Goal: Task Accomplishment & Management: Use online tool/utility

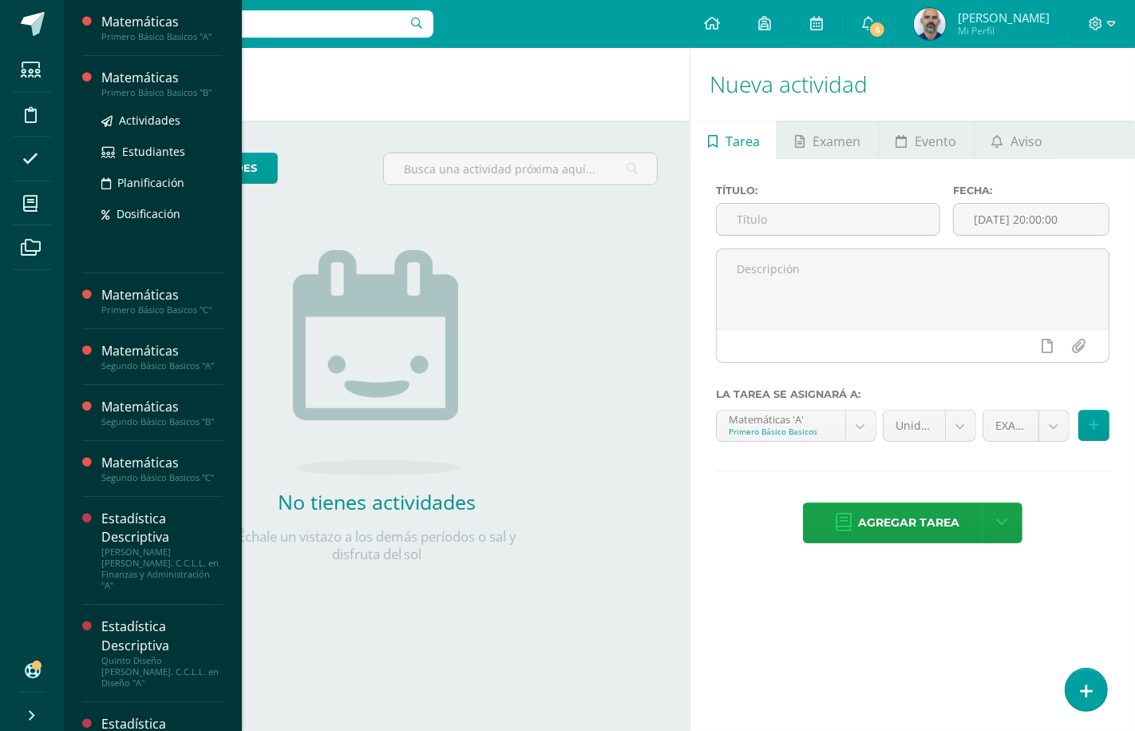
click at [145, 77] on div "Matemáticas" at bounding box center [161, 78] width 121 height 18
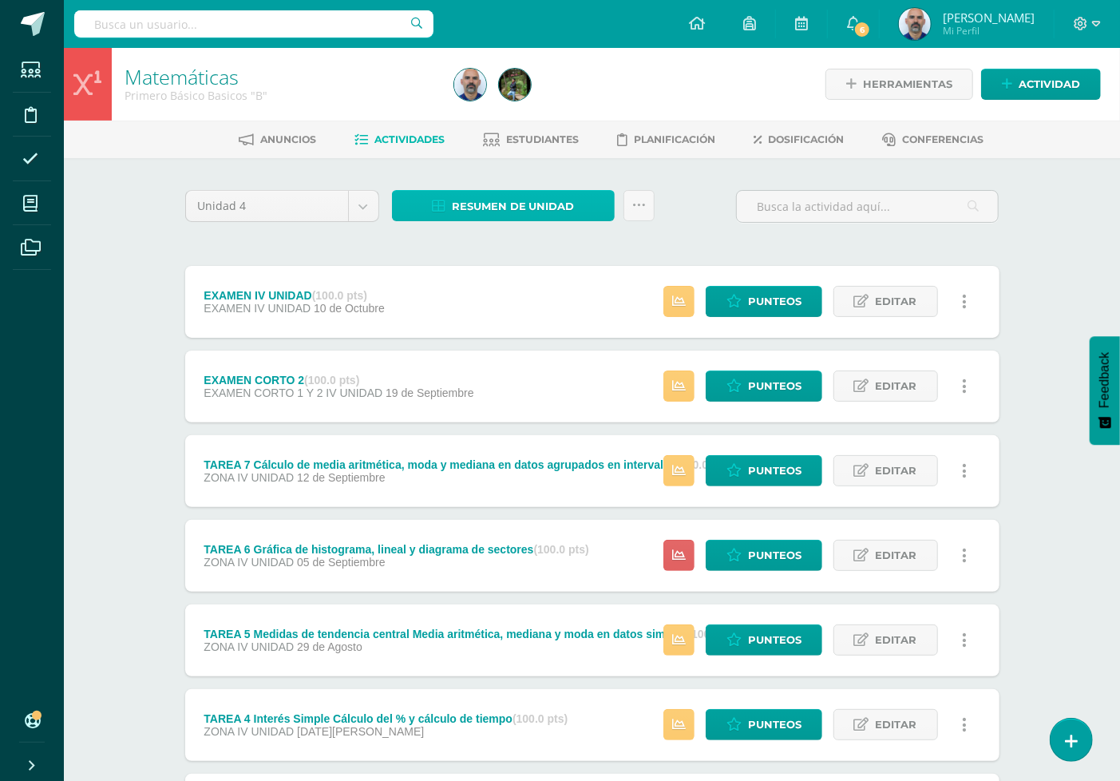
click at [499, 197] on span "Resumen de unidad" at bounding box center [513, 207] width 123 height 30
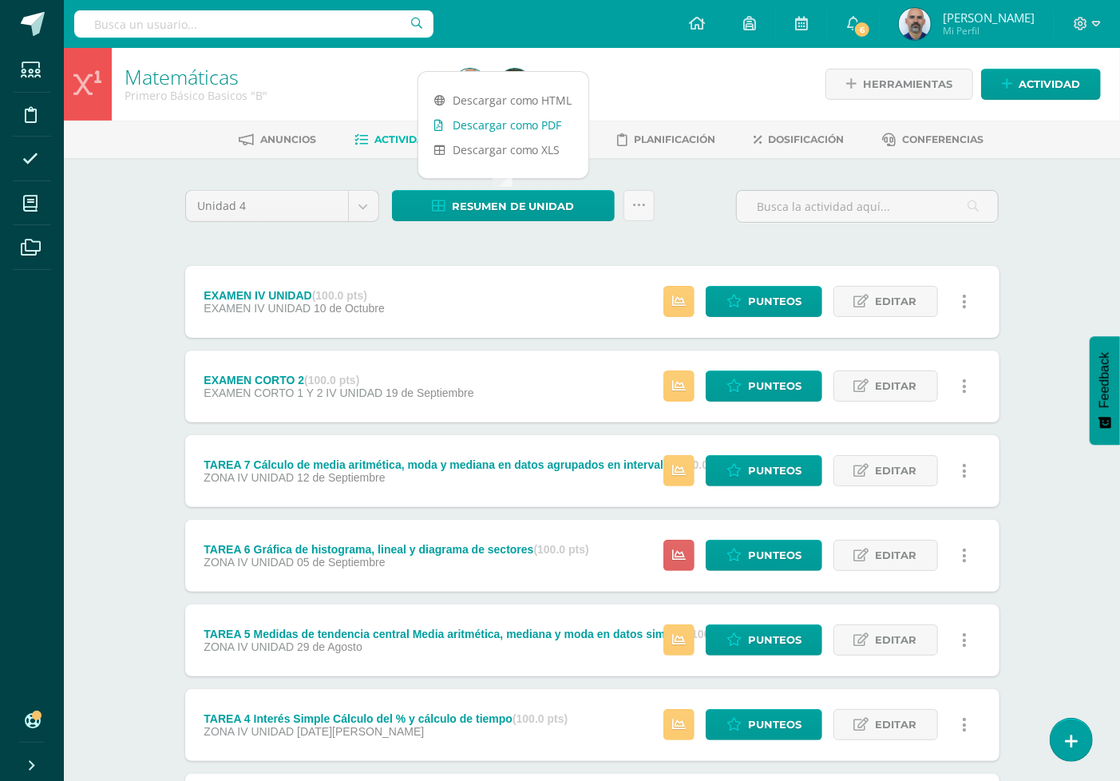
click at [499, 120] on link "Descargar como PDF" at bounding box center [503, 125] width 170 height 25
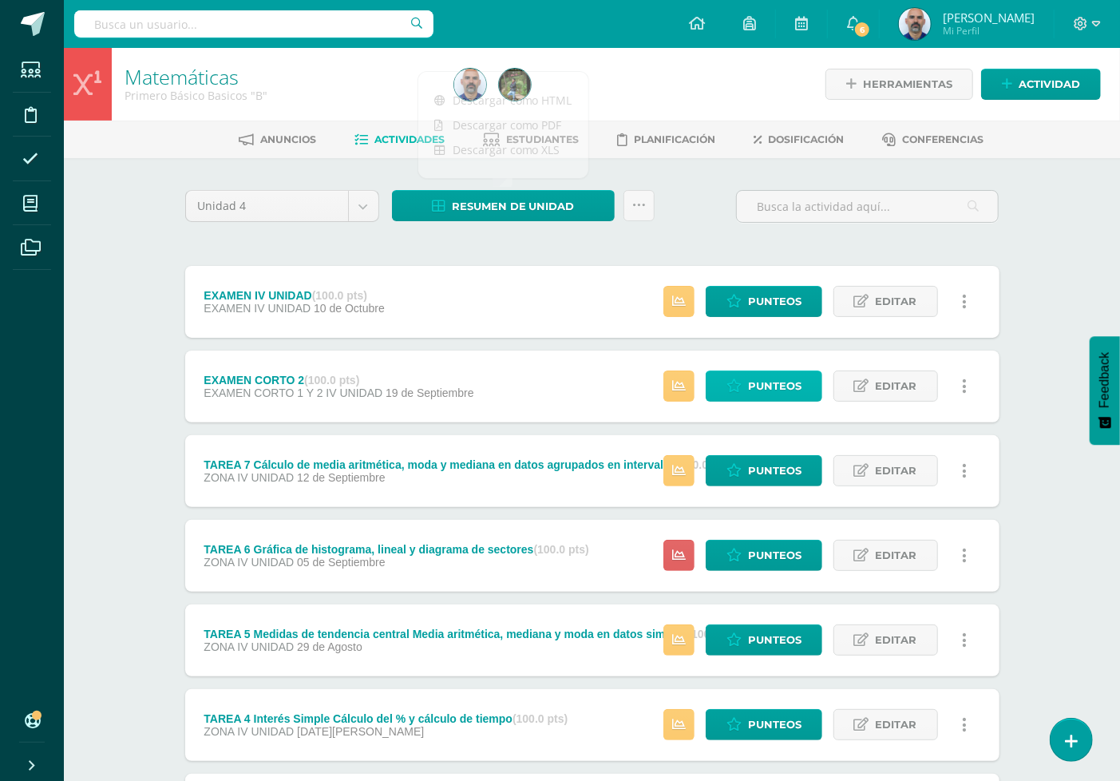
click at [739, 382] on icon at bounding box center [734, 386] width 15 height 14
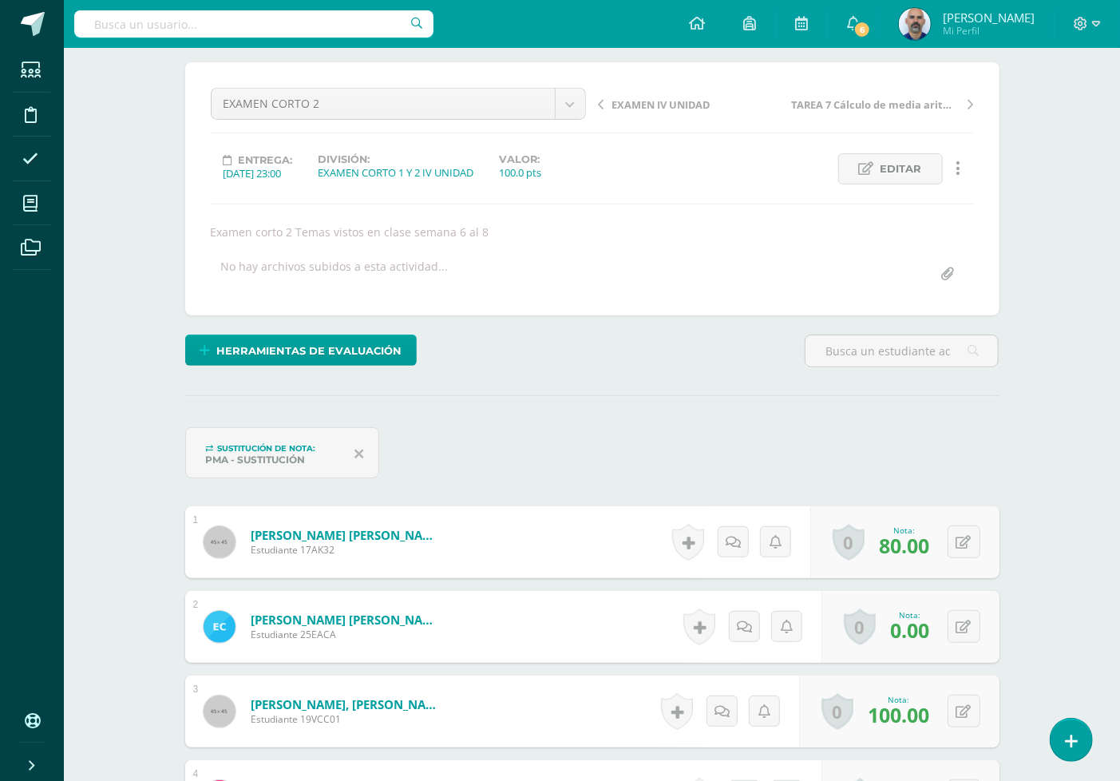
scroll to position [268, 0]
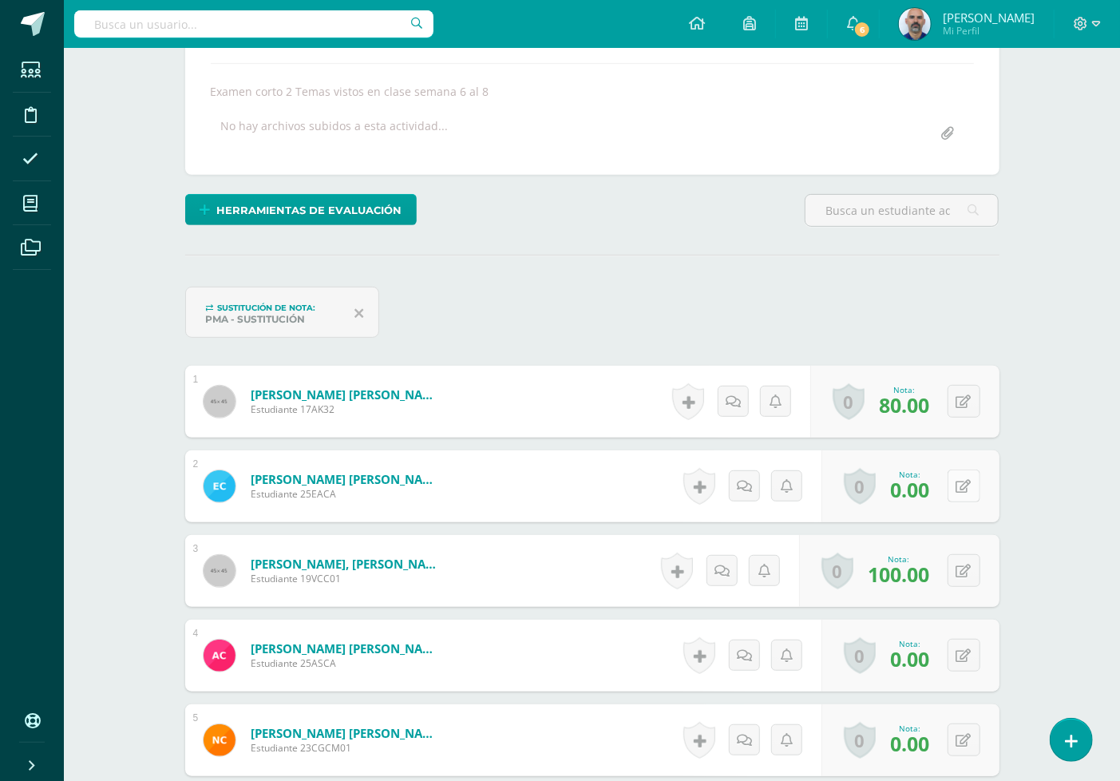
click at [953, 491] on div "0 Logros Logros obtenidos Aún no hay logros agregados Nota: 0.00" at bounding box center [911, 486] width 178 height 72
click at [974, 489] on icon at bounding box center [975, 486] width 16 height 14
type input "50"
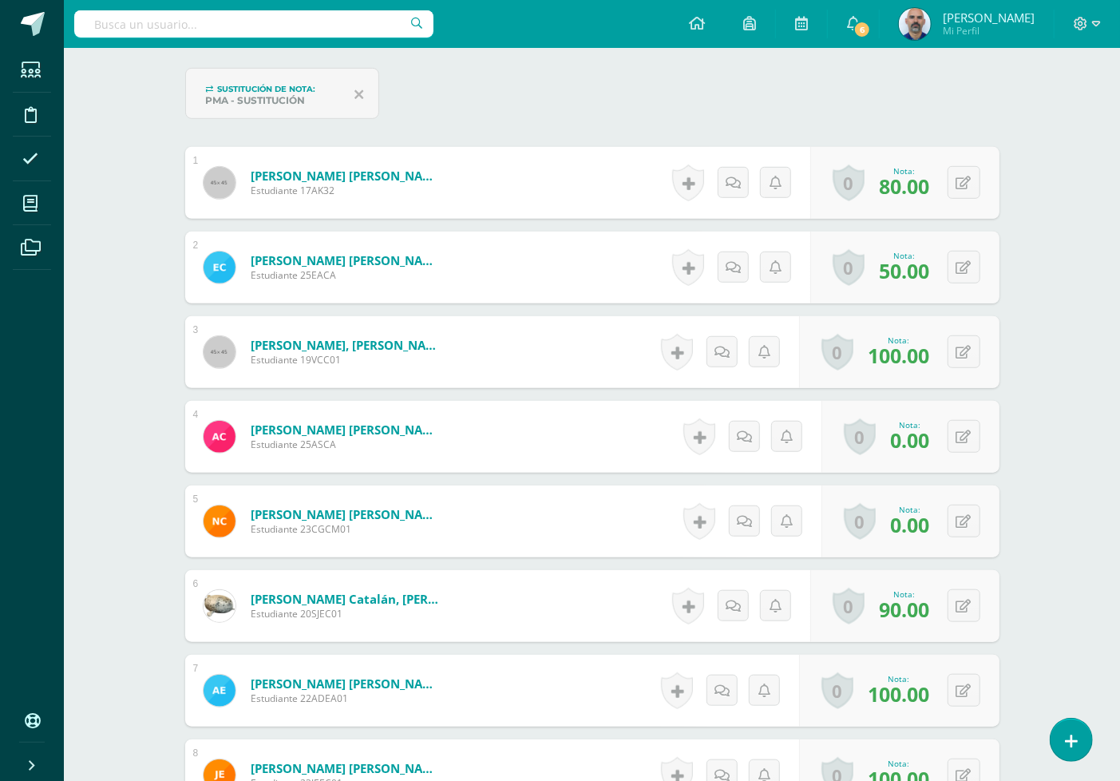
scroll to position [535, 0]
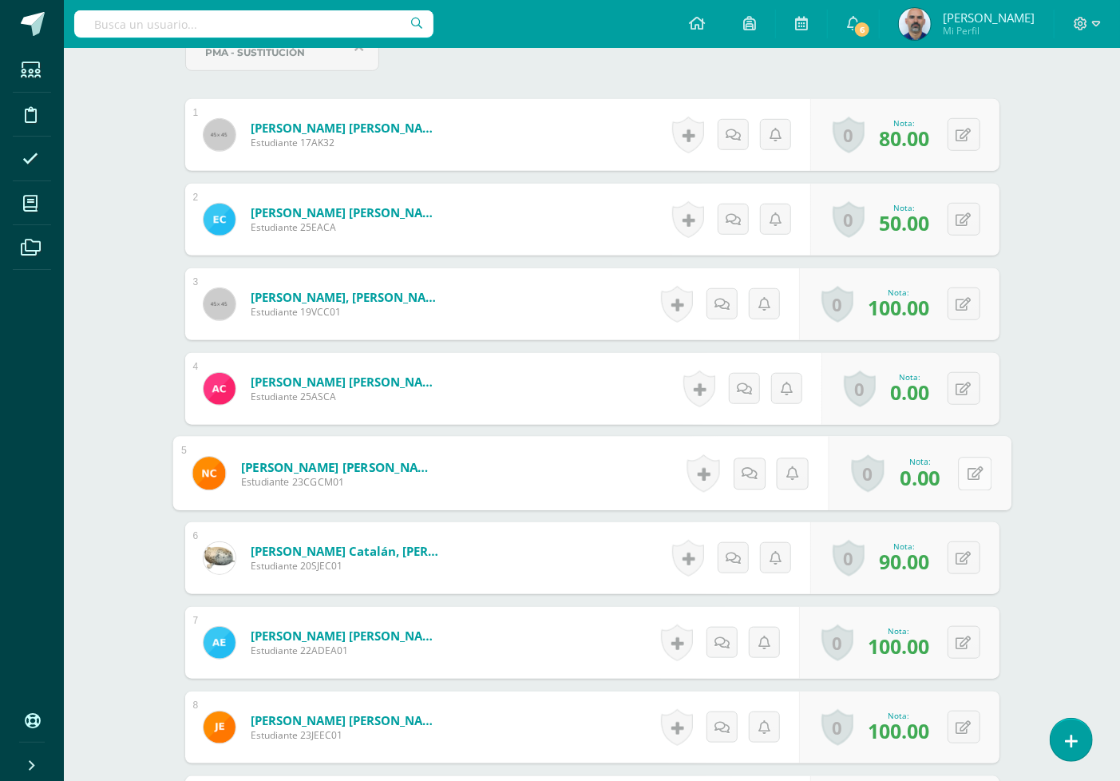
click at [967, 472] on icon at bounding box center [975, 473] width 16 height 14
type input "50"
click at [1070, 508] on div "Matemáticas Primero Básico Basicos "B" Herramientas Detalle de asistencias Acti…" at bounding box center [592, 780] width 1056 height 2534
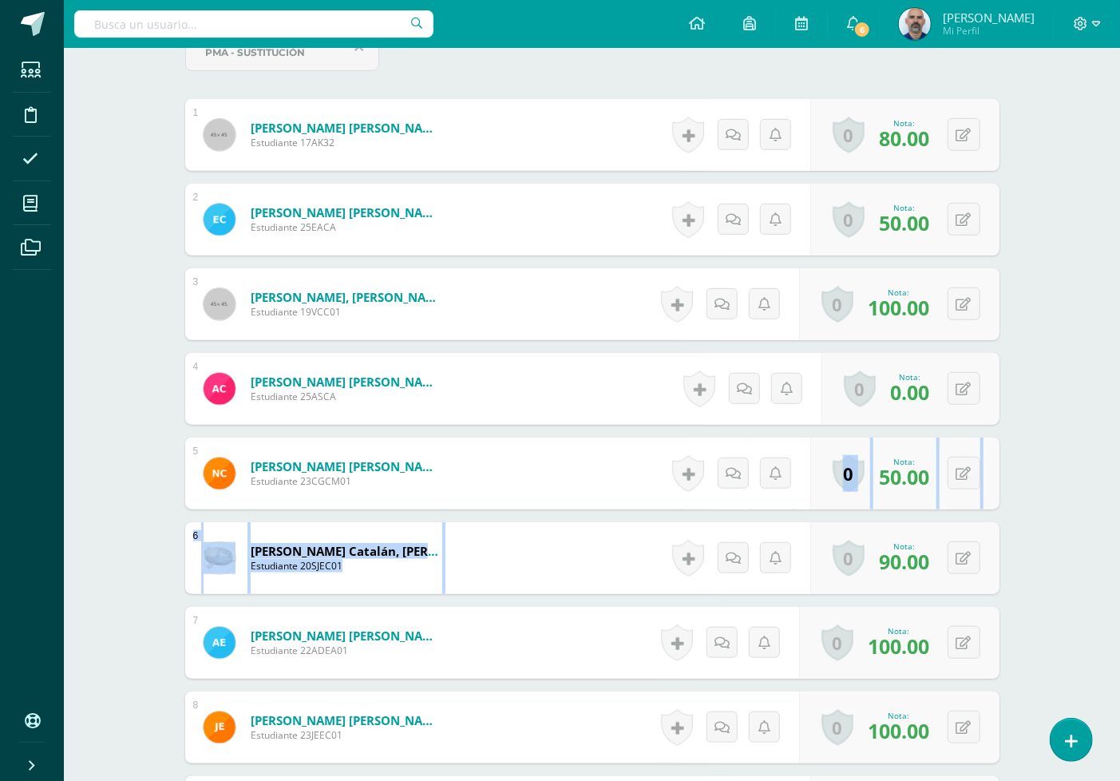
click at [1067, 504] on div "Matemáticas Primero Básico Basicos "B" Herramientas Detalle de asistencias Acti…" at bounding box center [592, 780] width 1056 height 2534
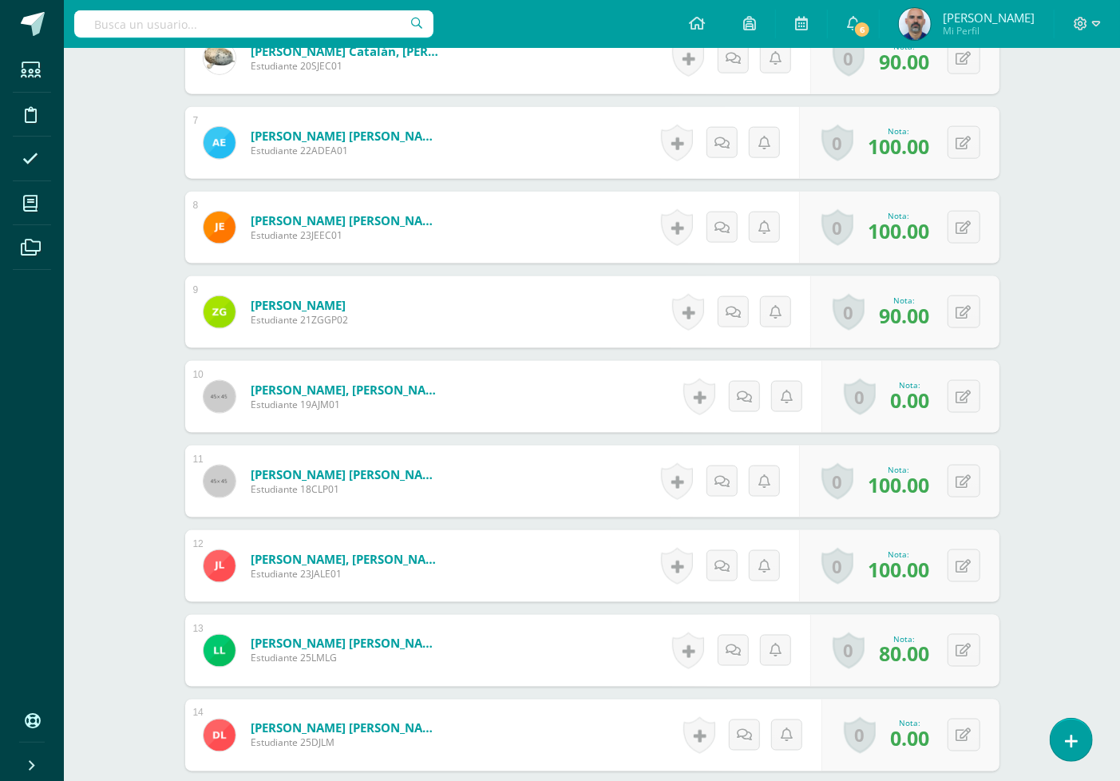
scroll to position [1067, 0]
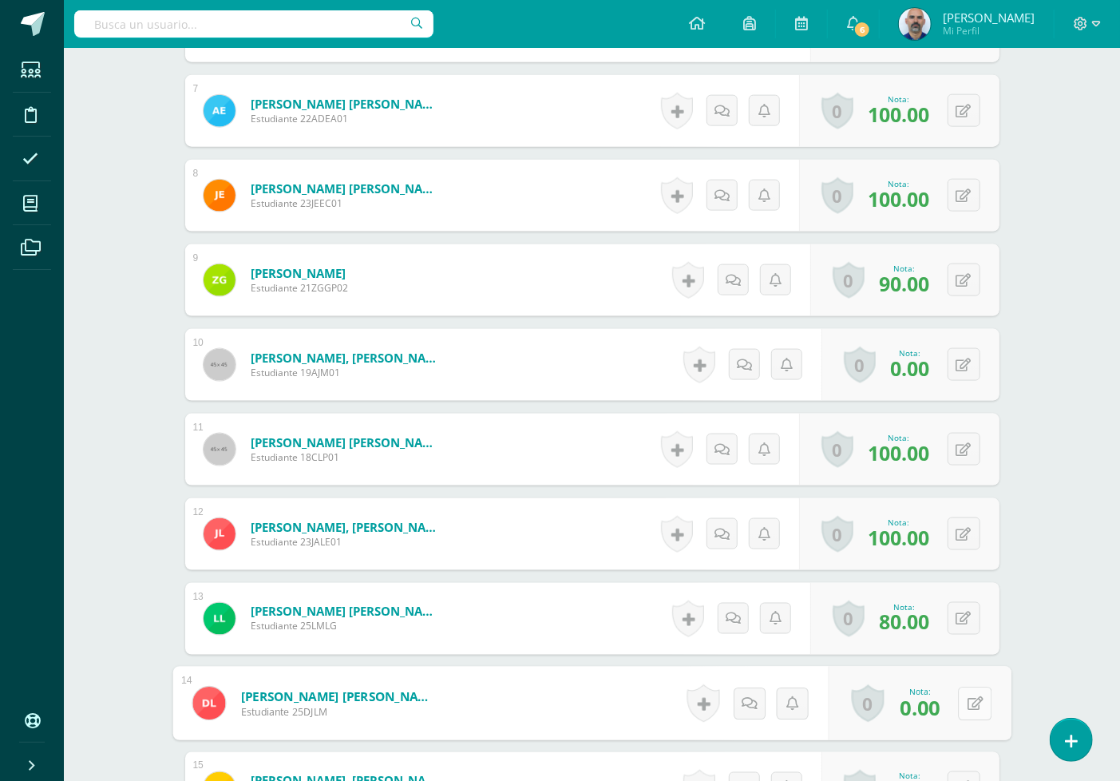
drag, startPoint x: 969, startPoint y: 707, endPoint x: 971, endPoint y: 697, distance: 10.5
click at [969, 706] on icon at bounding box center [975, 703] width 16 height 14
type input "50"
click at [1076, 545] on div "Matemáticas Primero Básico Basicos "B" Herramientas Detalle de asistencias Acti…" at bounding box center [592, 248] width 1056 height 2534
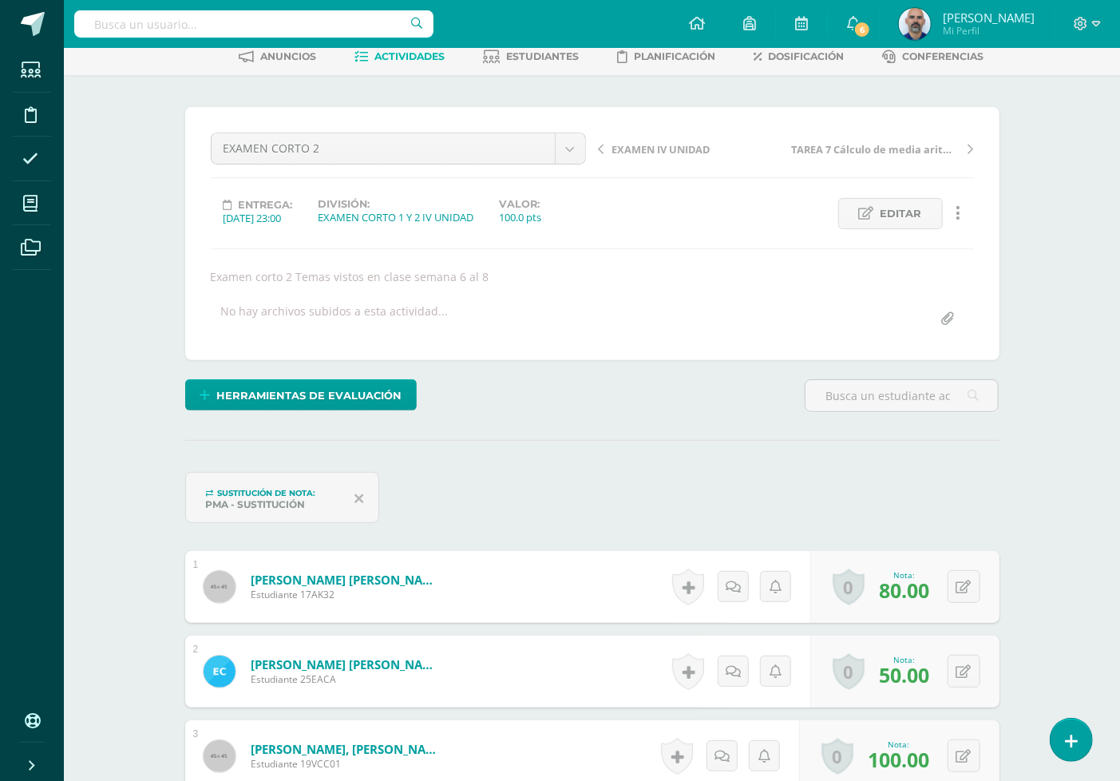
scroll to position [0, 0]
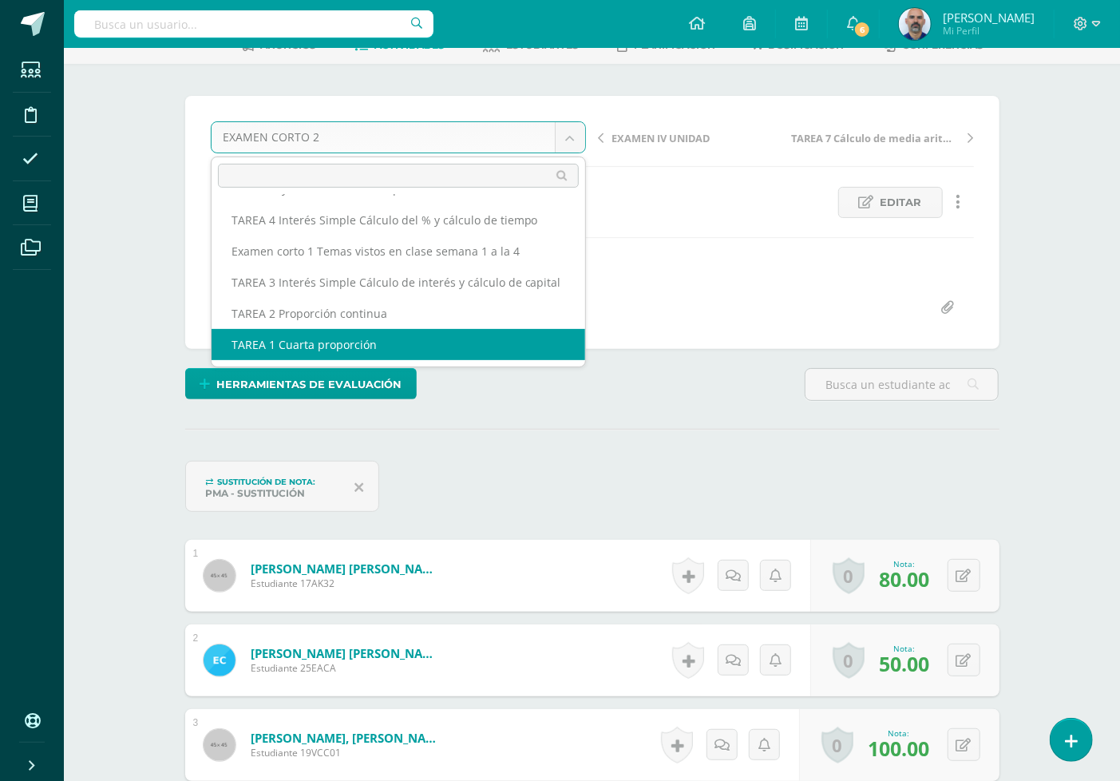
scroll to position [177, 0]
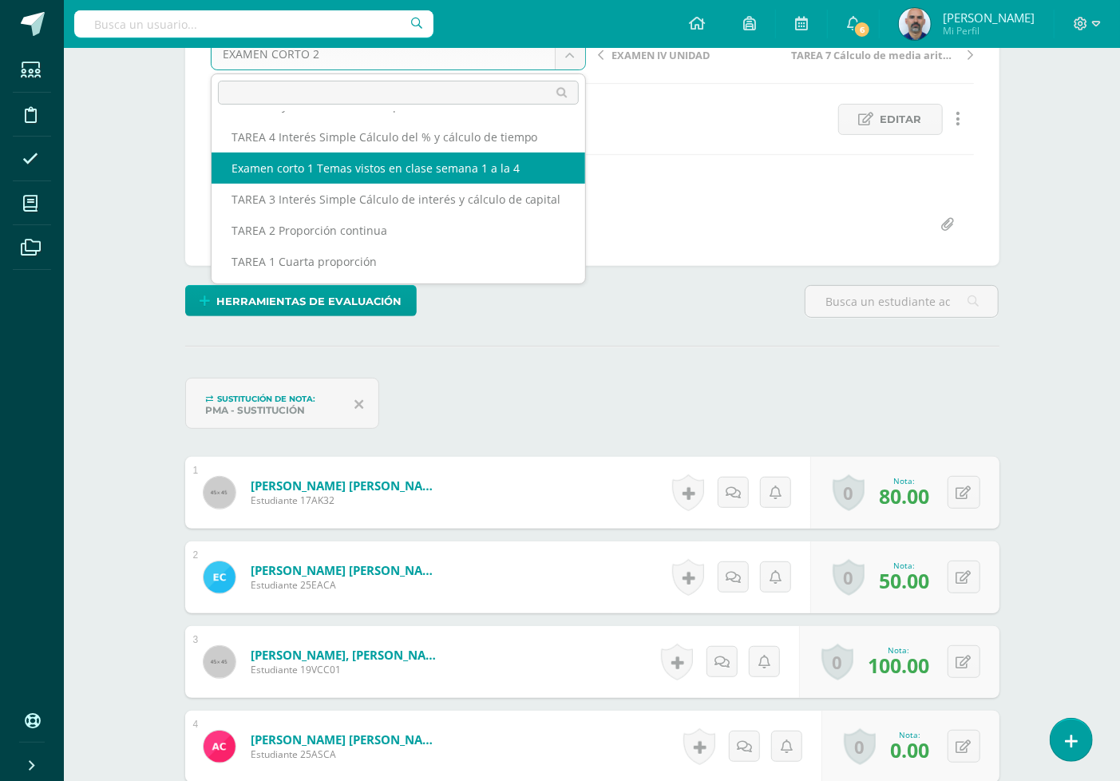
select select "/dashboard/teacher/grade-activity/192804/"
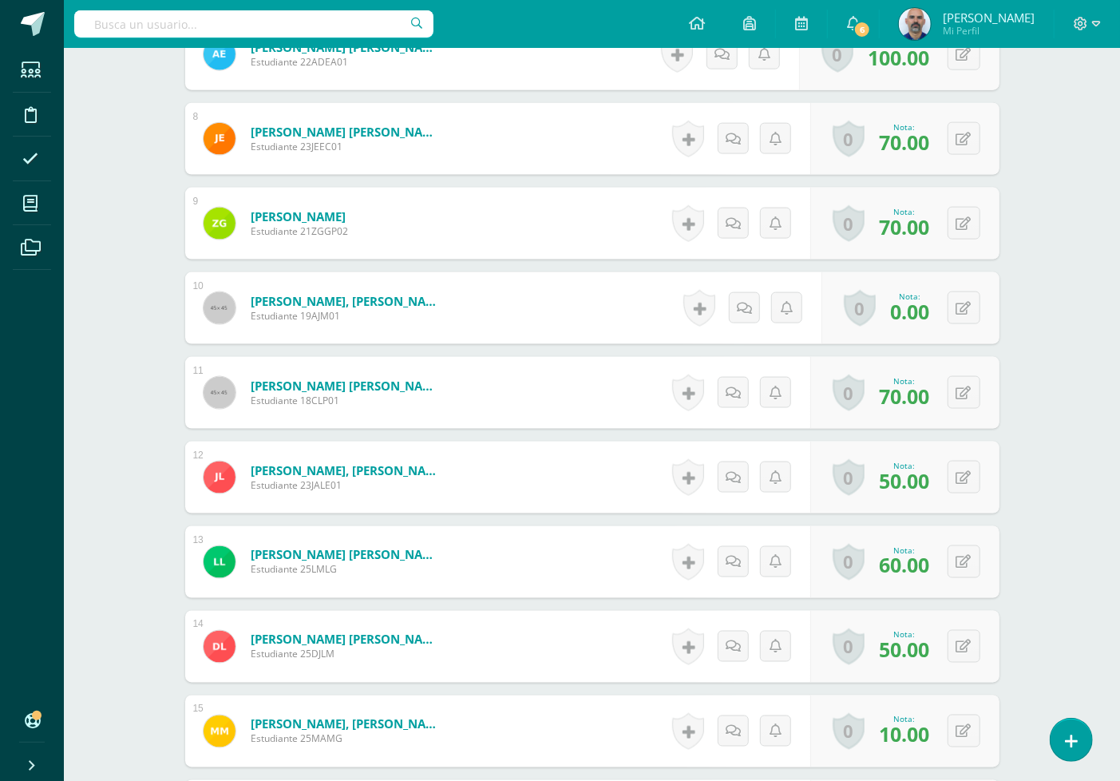
scroll to position [1155, 0]
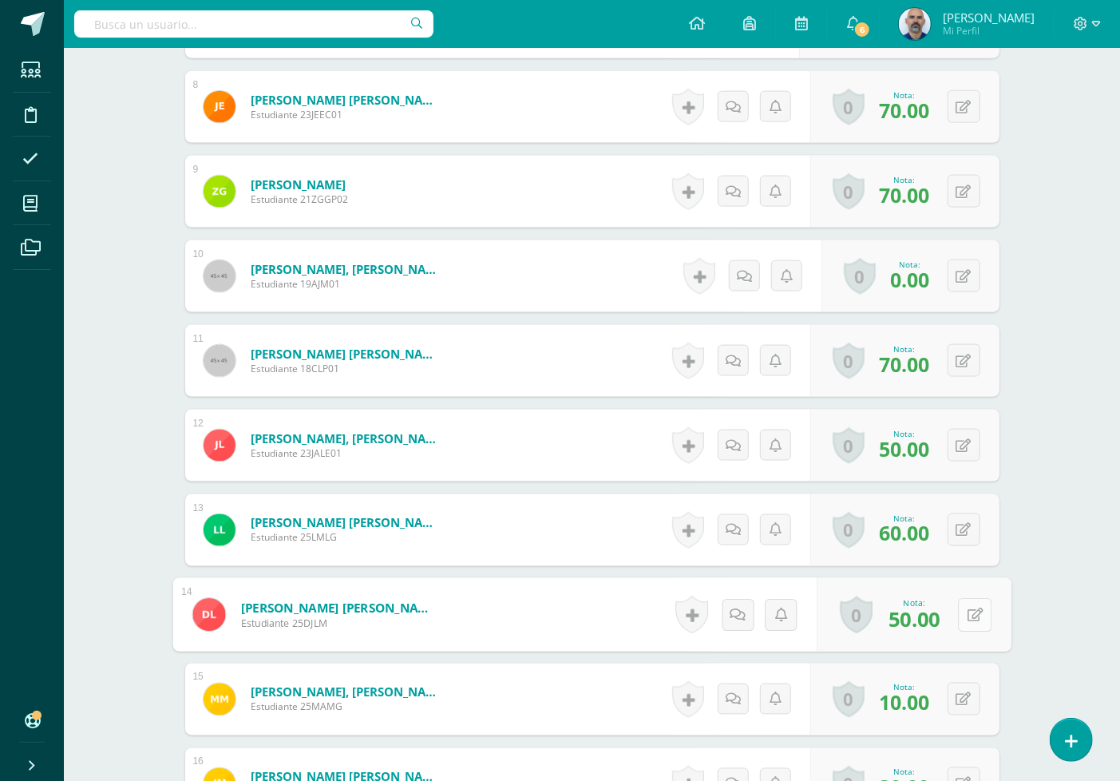
click at [968, 623] on button at bounding box center [975, 615] width 34 height 34
type input "70"
click at [1017, 568] on div "¿Estás seguro que quieres eliminar esta actividad? Esto borrará la actividad y …" at bounding box center [592, 214] width 878 height 2423
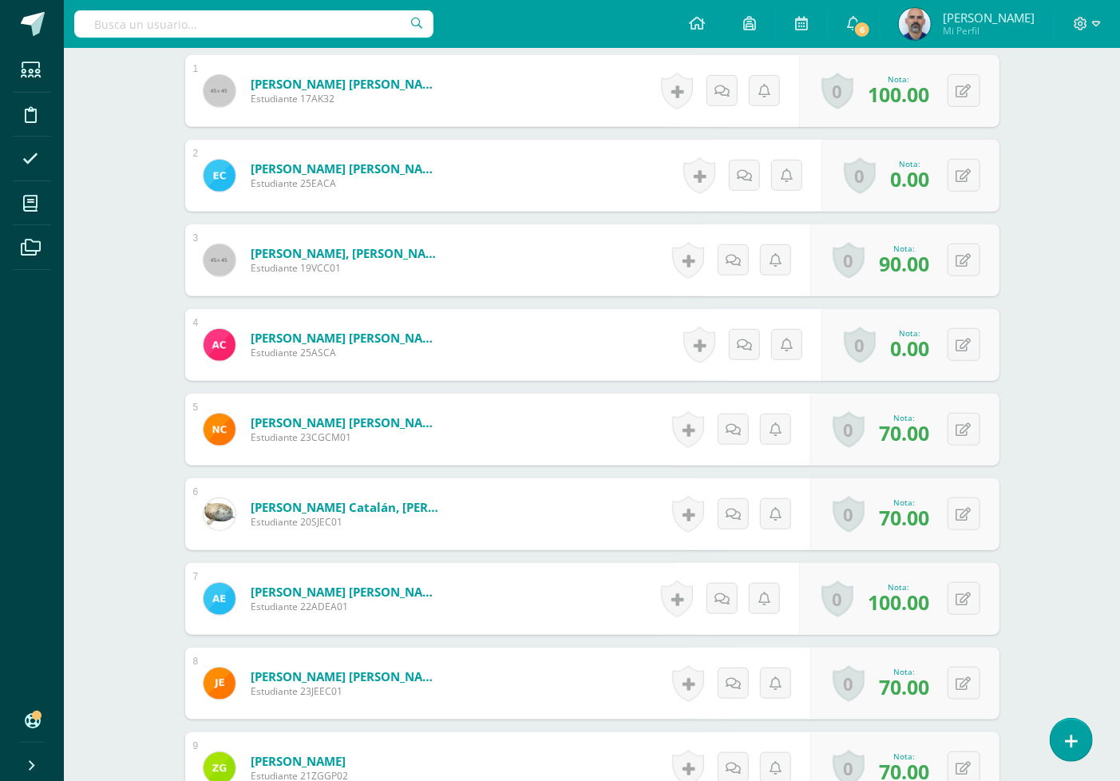
scroll to position [446, 0]
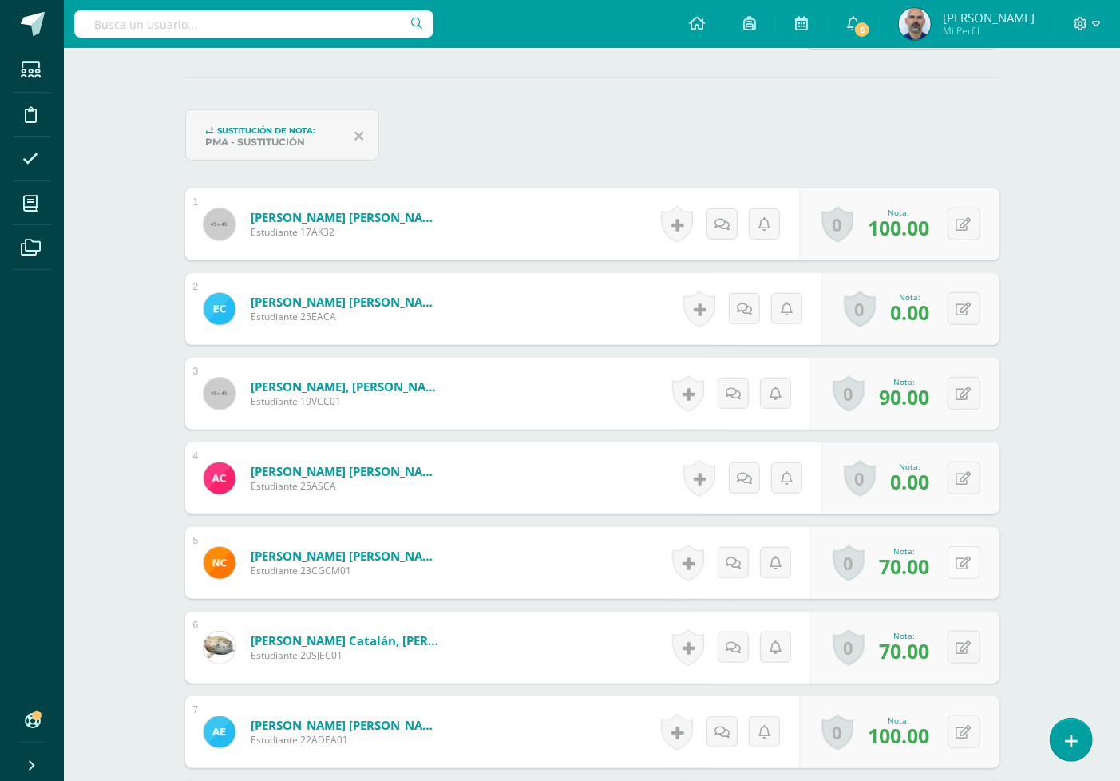
click at [971, 554] on button at bounding box center [964, 562] width 33 height 33
type input "80"
click at [969, 299] on button at bounding box center [975, 309] width 34 height 34
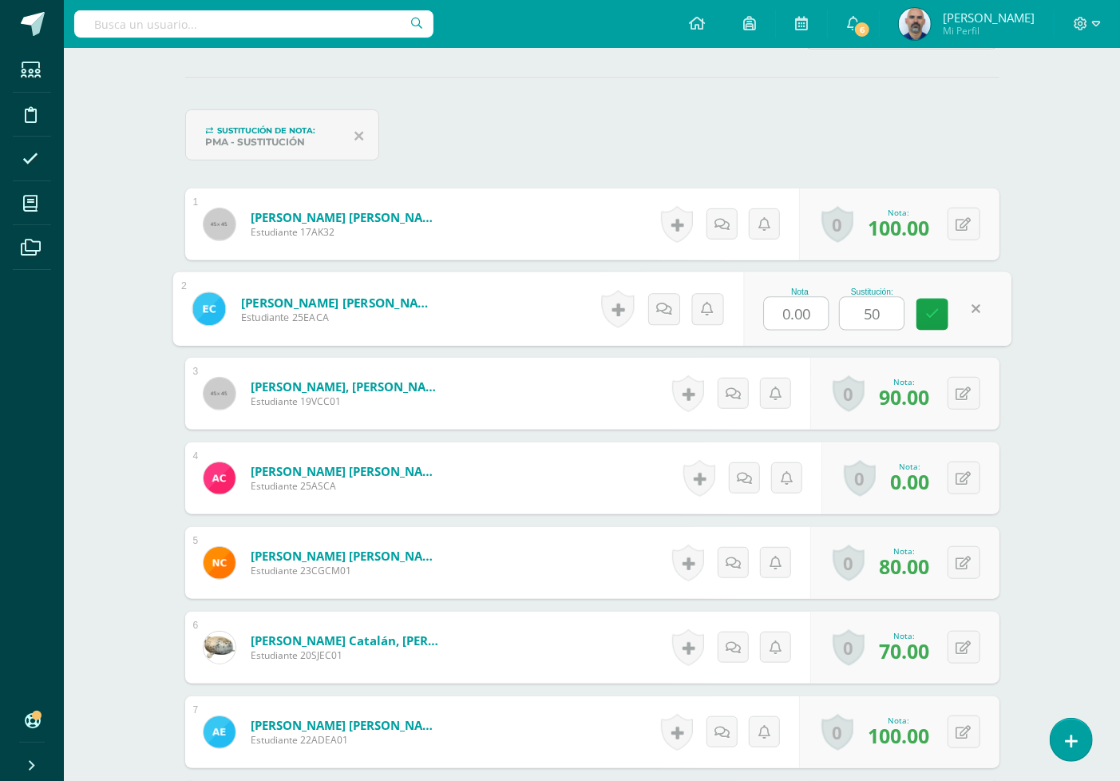
type input "50"
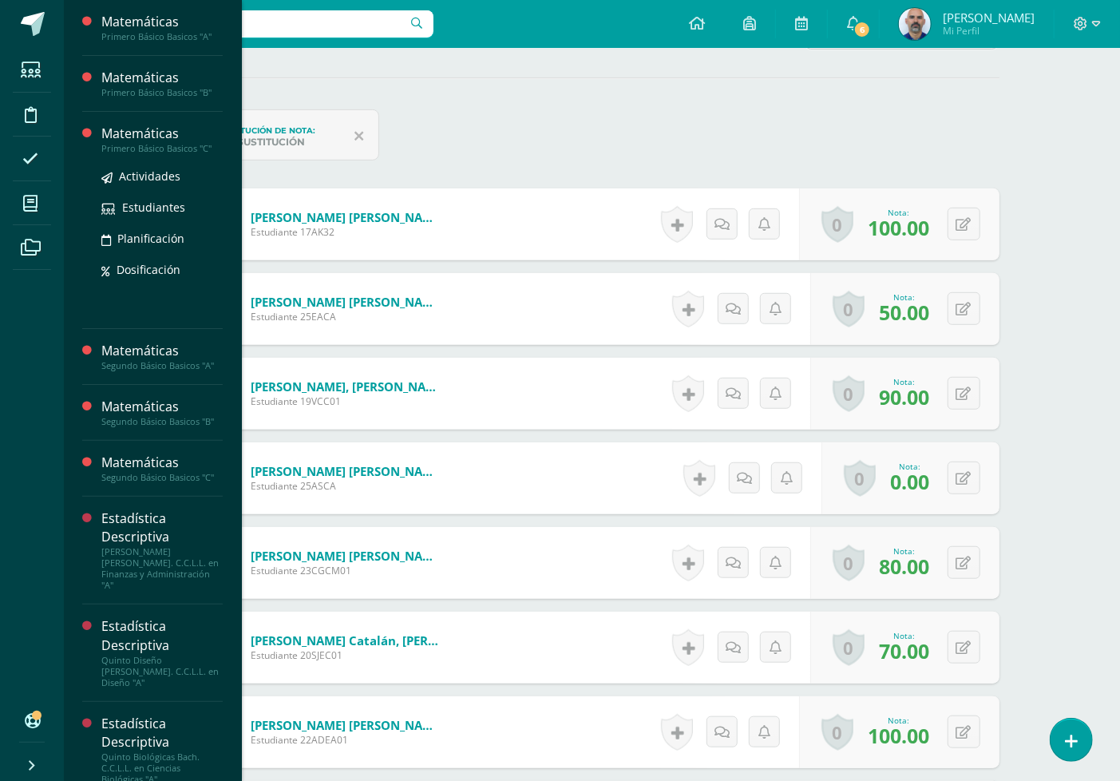
click at [121, 136] on div "Matemáticas" at bounding box center [161, 134] width 121 height 18
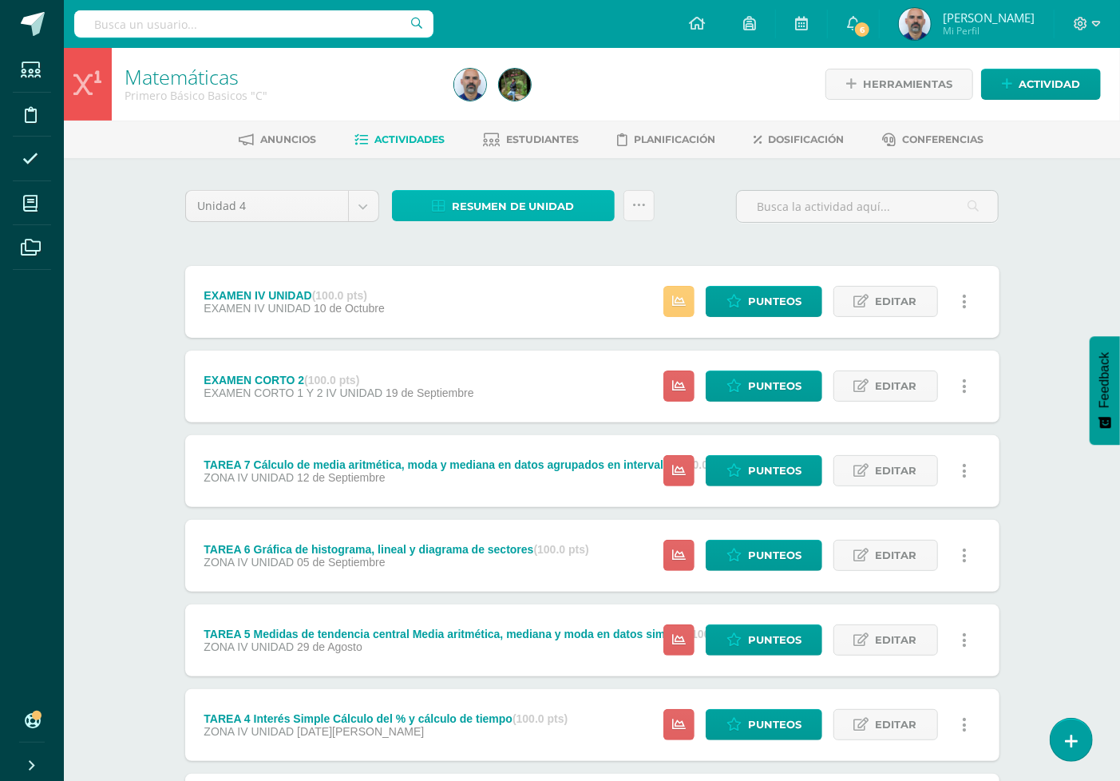
click at [531, 196] on span "Resumen de unidad" at bounding box center [513, 207] width 123 height 30
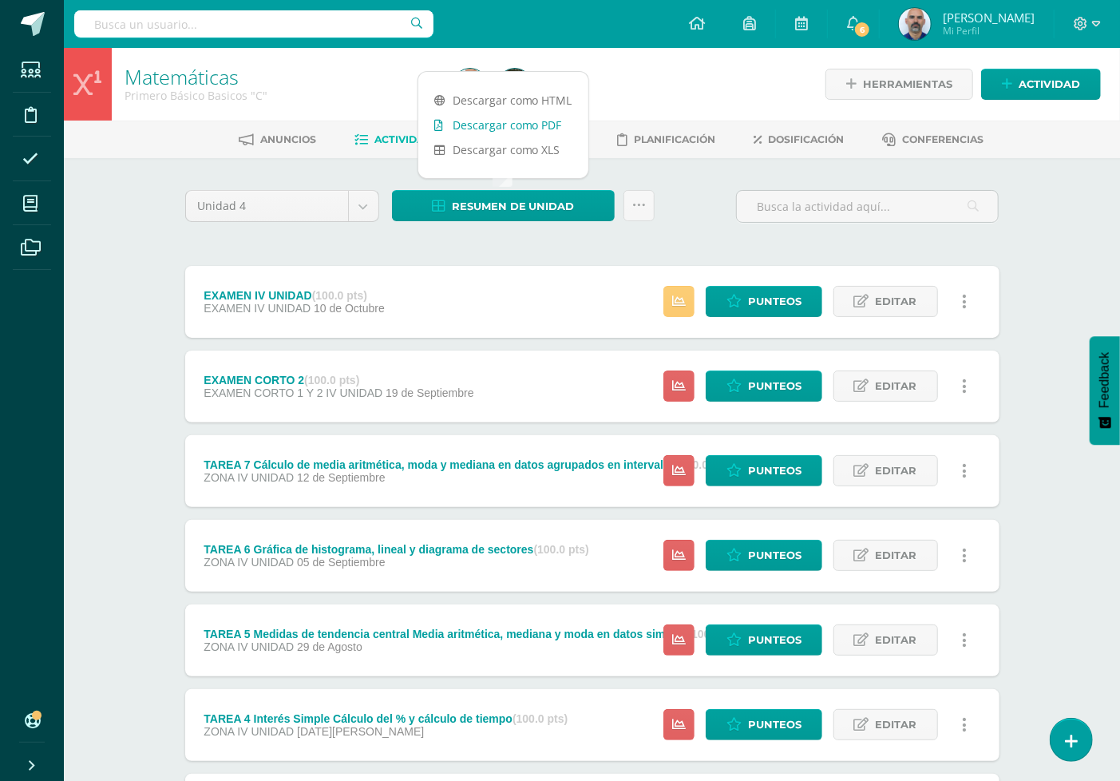
click at [553, 124] on link "Descargar como PDF" at bounding box center [503, 125] width 170 height 25
click at [777, 379] on span "Punteos" at bounding box center [775, 386] width 54 height 30
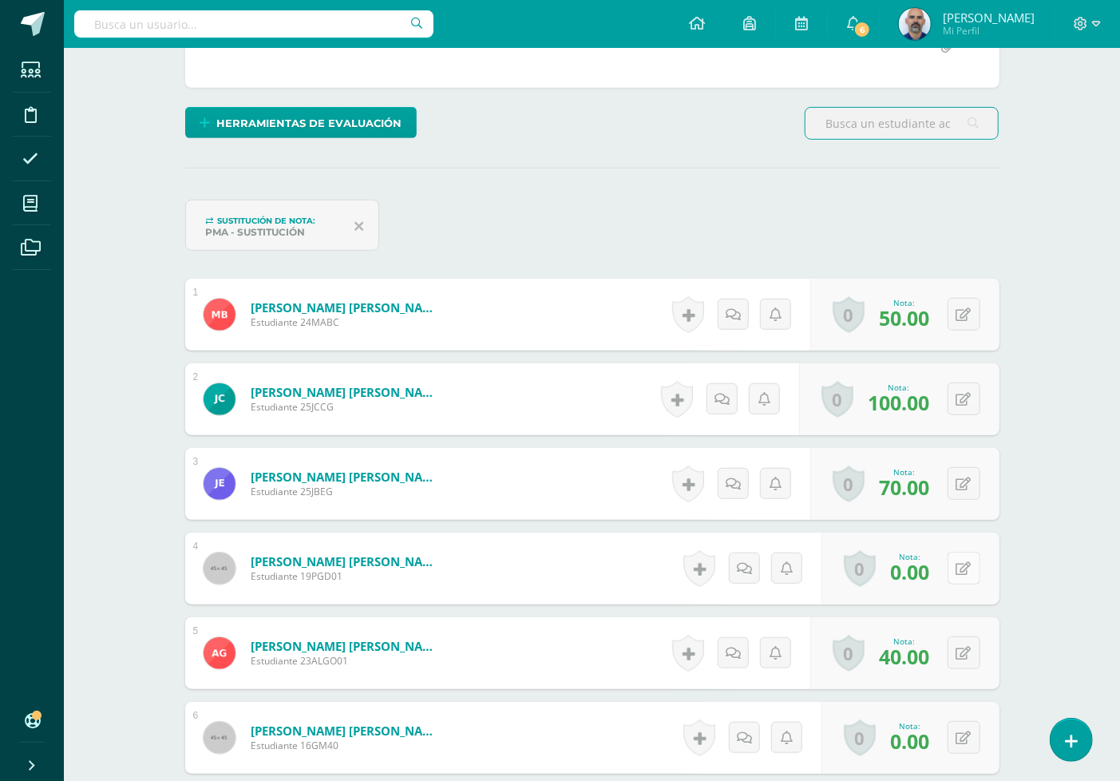
scroll to position [356, 0]
click at [963, 565] on icon at bounding box center [964, 568] width 15 height 14
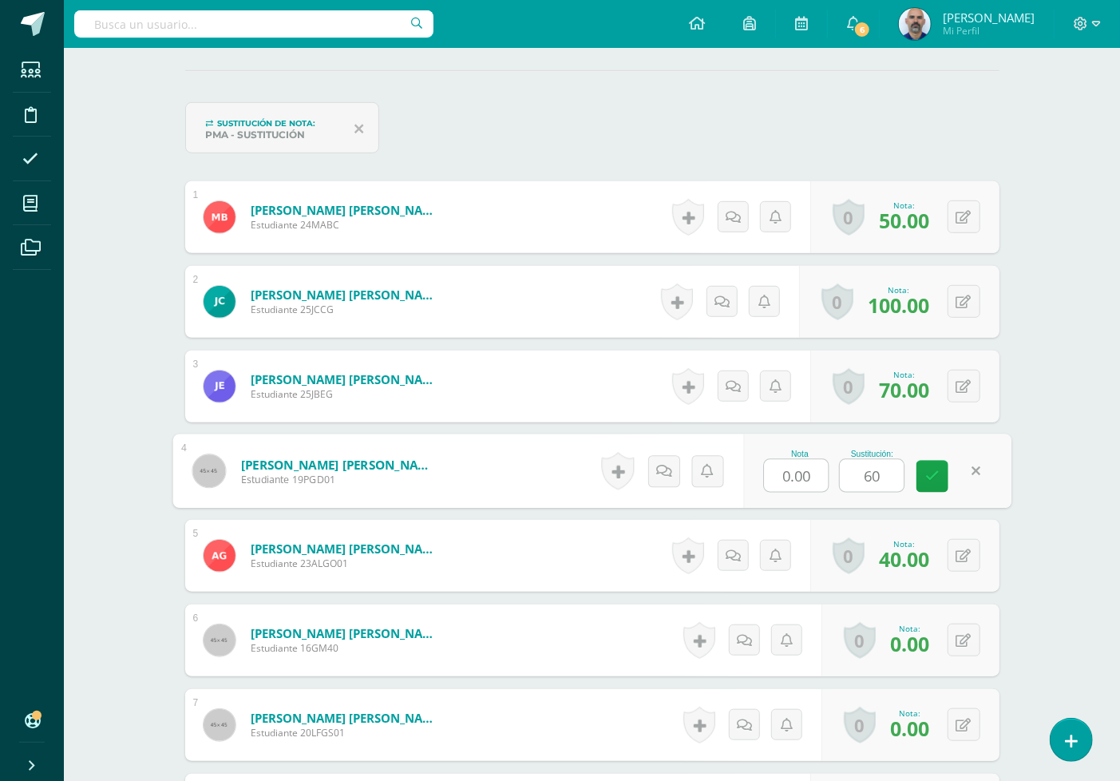
scroll to position [535, 0]
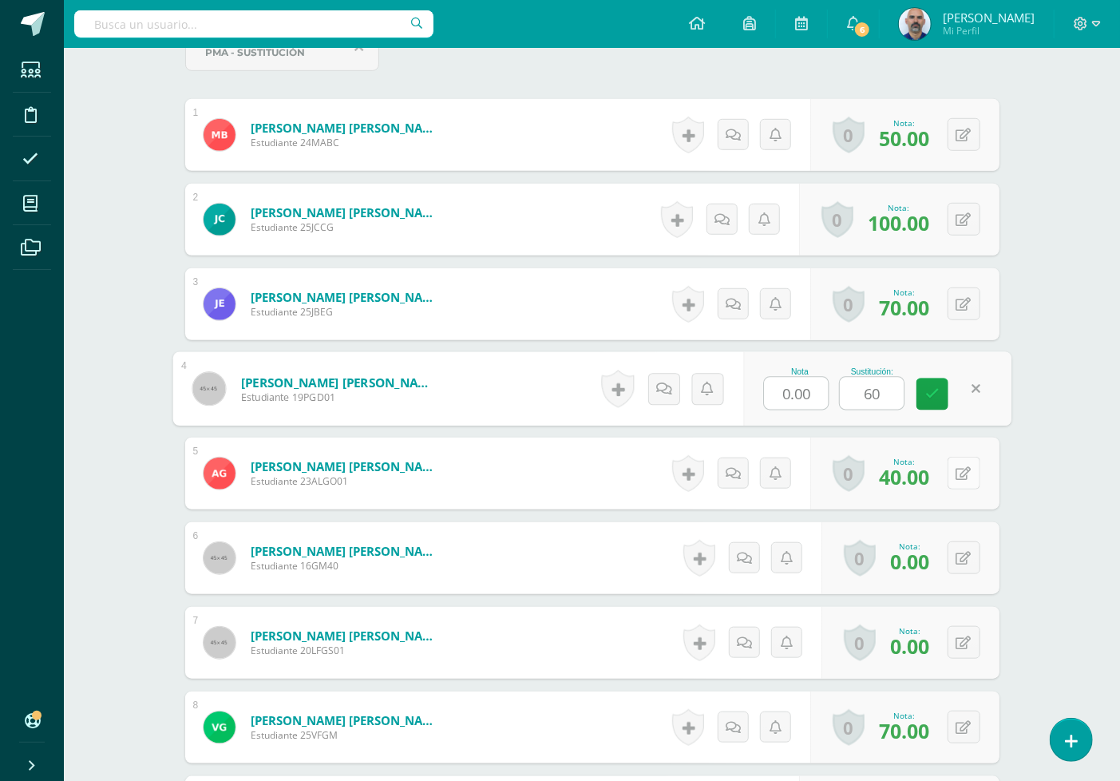
type input "60"
click at [961, 471] on icon at bounding box center [964, 474] width 15 height 14
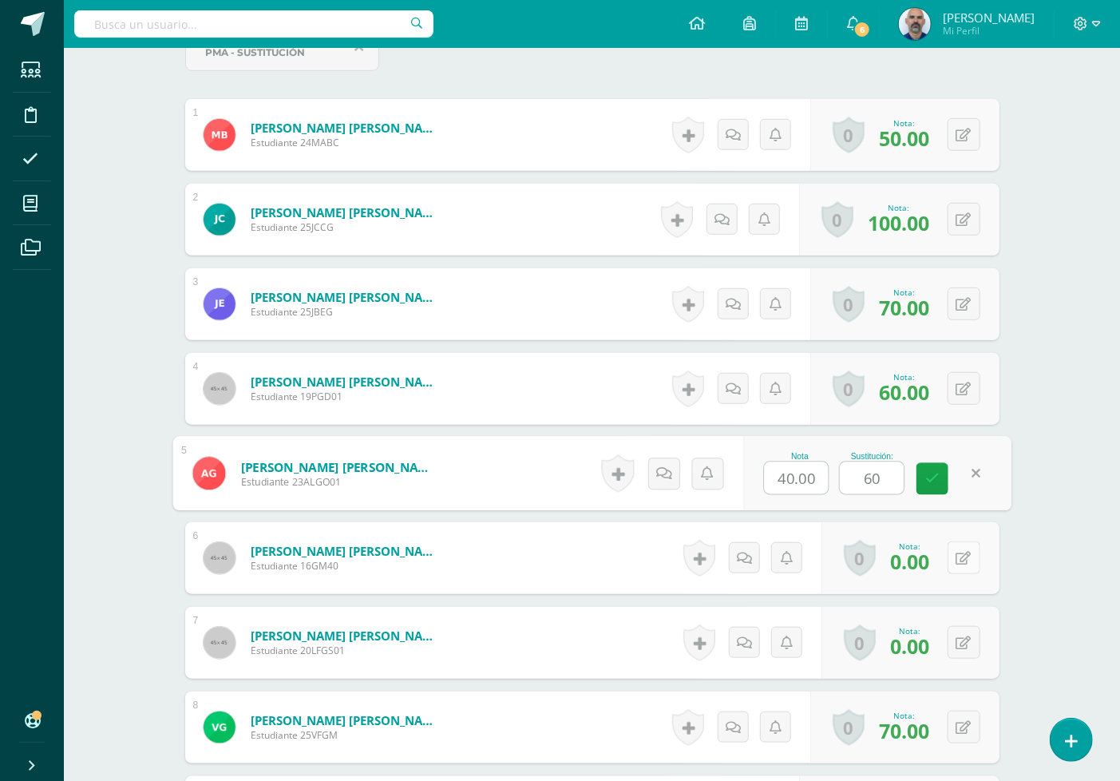
type input "60"
click at [965, 557] on icon at bounding box center [964, 559] width 15 height 14
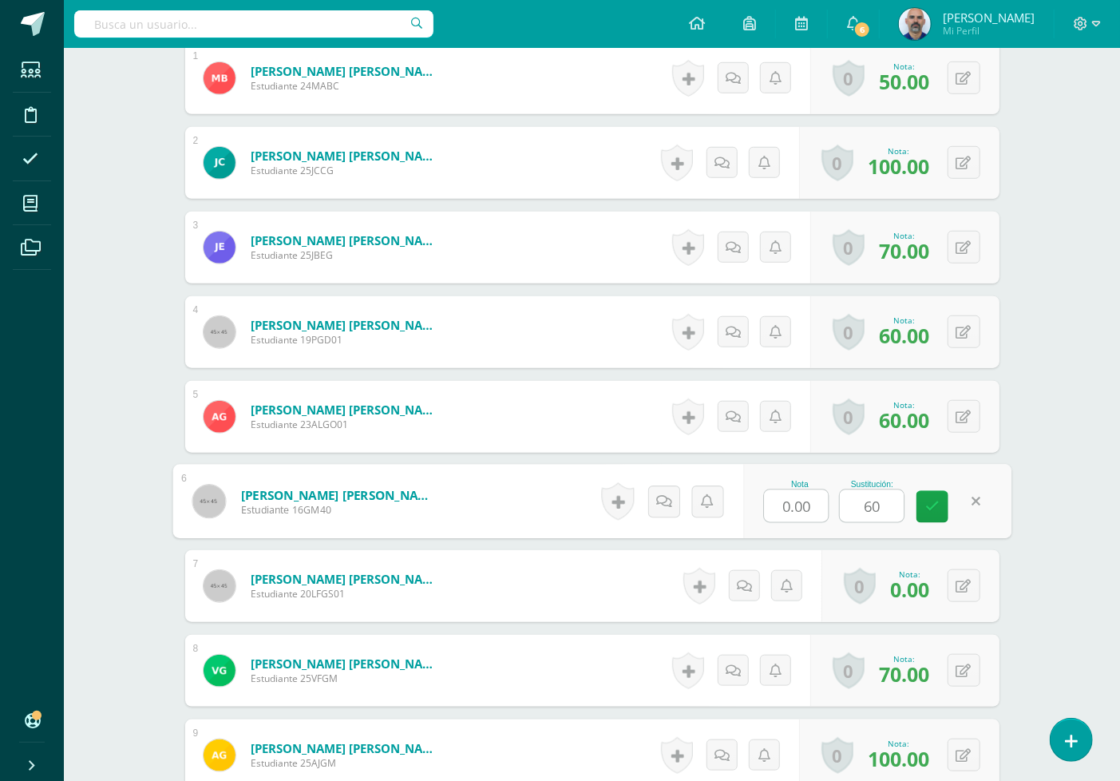
scroll to position [624, 0]
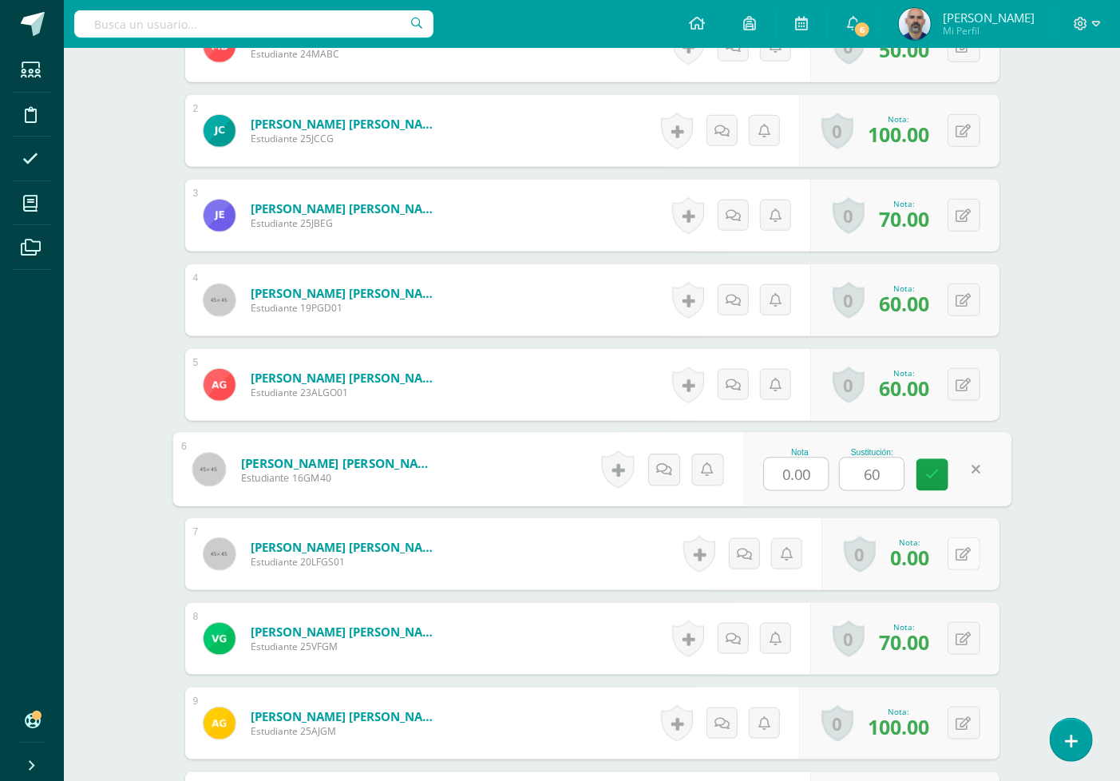
type input "60"
click at [963, 545] on button at bounding box center [964, 553] width 33 height 33
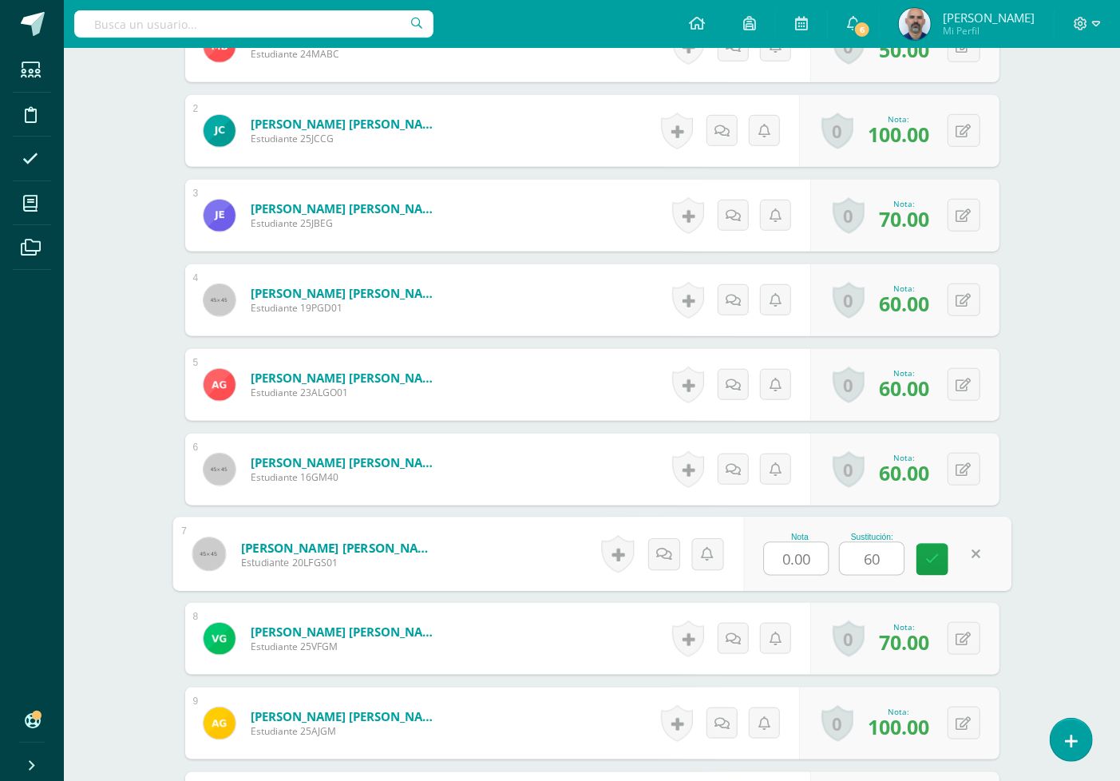
type input "60"
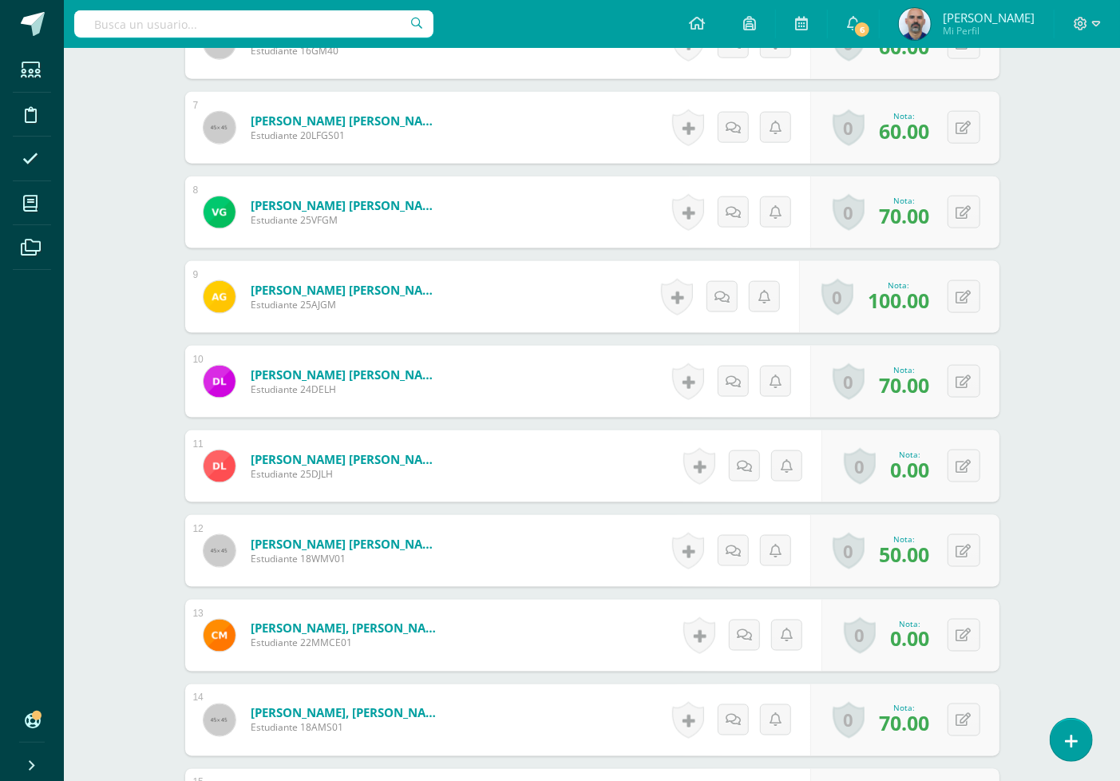
scroll to position [1067, 0]
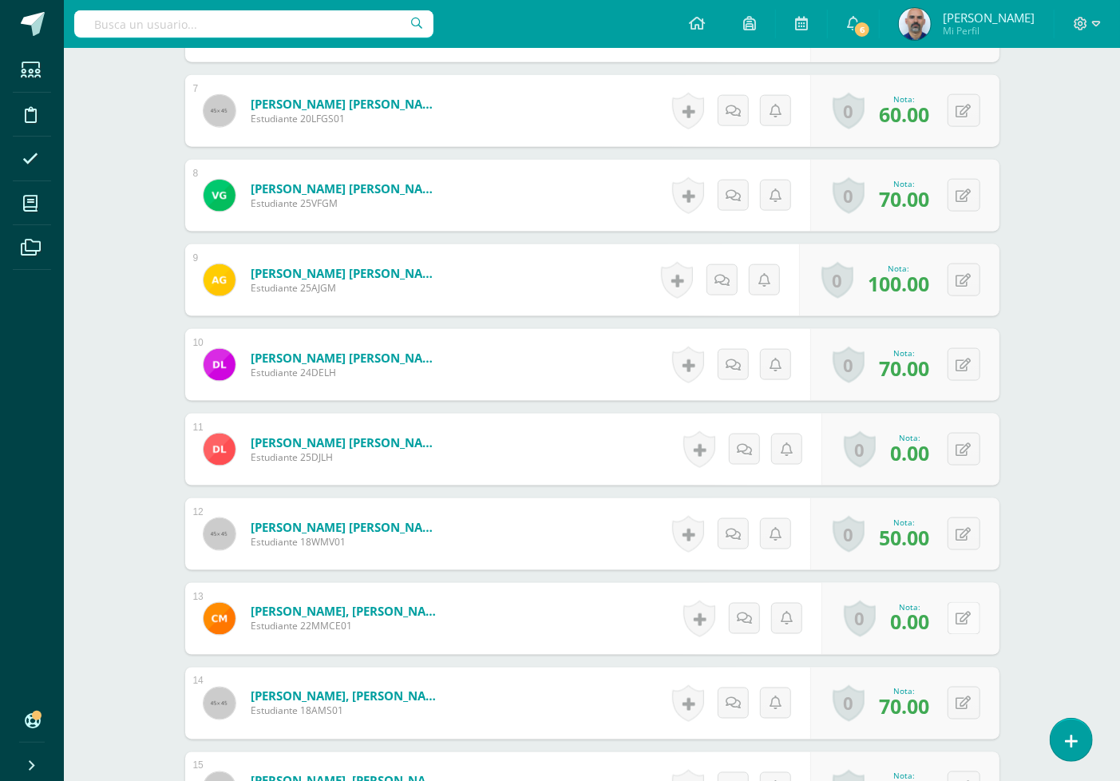
click at [965, 621] on icon at bounding box center [964, 619] width 15 height 14
type input "50"
click at [1056, 559] on div "Matemáticas Primero Básico Basicos "C" Herramientas Detalle de asistencias Acti…" at bounding box center [592, 375] width 1056 height 2788
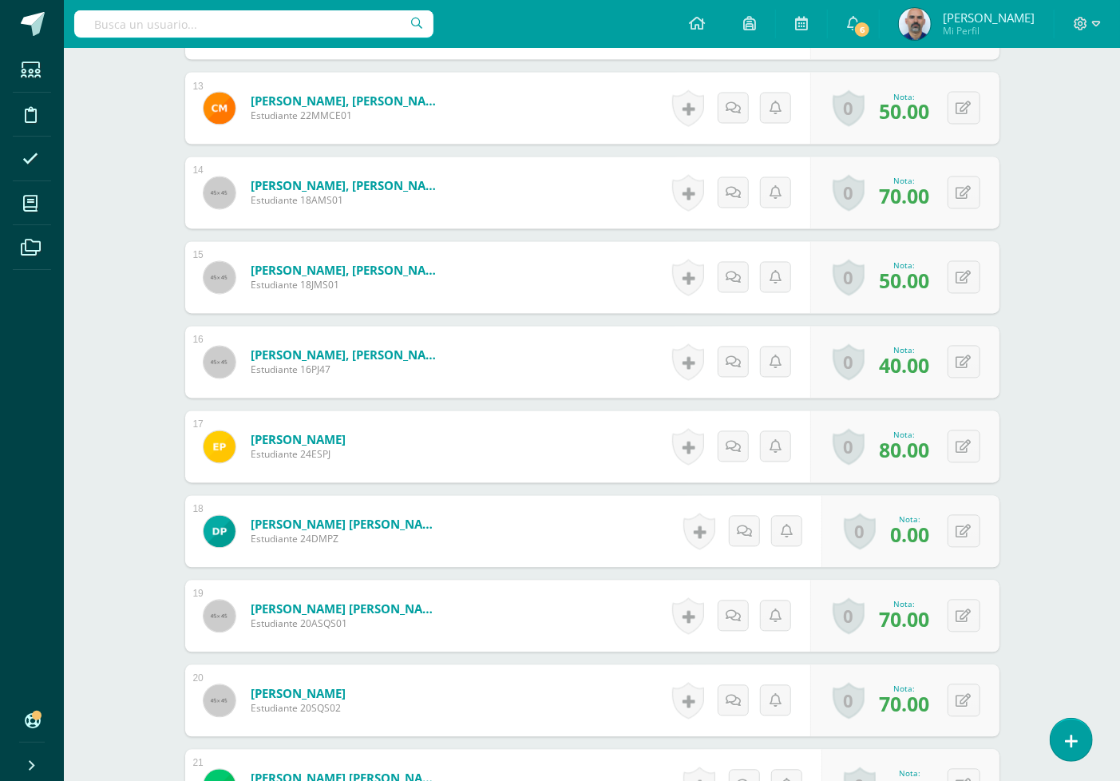
scroll to position [1599, 0]
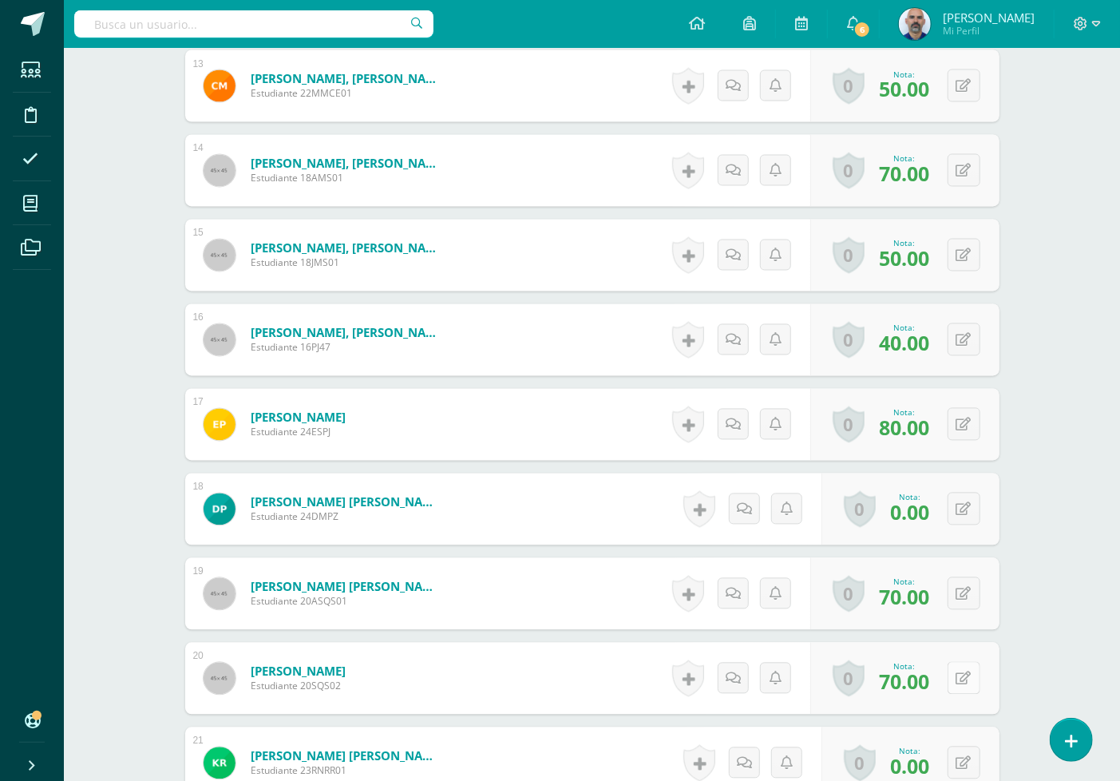
click at [958, 673] on icon at bounding box center [964, 679] width 15 height 14
type input "80"
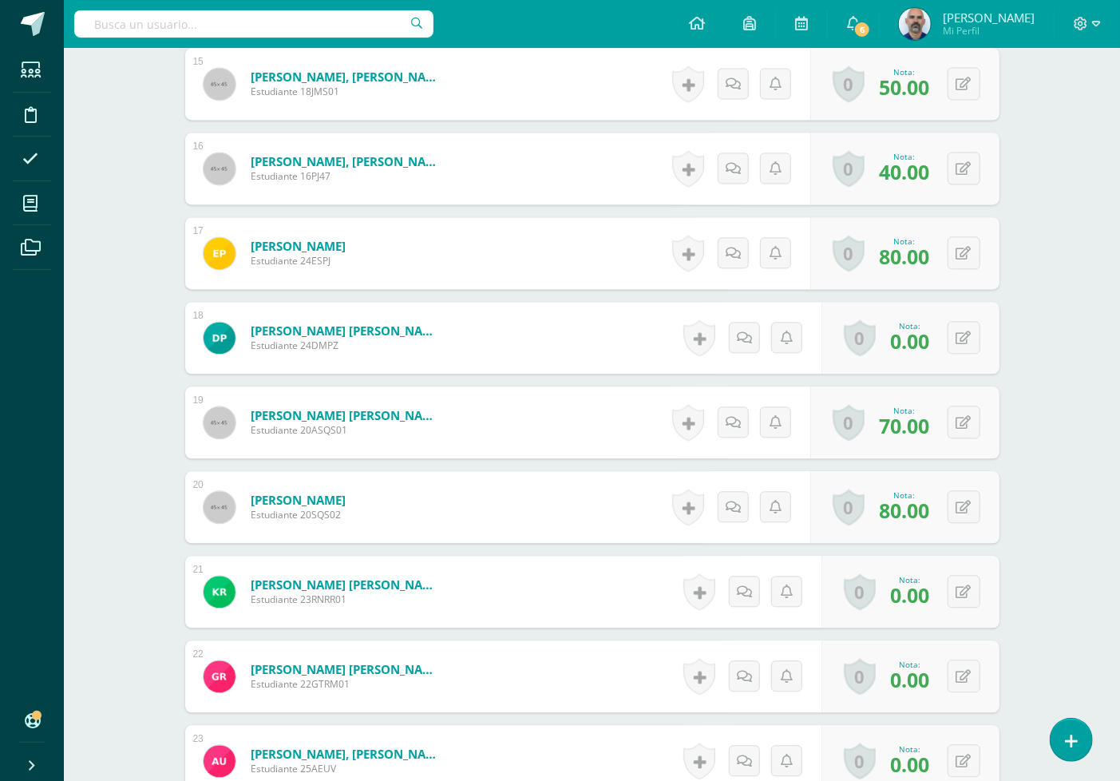
scroll to position [1777, 0]
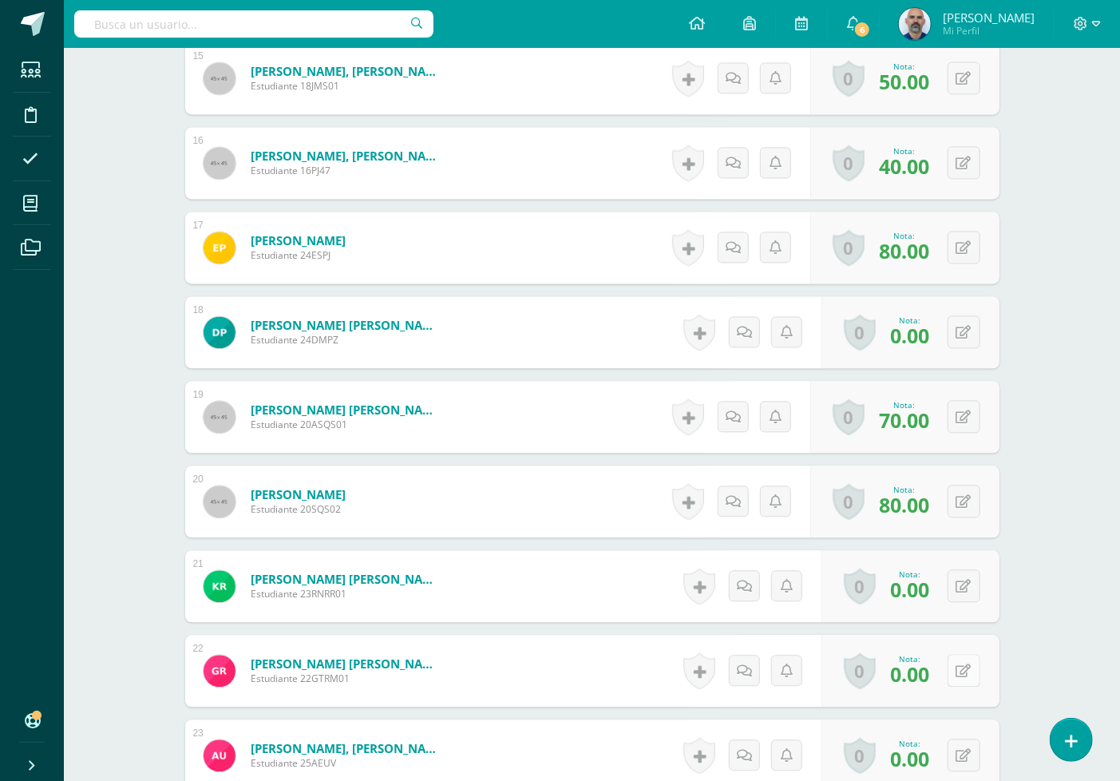
click at [968, 666] on icon at bounding box center [964, 671] width 15 height 14
type input "50"
drag, startPoint x: 1060, startPoint y: 641, endPoint x: 1036, endPoint y: 618, distance: 32.7
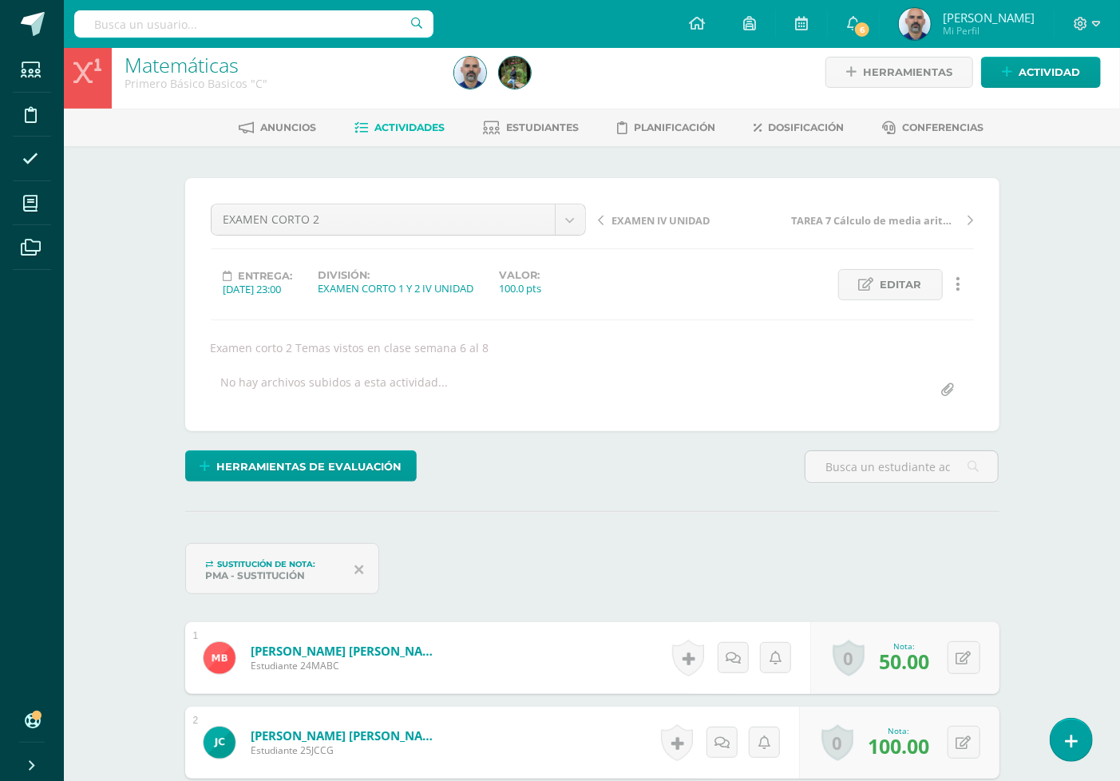
scroll to position [0, 0]
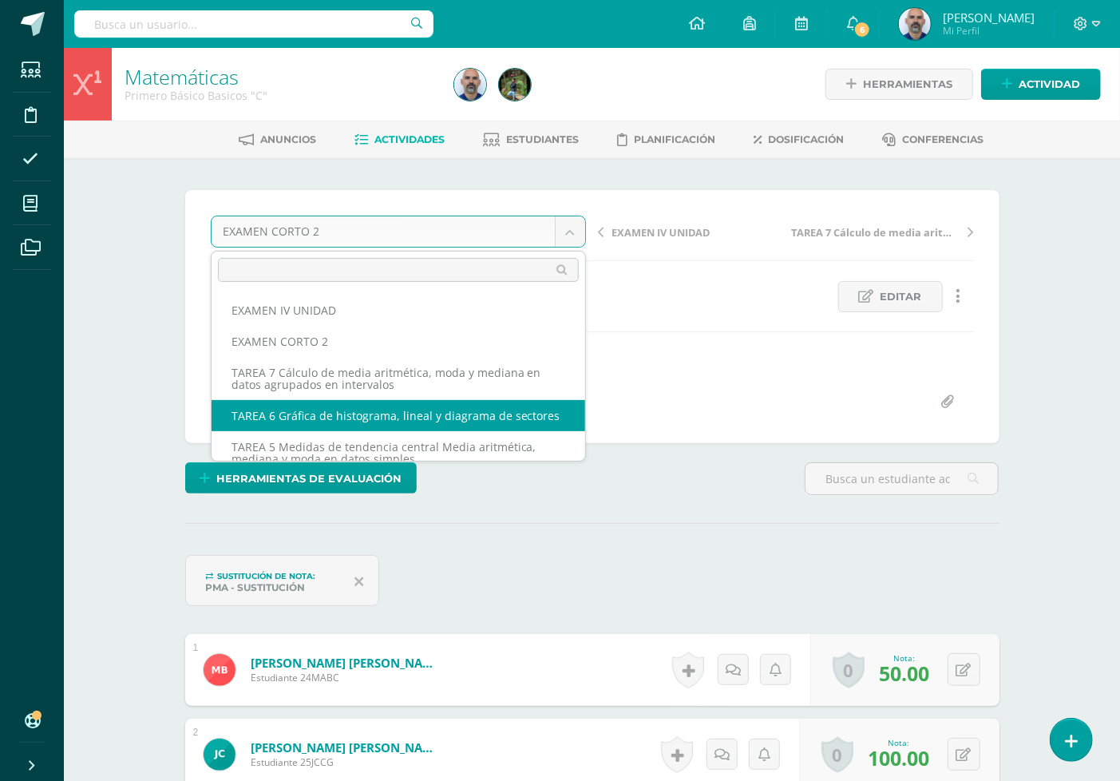
scroll to position [176, 0]
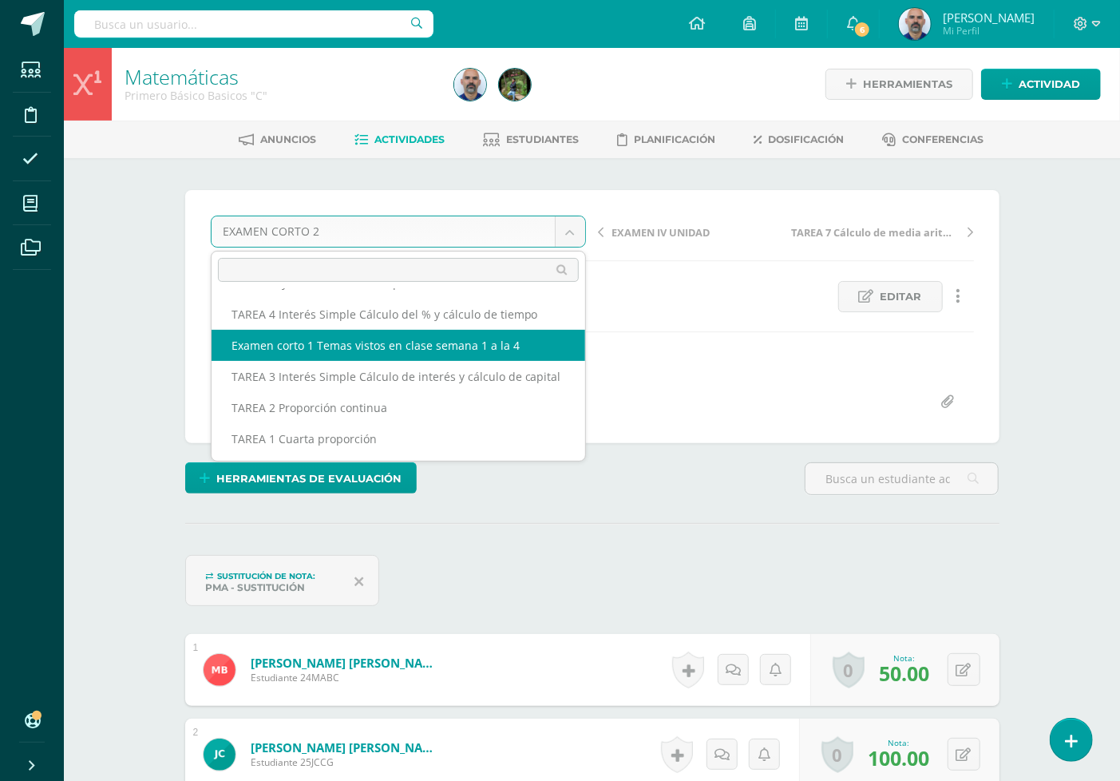
select select "/dashboard/teacher/grade-activity/192805/"
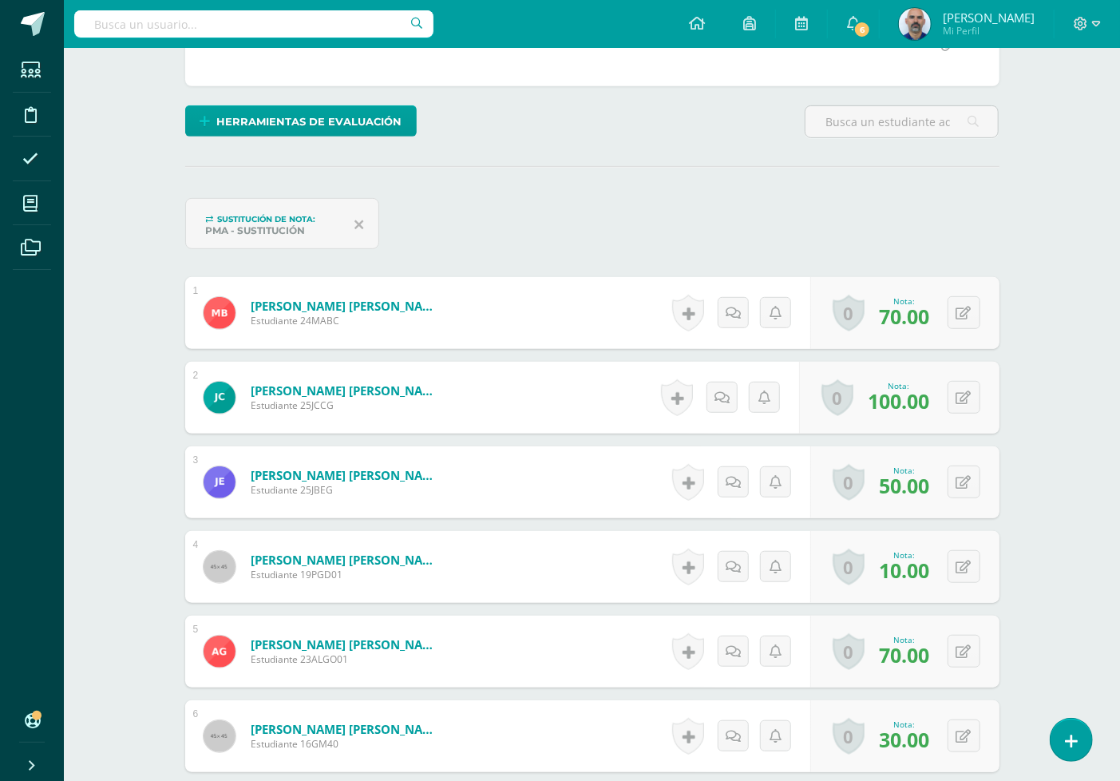
scroll to position [446, 0]
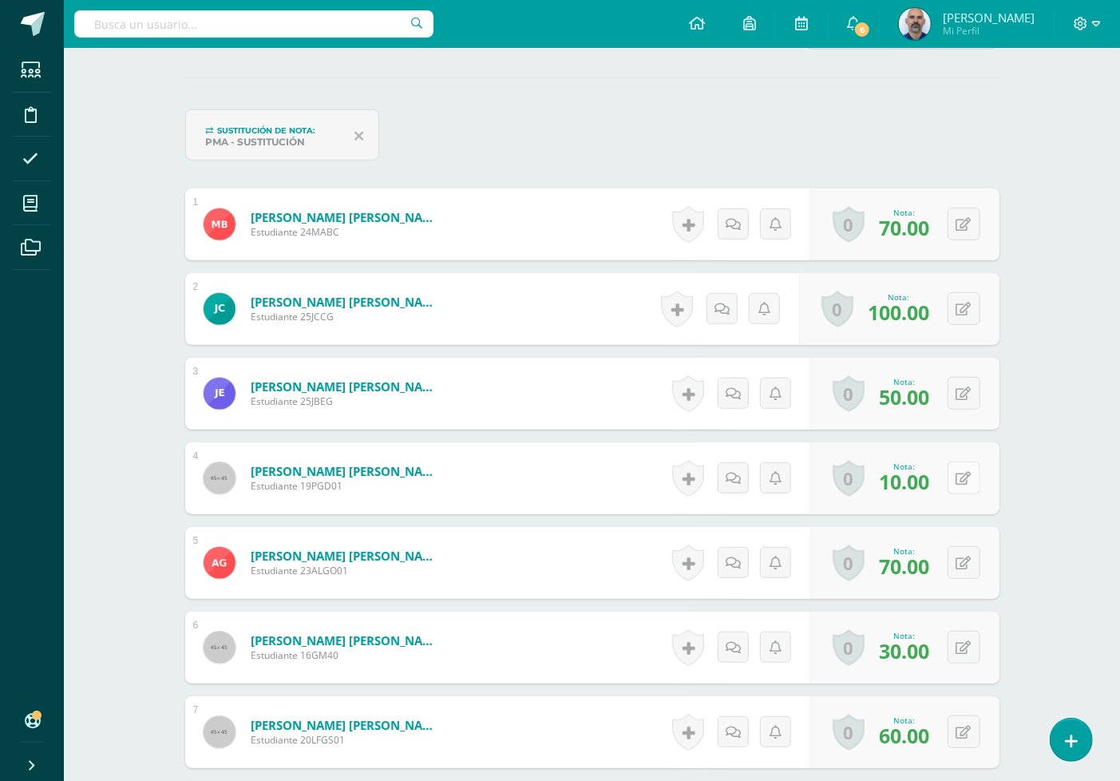
click at [970, 474] on button at bounding box center [964, 478] width 33 height 33
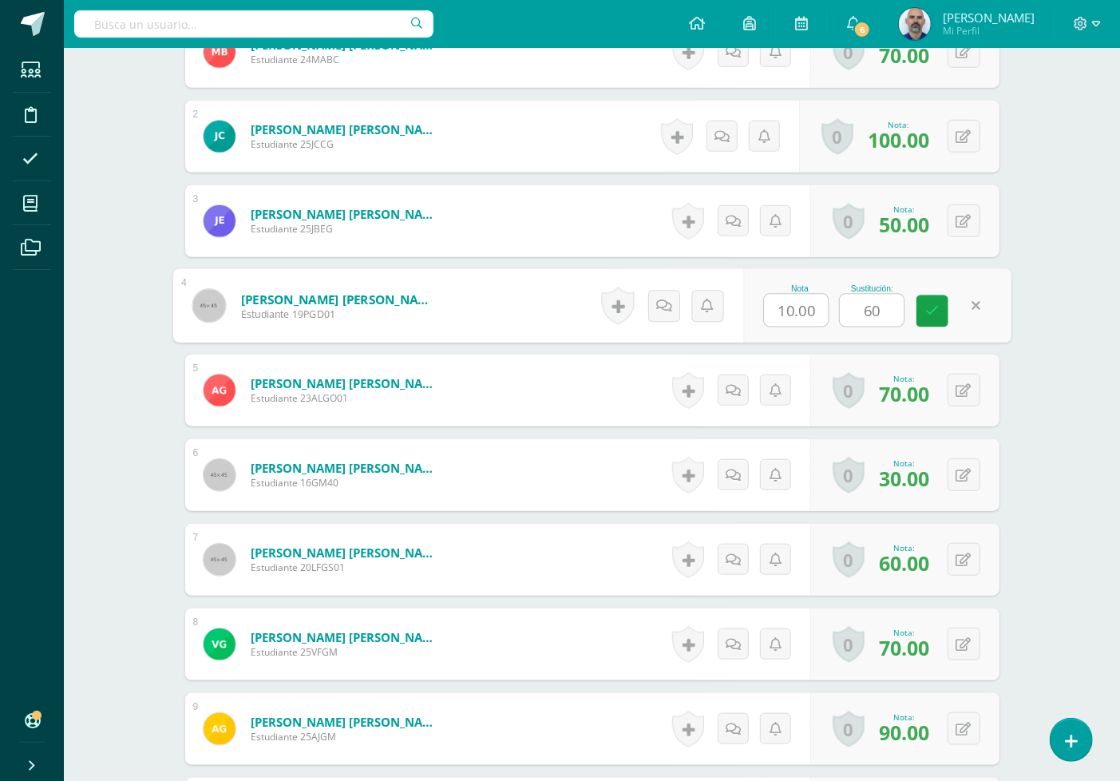
scroll to position [624, 0]
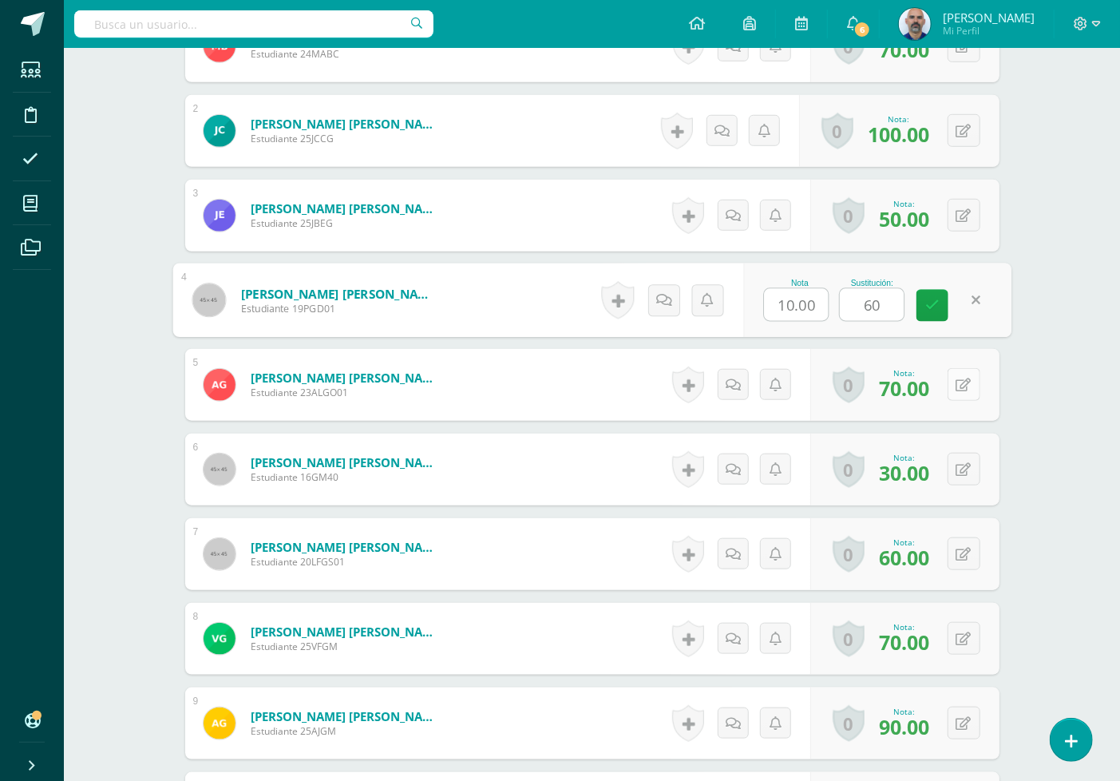
type input "60"
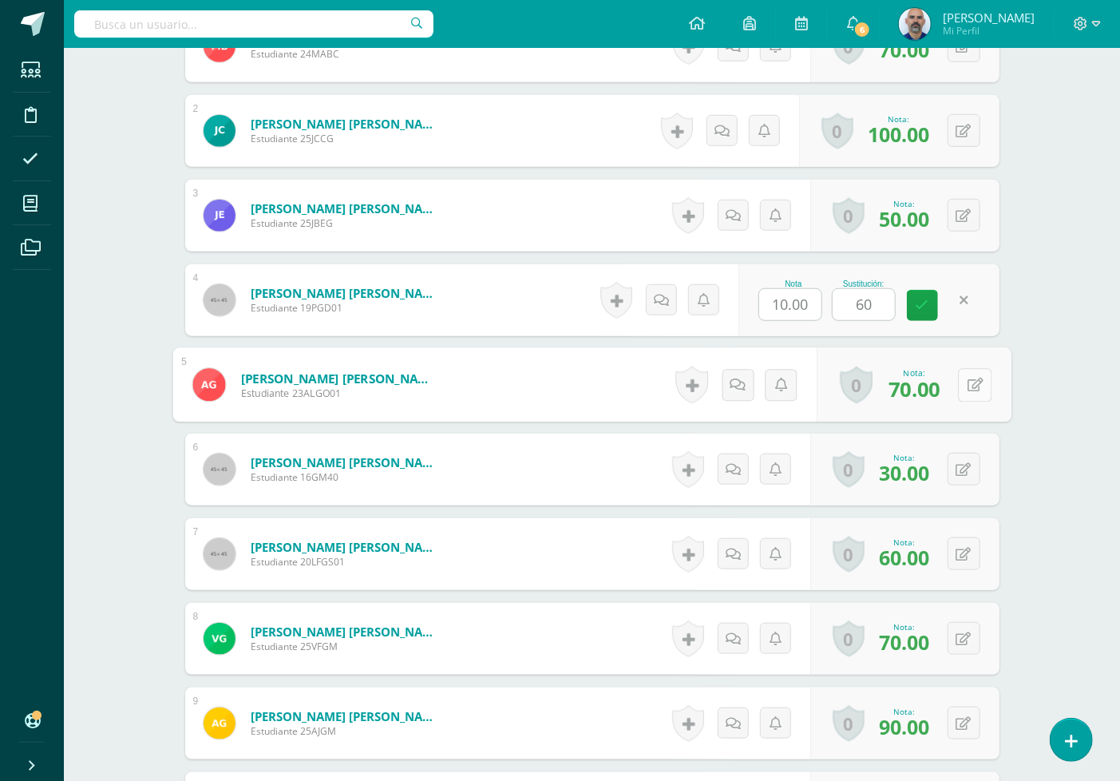
click at [972, 382] on button at bounding box center [975, 385] width 34 height 34
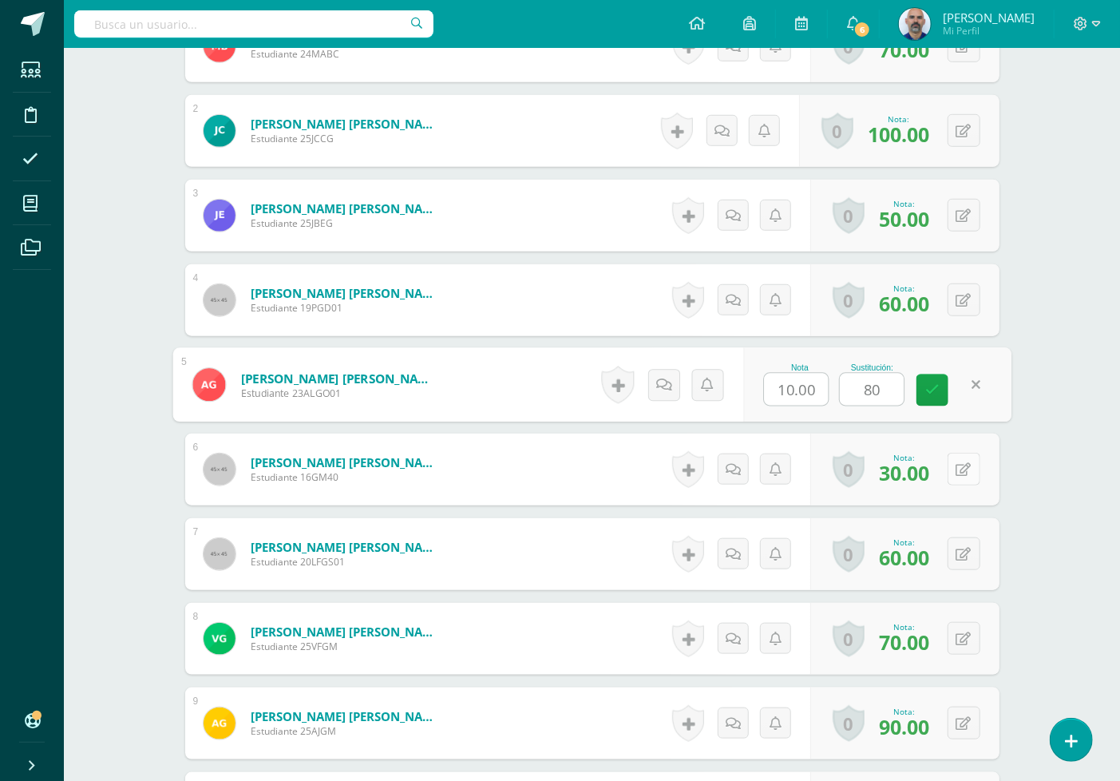
type input "80"
click at [962, 471] on icon at bounding box center [964, 470] width 15 height 14
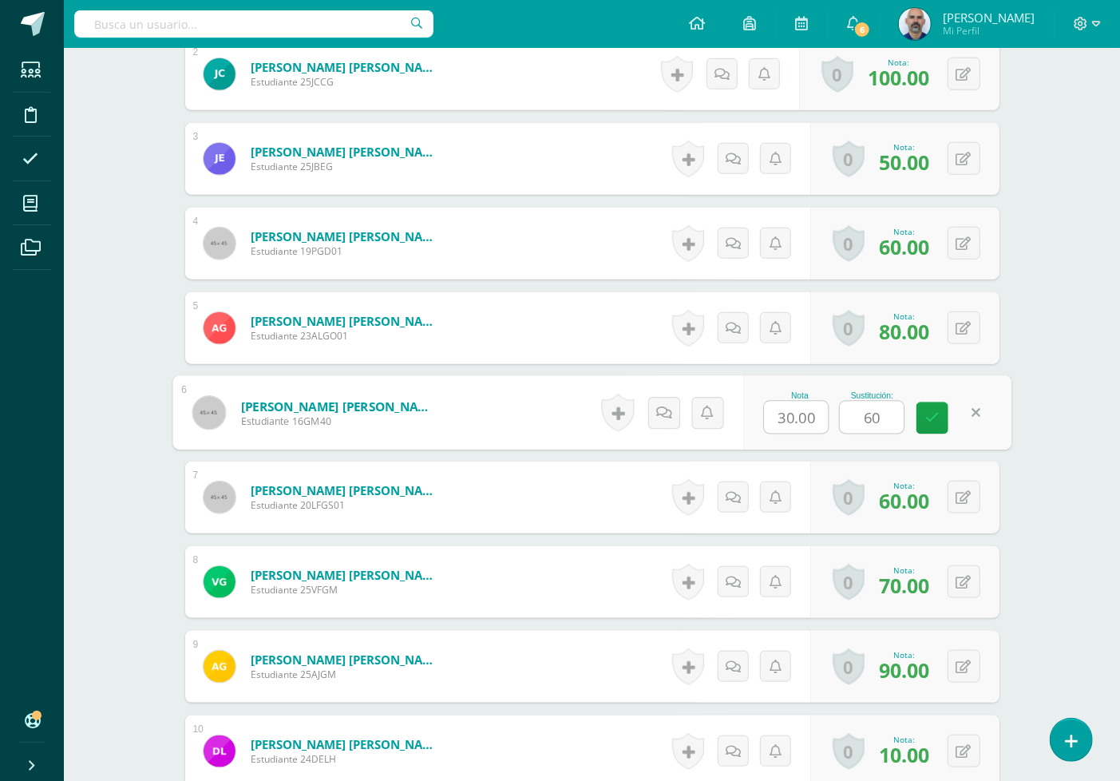
scroll to position [712, 0]
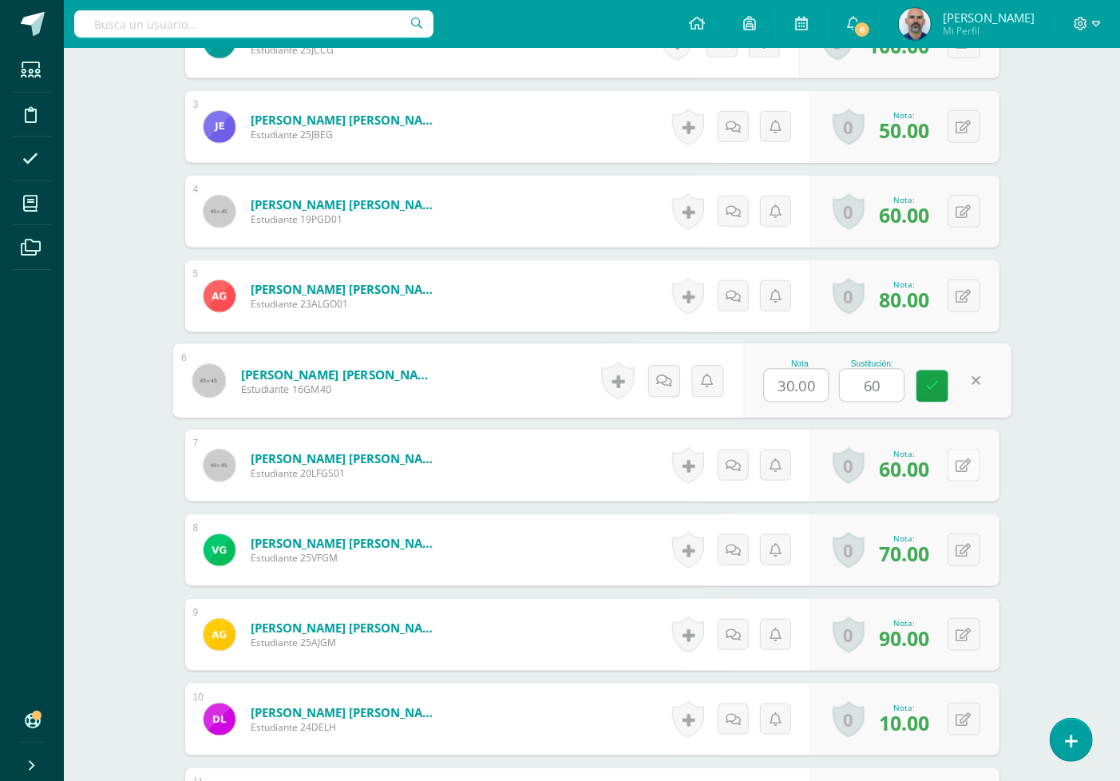
type input "60"
click at [963, 464] on icon at bounding box center [964, 466] width 15 height 14
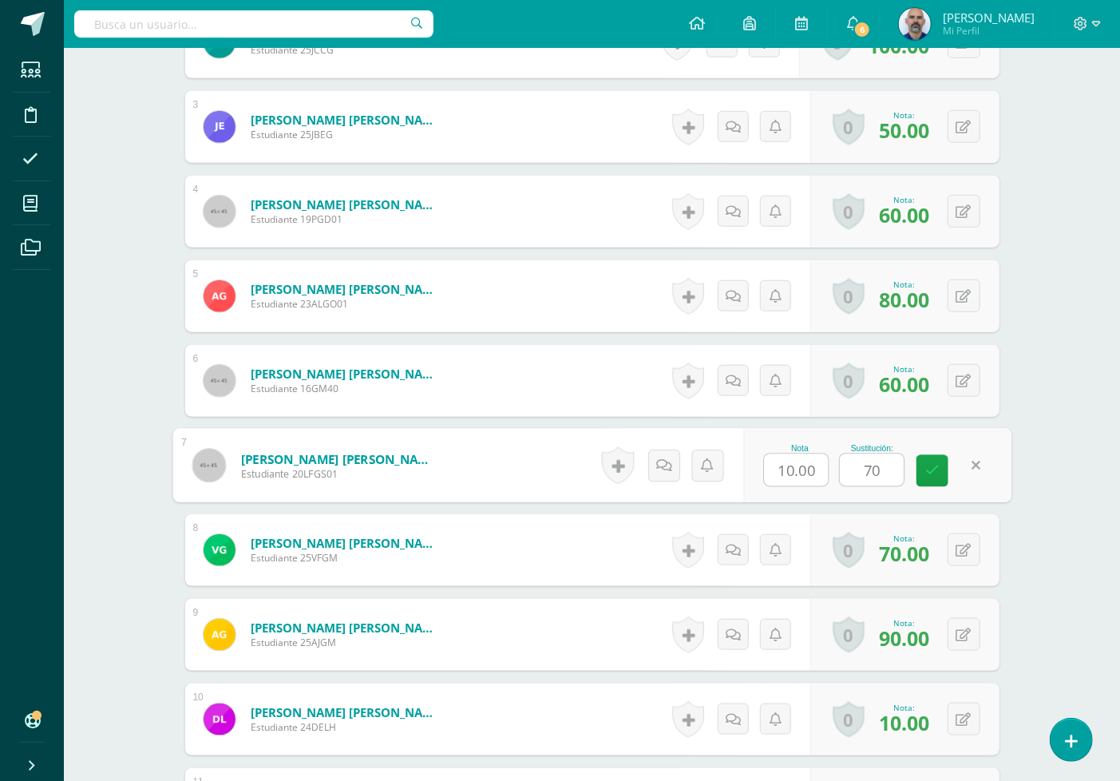
type input "70"
click at [1084, 444] on div "Matemáticas Primero Básico Basicos "C" Herramientas Detalle de asistencias Acti…" at bounding box center [592, 730] width 1056 height 2788
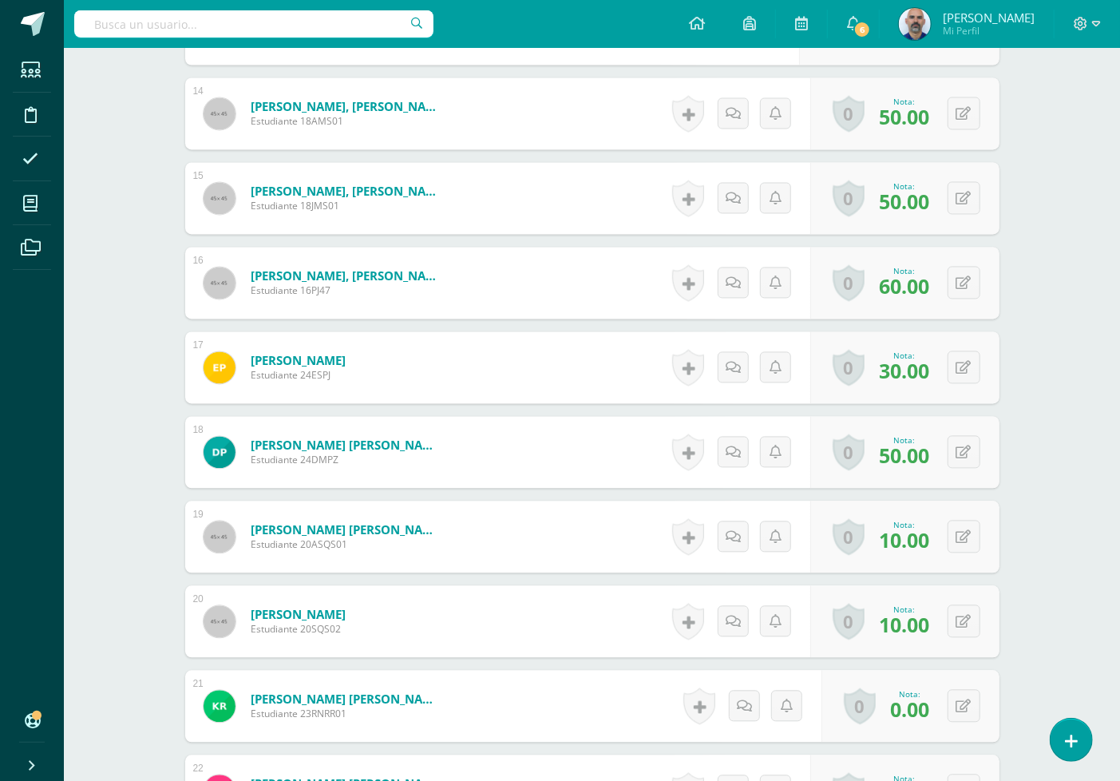
scroll to position [1688, 0]
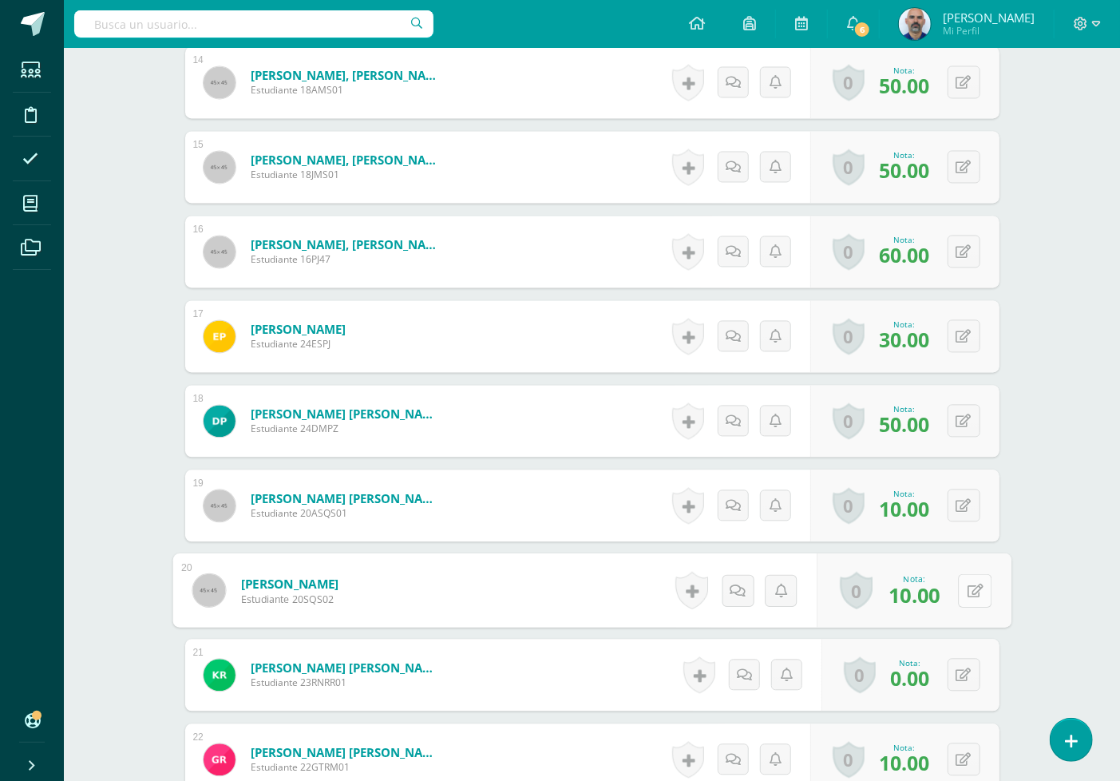
click at [961, 594] on button at bounding box center [975, 590] width 34 height 34
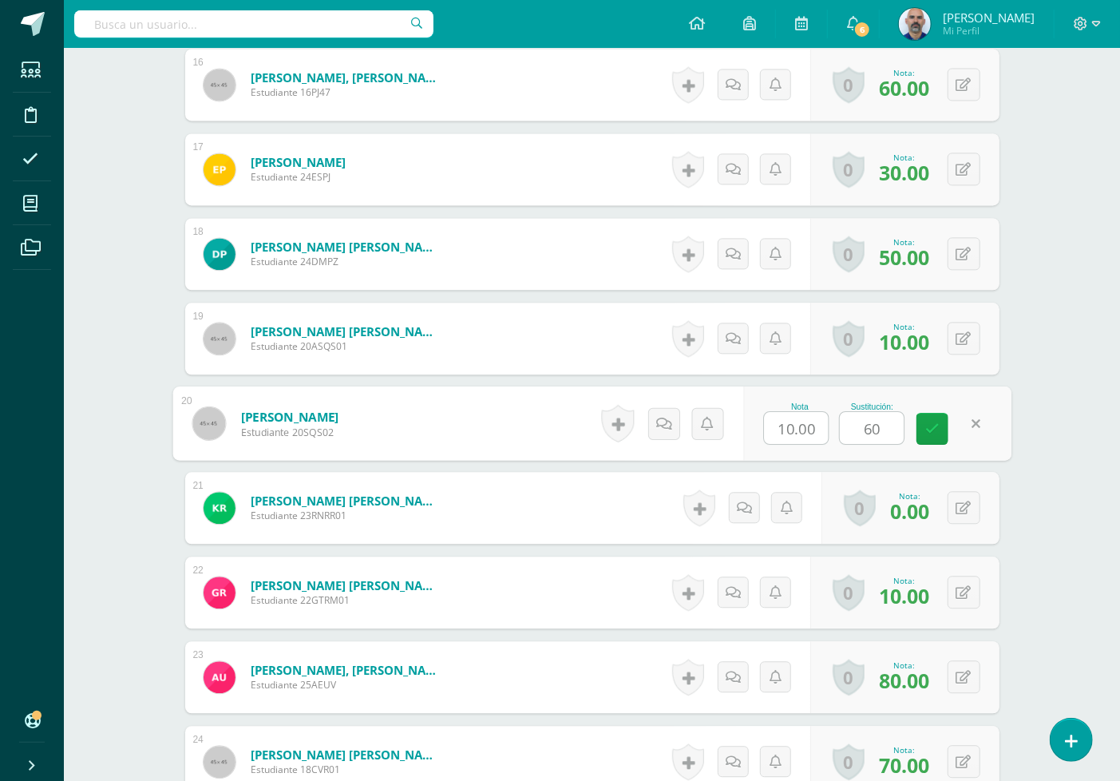
scroll to position [1865, 0]
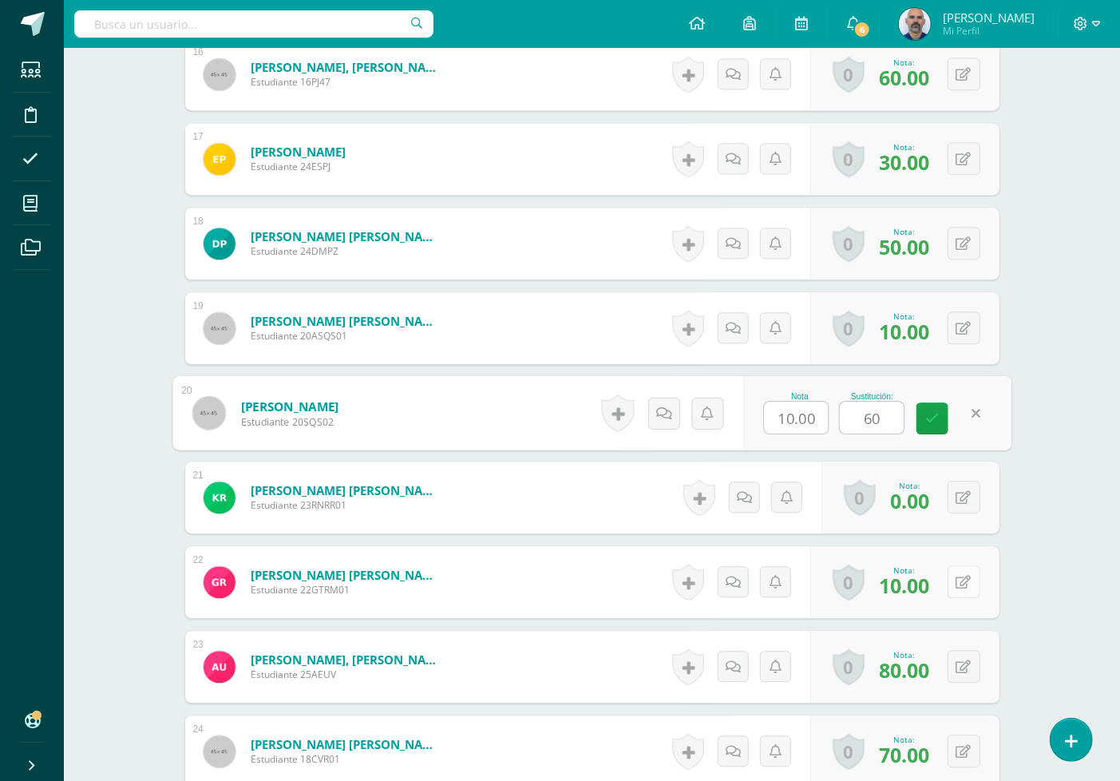
type input "60"
click at [966, 581] on icon at bounding box center [964, 583] width 15 height 14
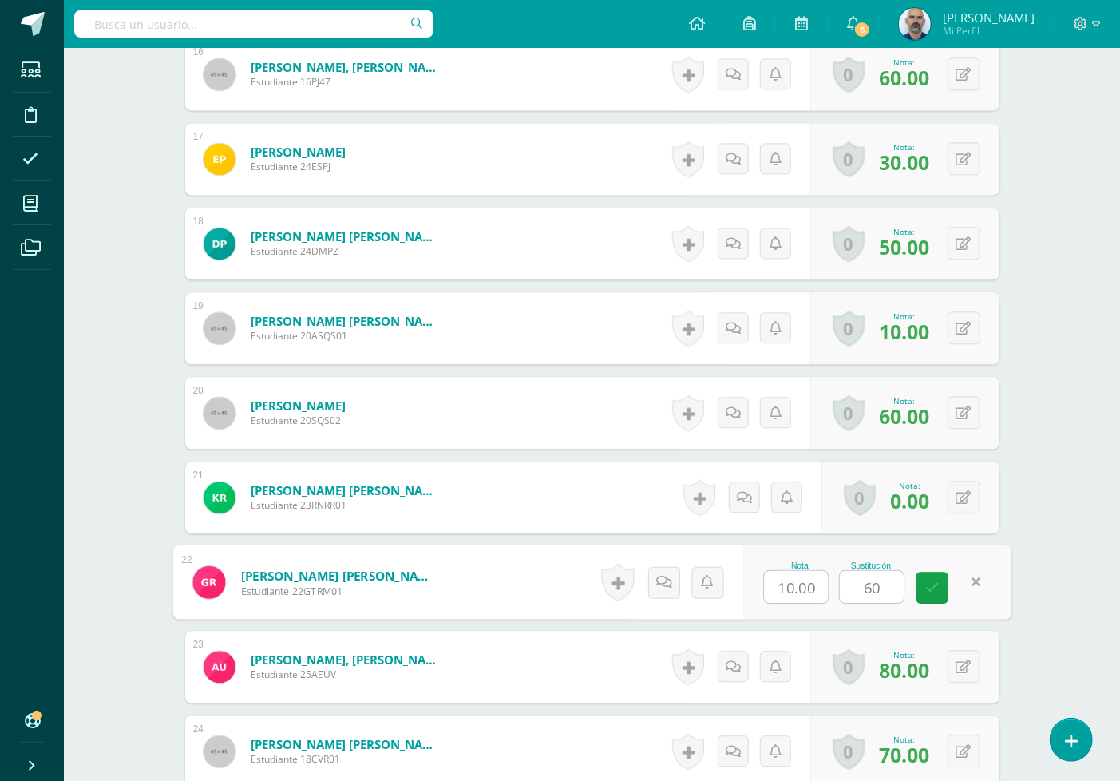
type input "60"
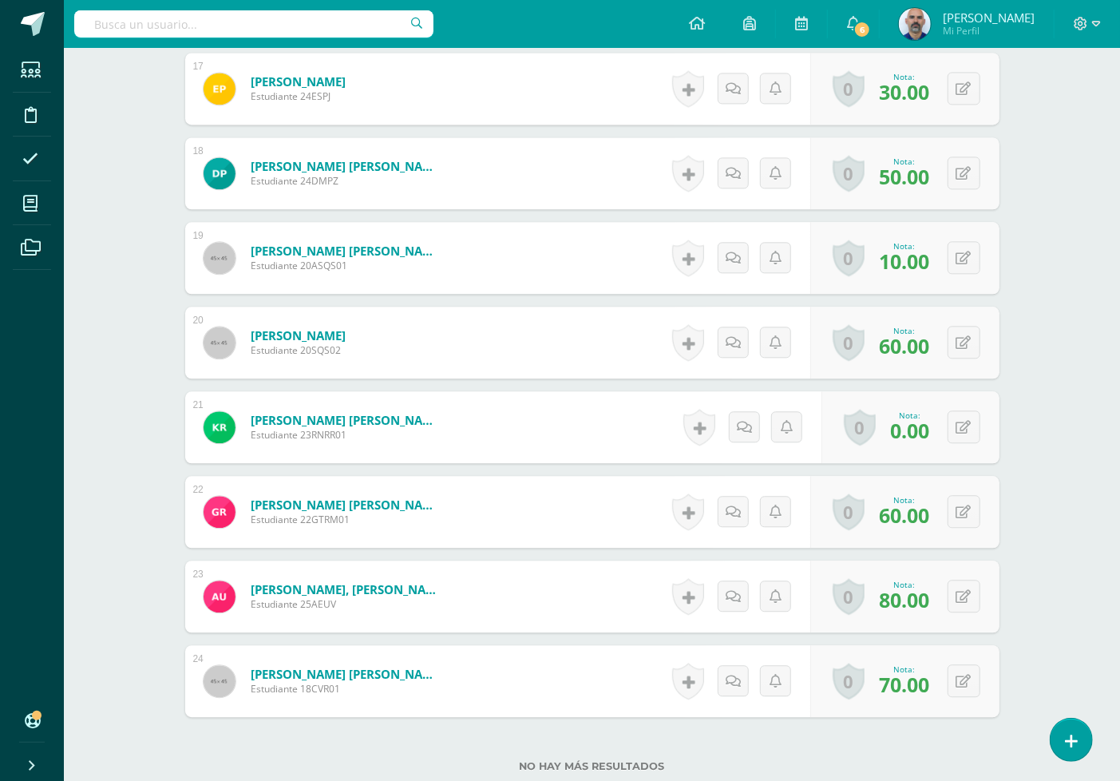
scroll to position [2043, 0]
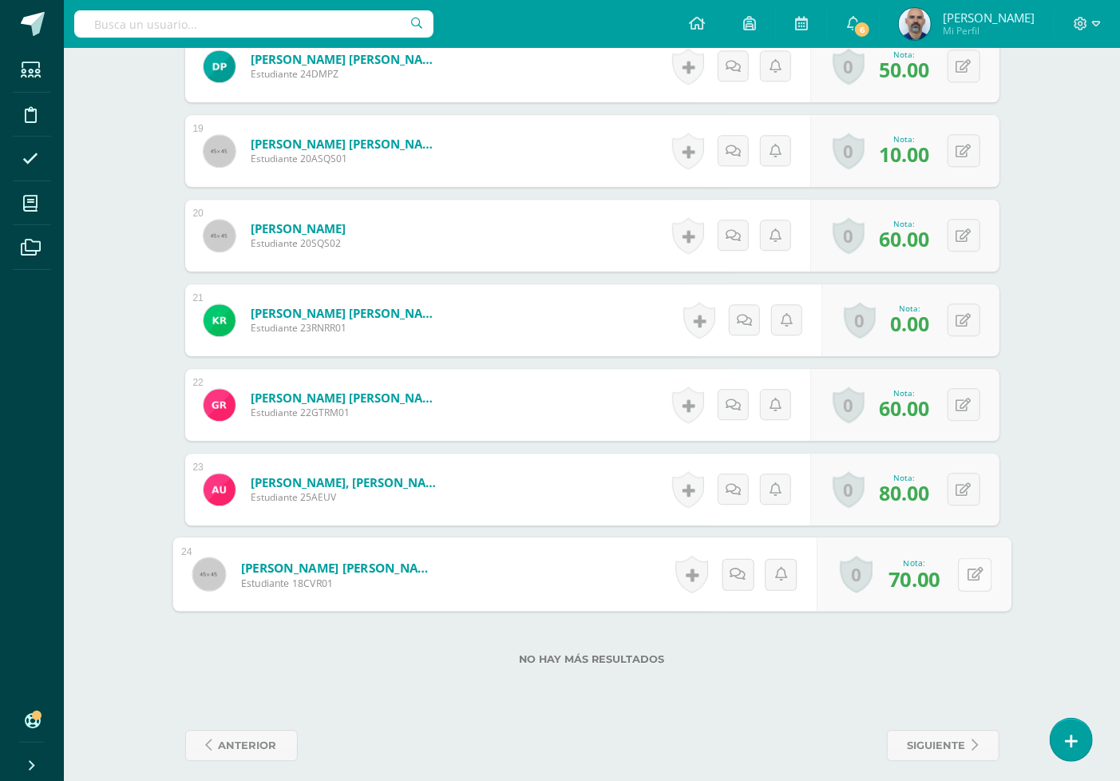
click at [967, 573] on icon at bounding box center [975, 574] width 16 height 14
type input "80"
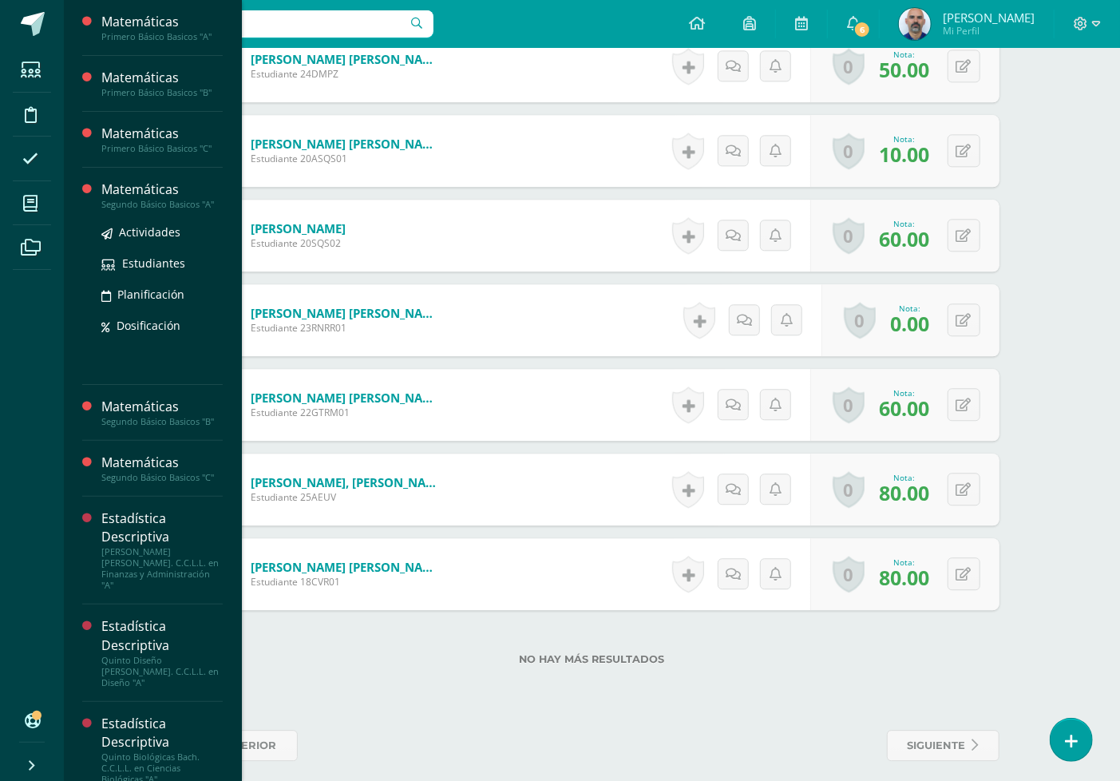
click at [166, 202] on div "Segundo Básico Basicos "A"" at bounding box center [161, 204] width 121 height 11
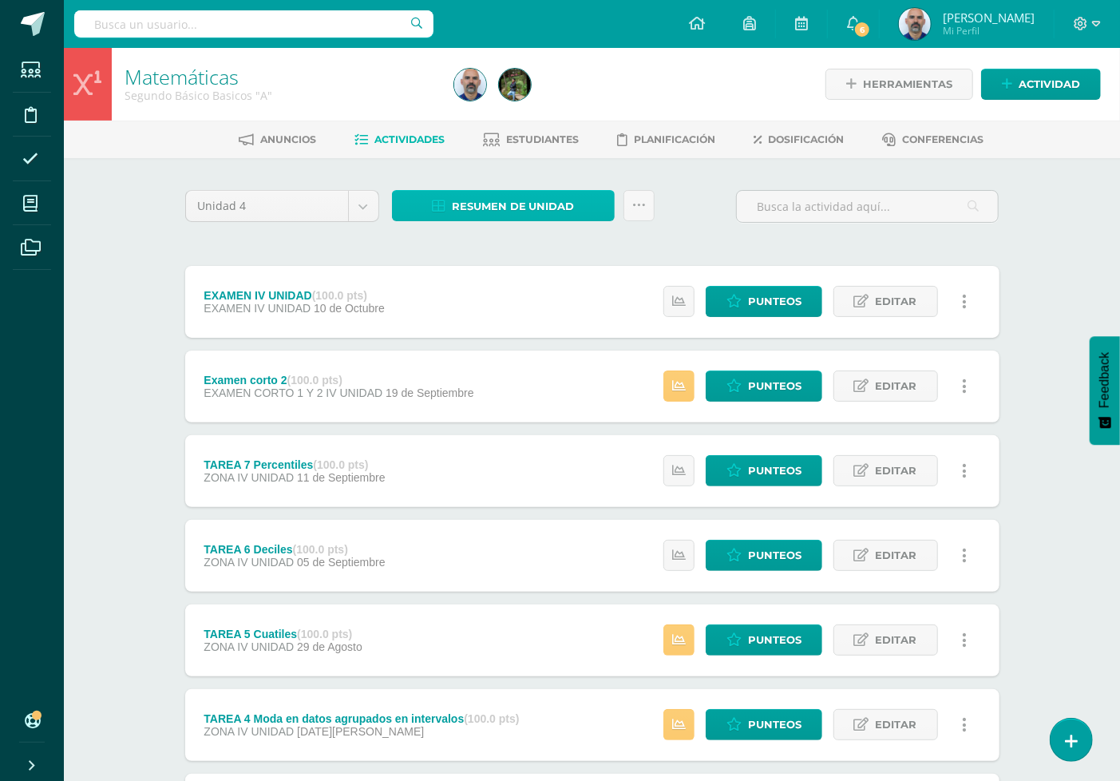
click at [553, 206] on span "Resumen de unidad" at bounding box center [513, 207] width 123 height 30
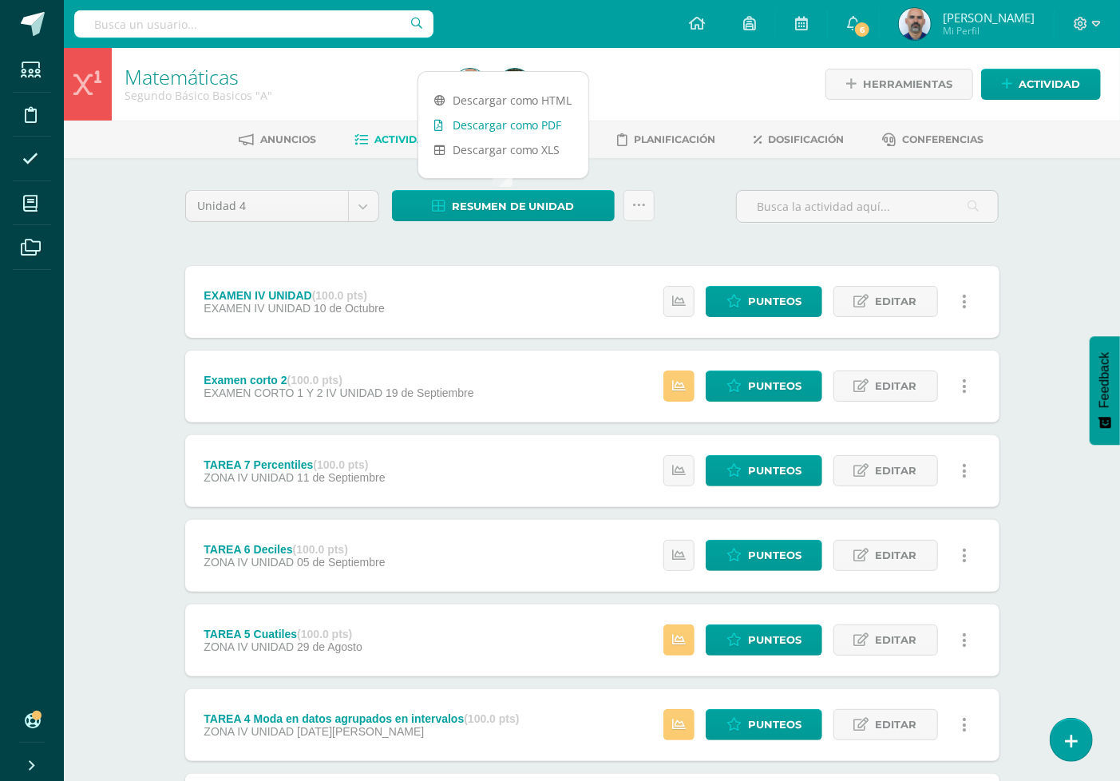
click at [517, 130] on link "Descargar como PDF" at bounding box center [503, 125] width 170 height 25
click at [761, 382] on span "Punteos" at bounding box center [775, 386] width 54 height 30
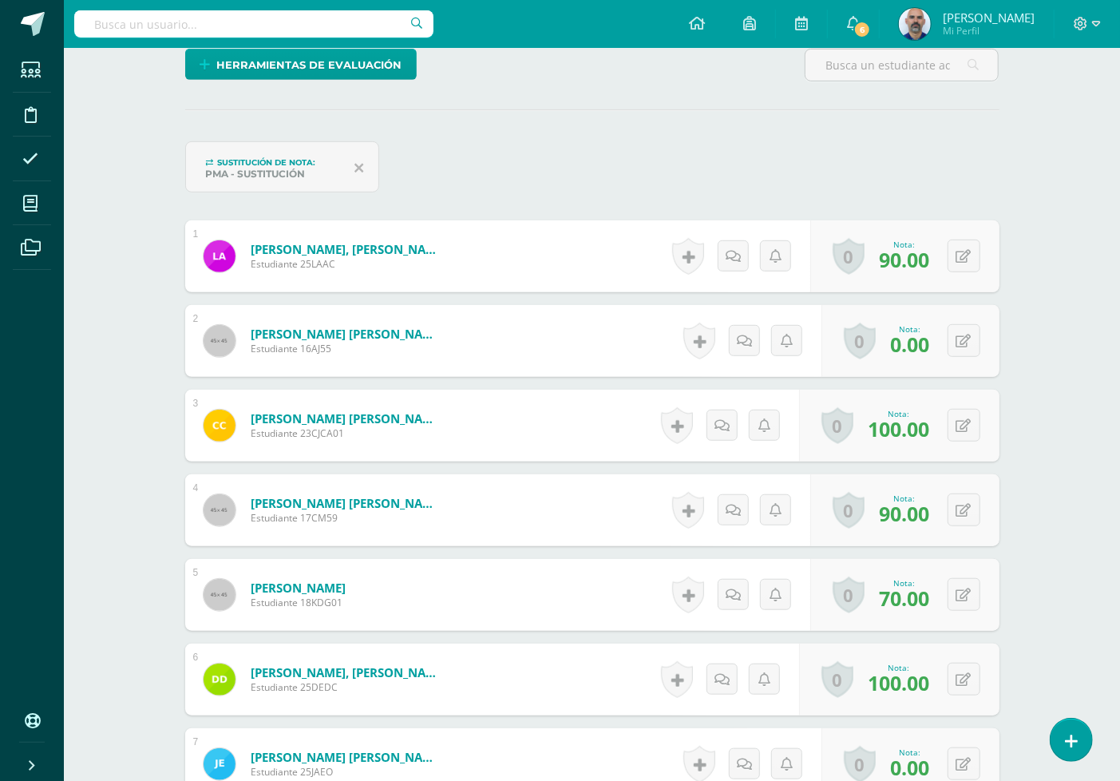
scroll to position [446, 0]
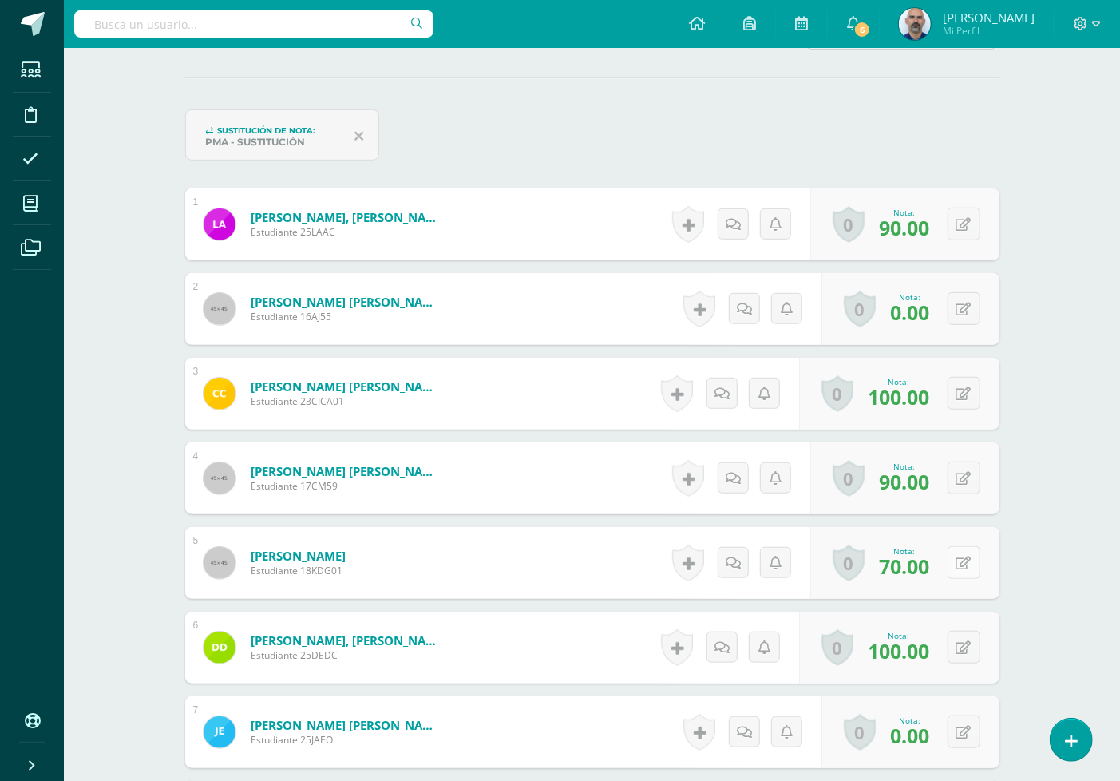
click at [966, 561] on icon at bounding box center [964, 564] width 15 height 14
type input "80"
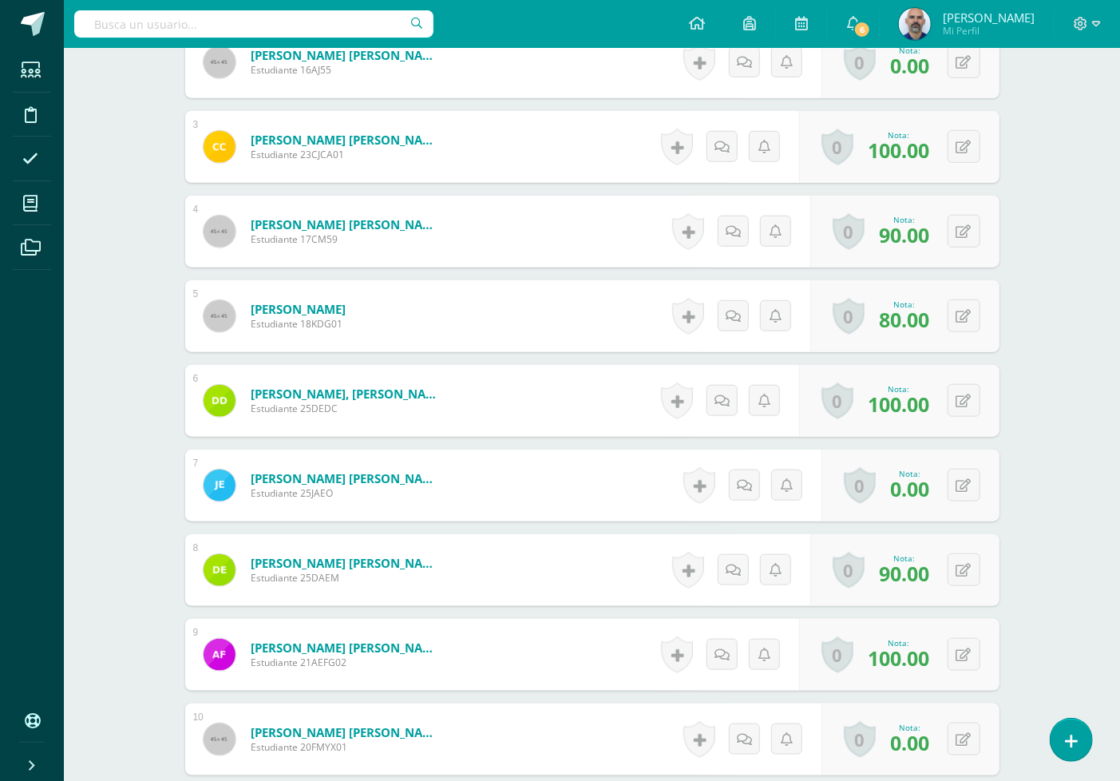
scroll to position [712, 0]
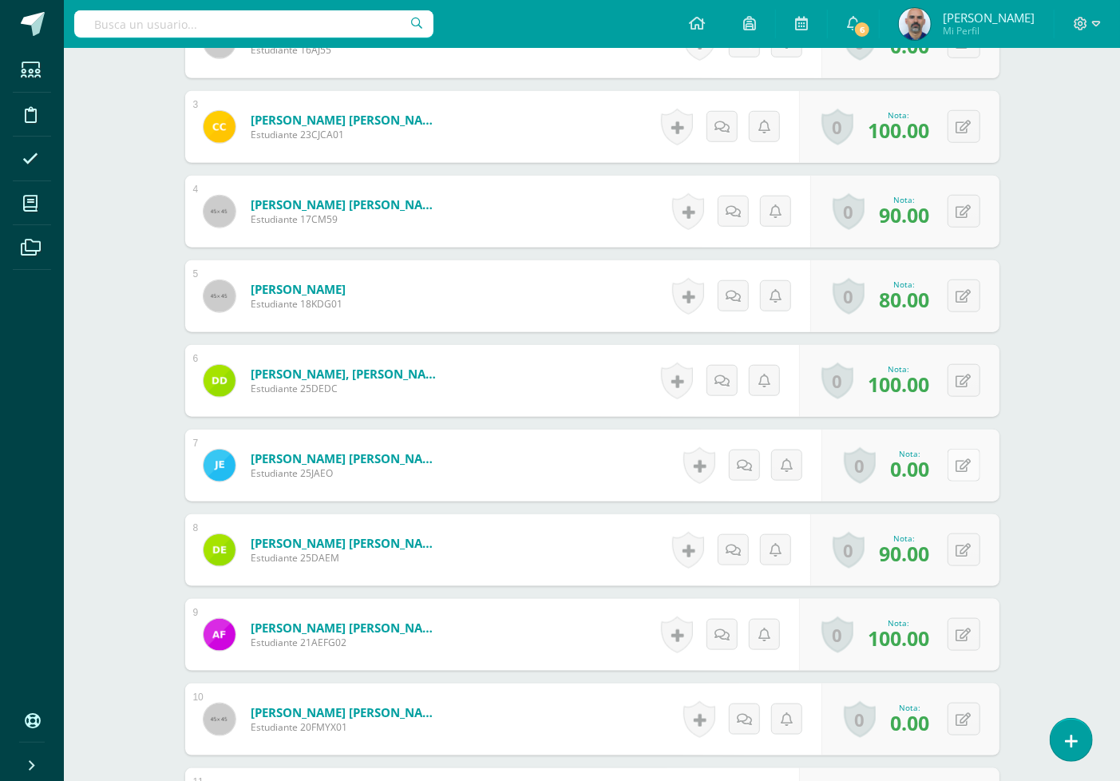
click at [973, 465] on button at bounding box center [964, 465] width 33 height 33
type input "50"
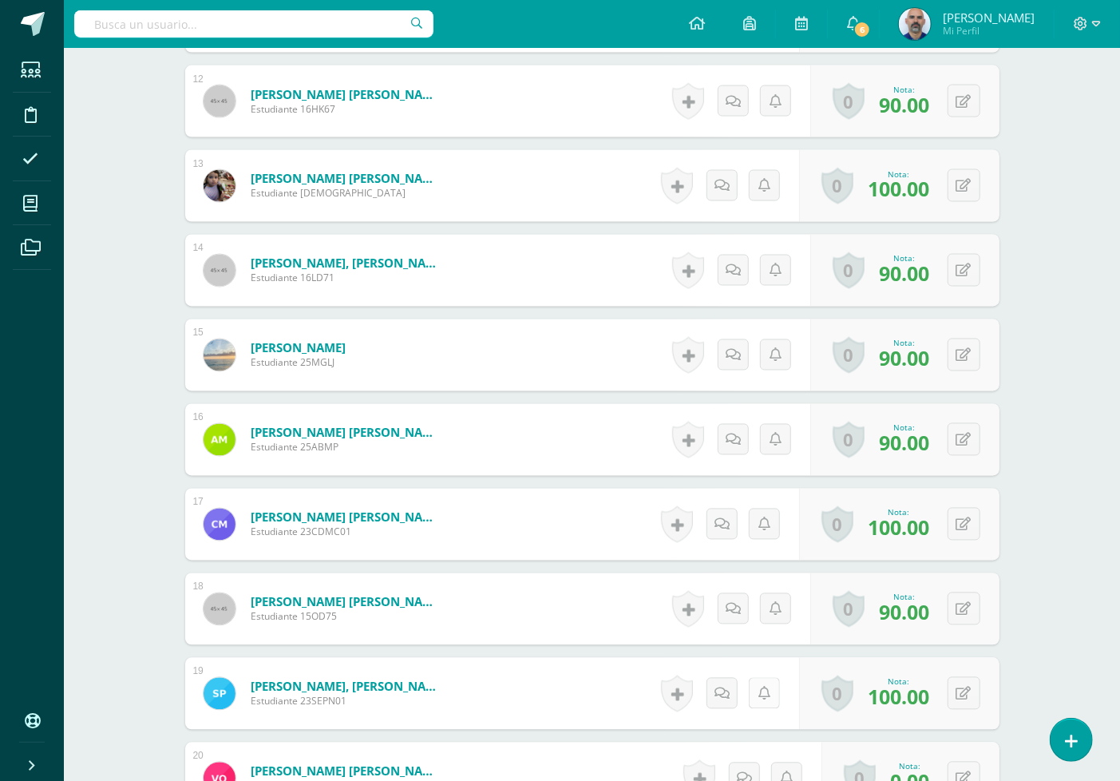
scroll to position [1777, 0]
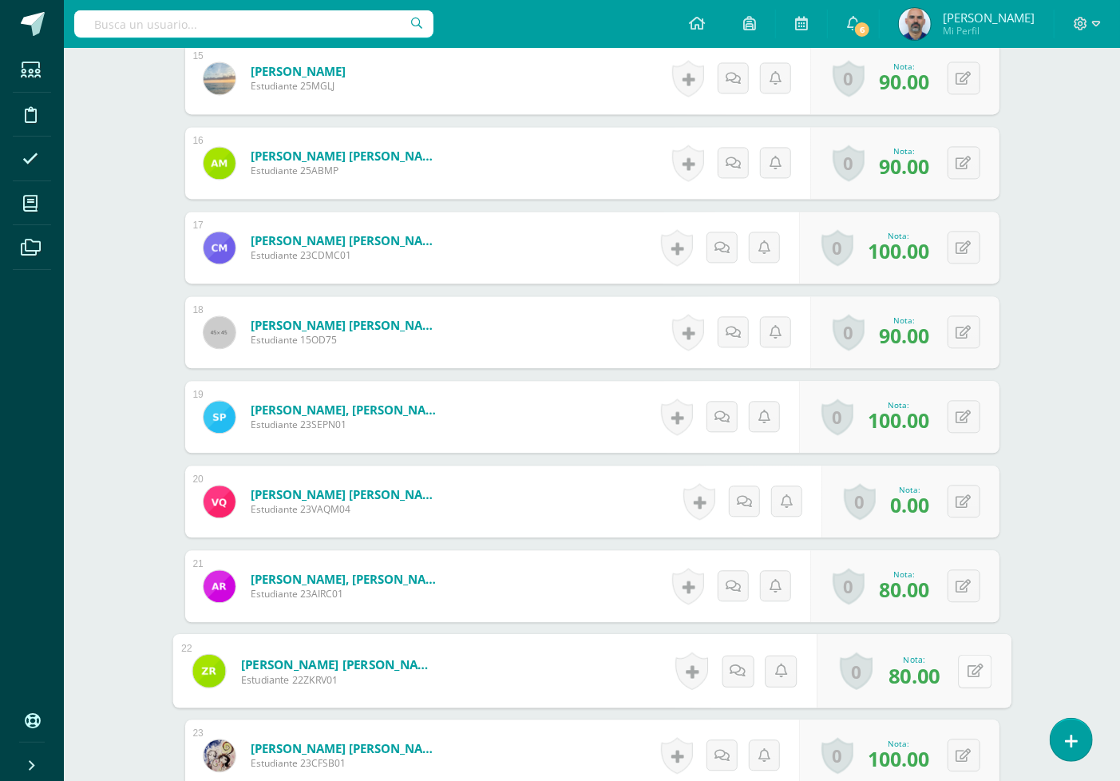
drag, startPoint x: 957, startPoint y: 675, endPoint x: 967, endPoint y: 672, distance: 10.7
click at [958, 675] on button at bounding box center [975, 671] width 34 height 34
type input "100"
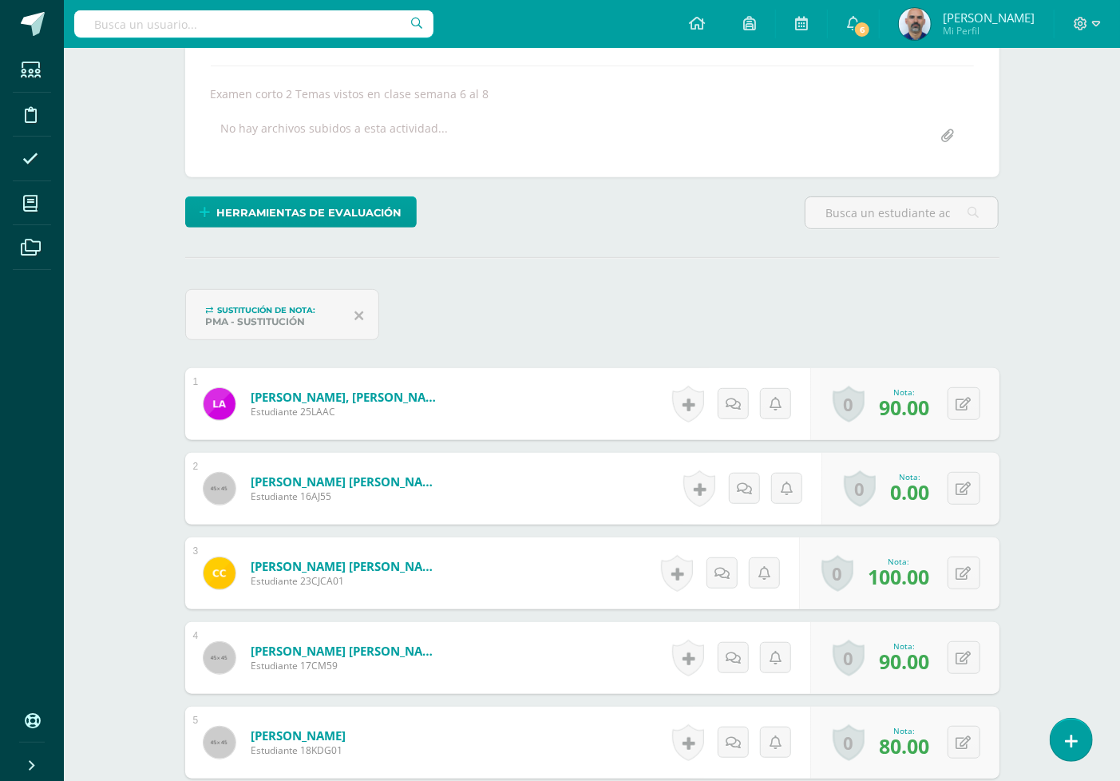
scroll to position [91, 0]
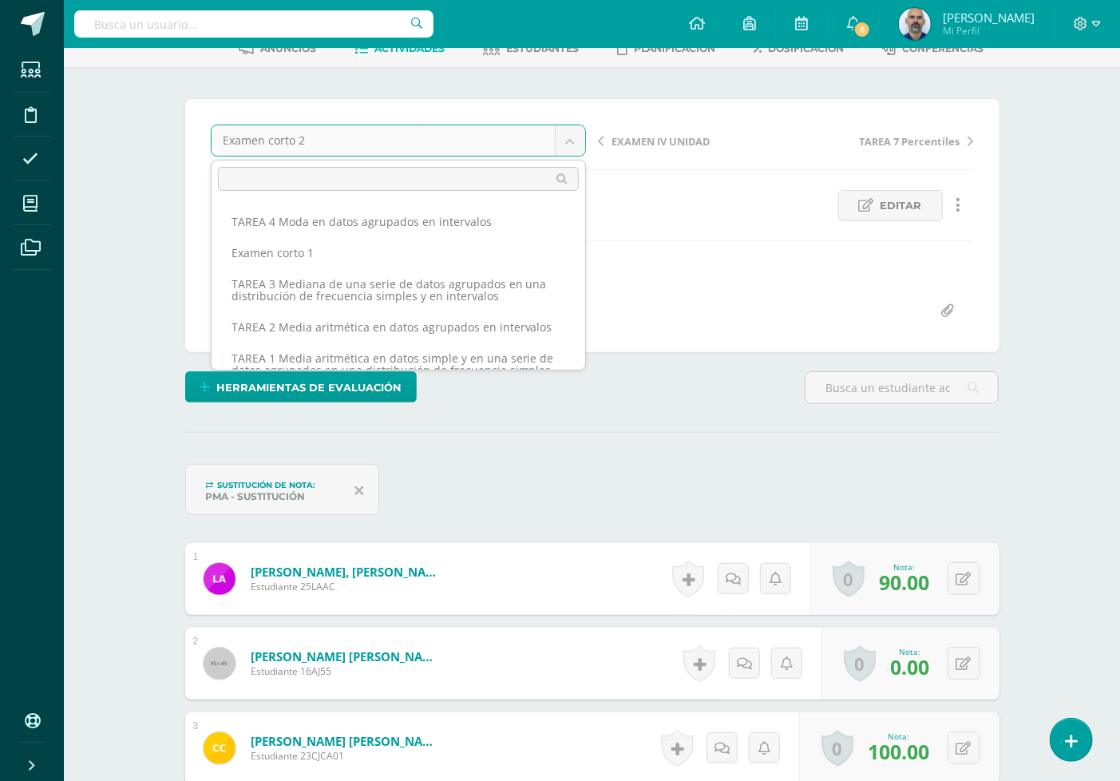
scroll to position [176, 0]
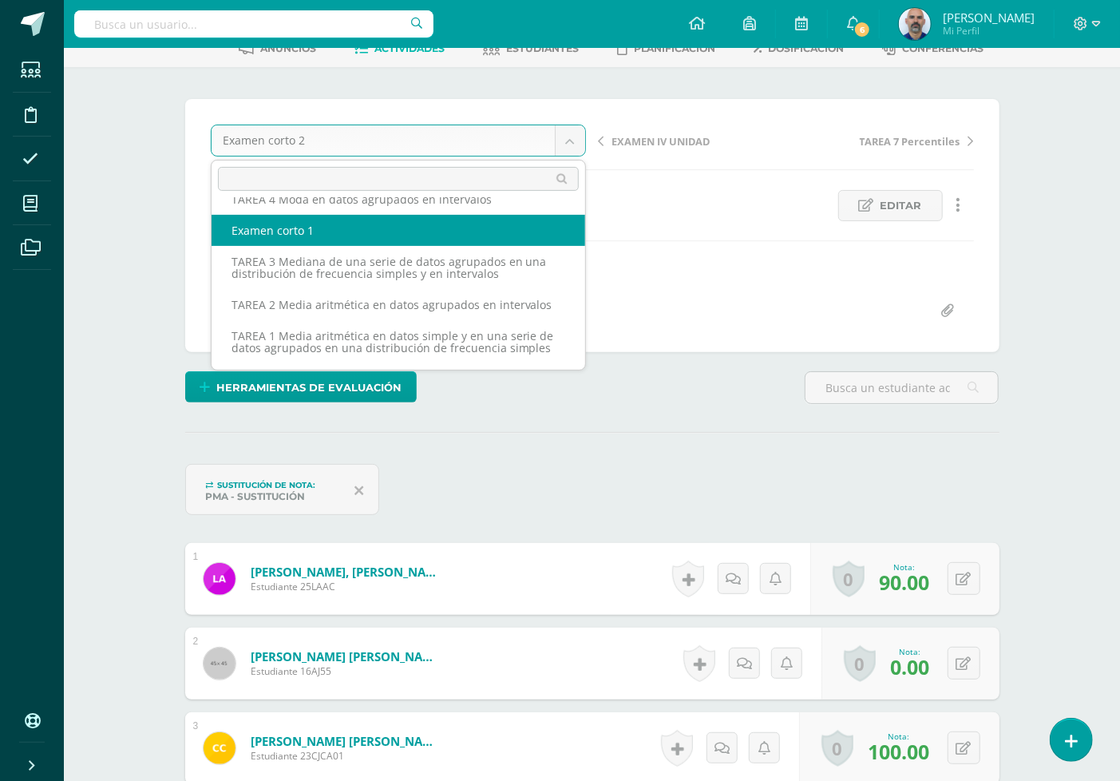
select select "/dashboard/teacher/grade-activity/192836/"
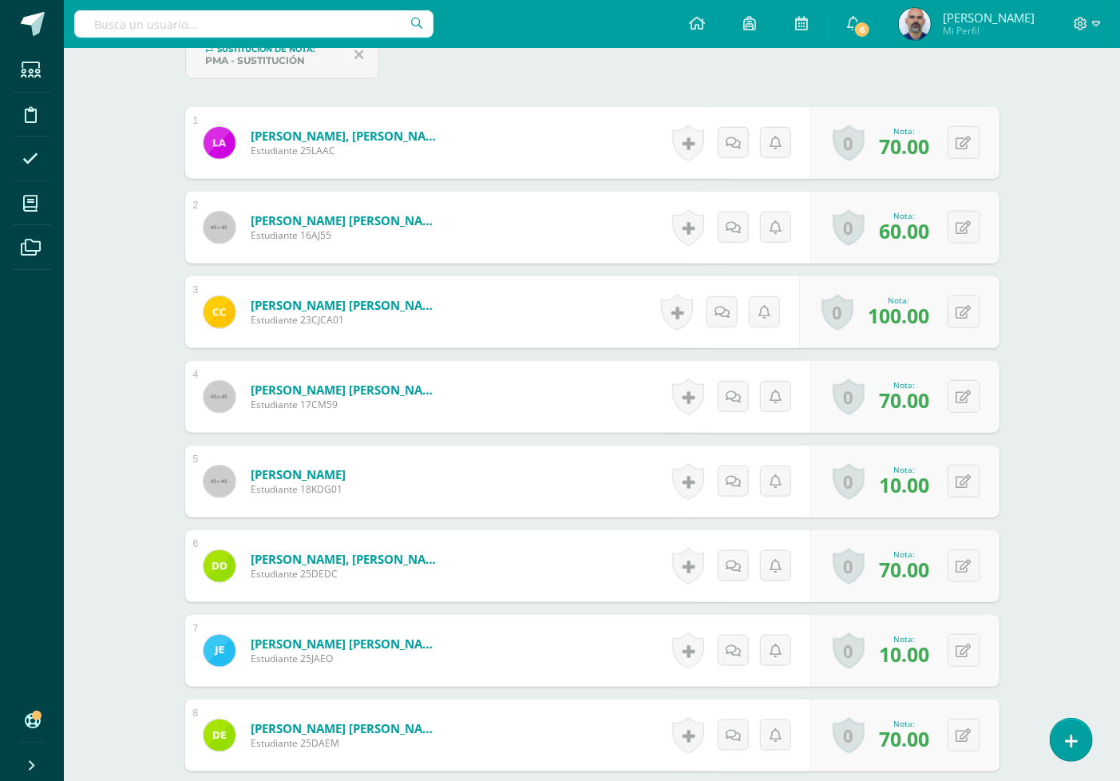
scroll to position [535, 0]
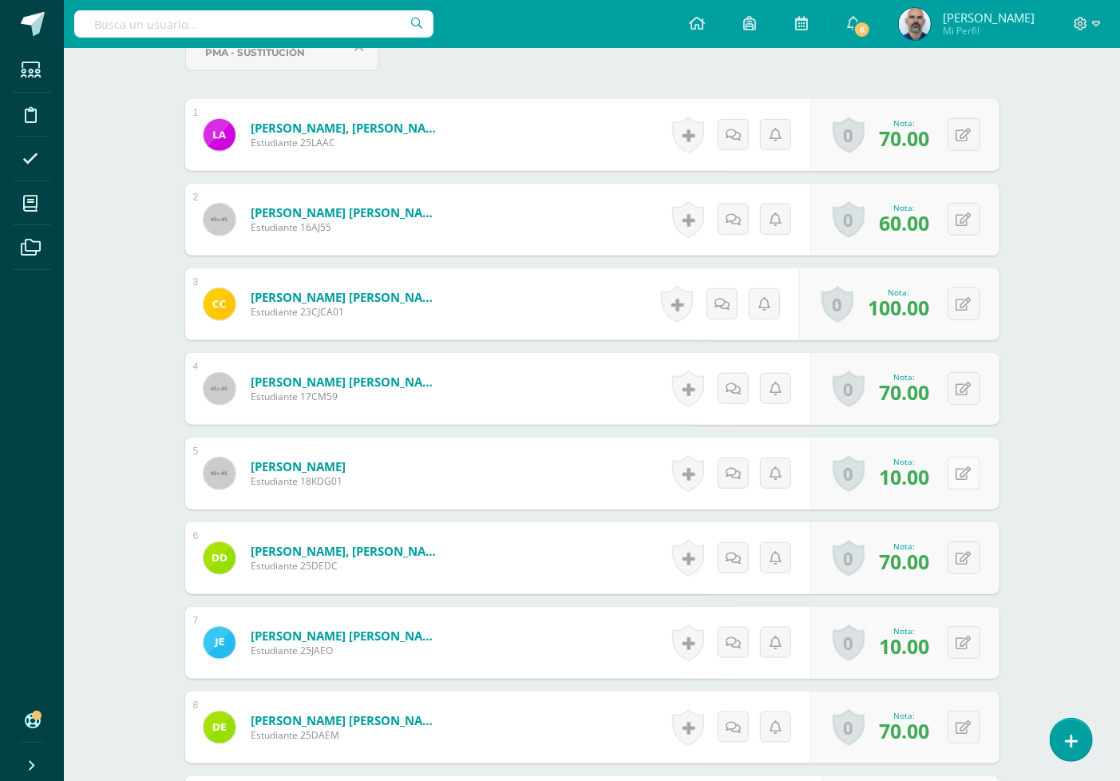
click at [978, 474] on button at bounding box center [964, 473] width 33 height 33
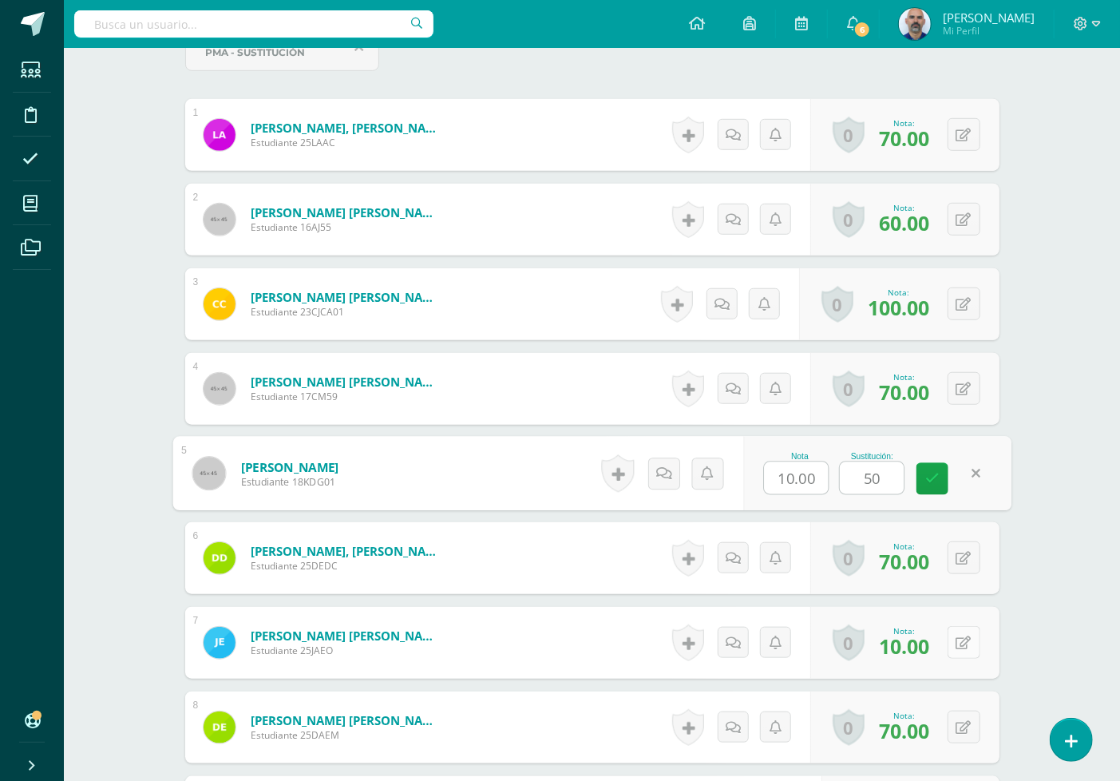
type input "50"
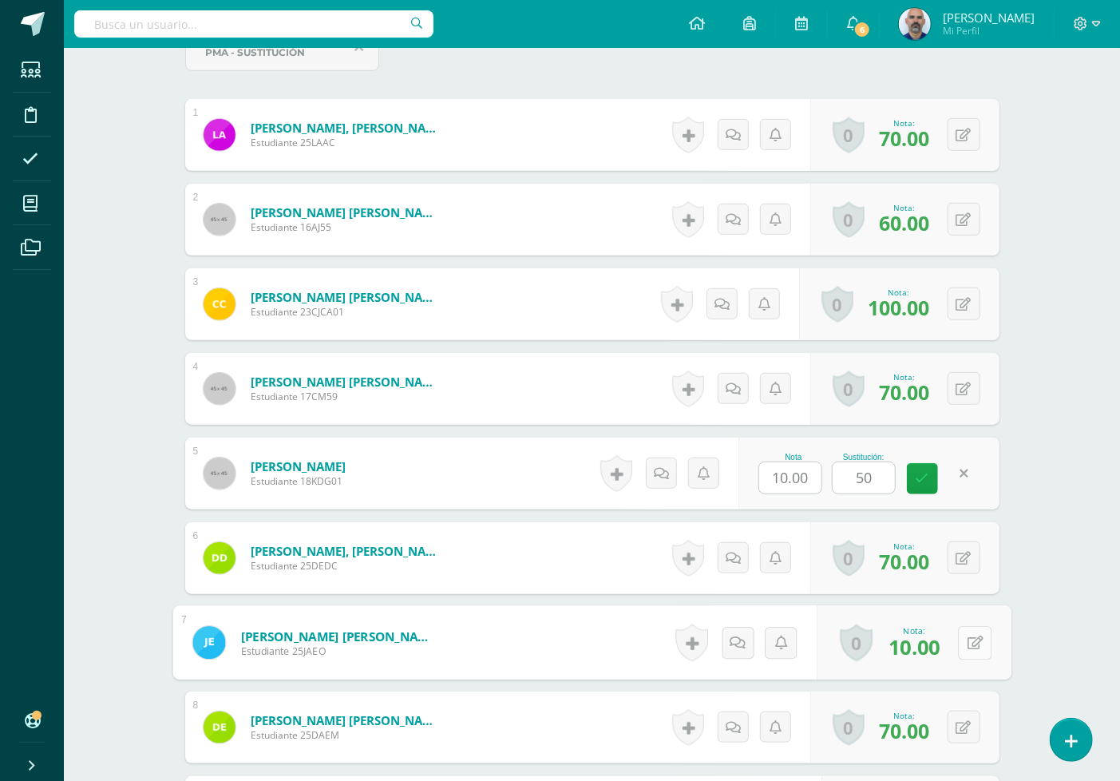
click at [975, 635] on button at bounding box center [975, 643] width 34 height 34
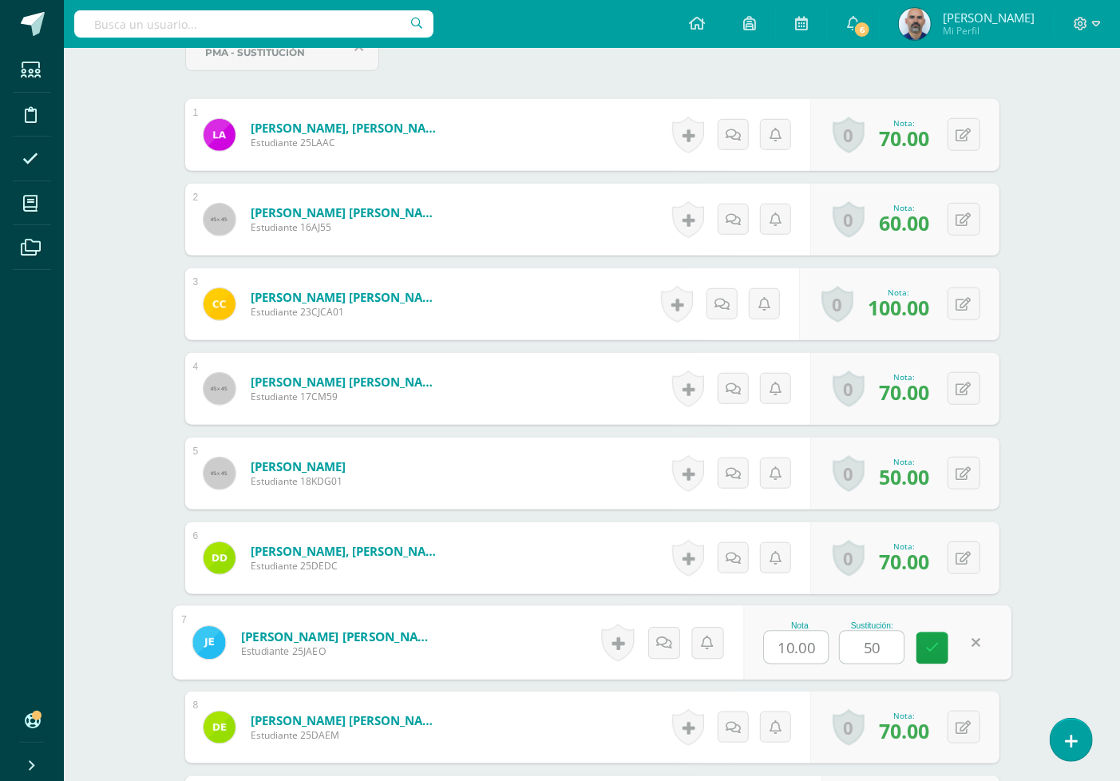
type input "50"
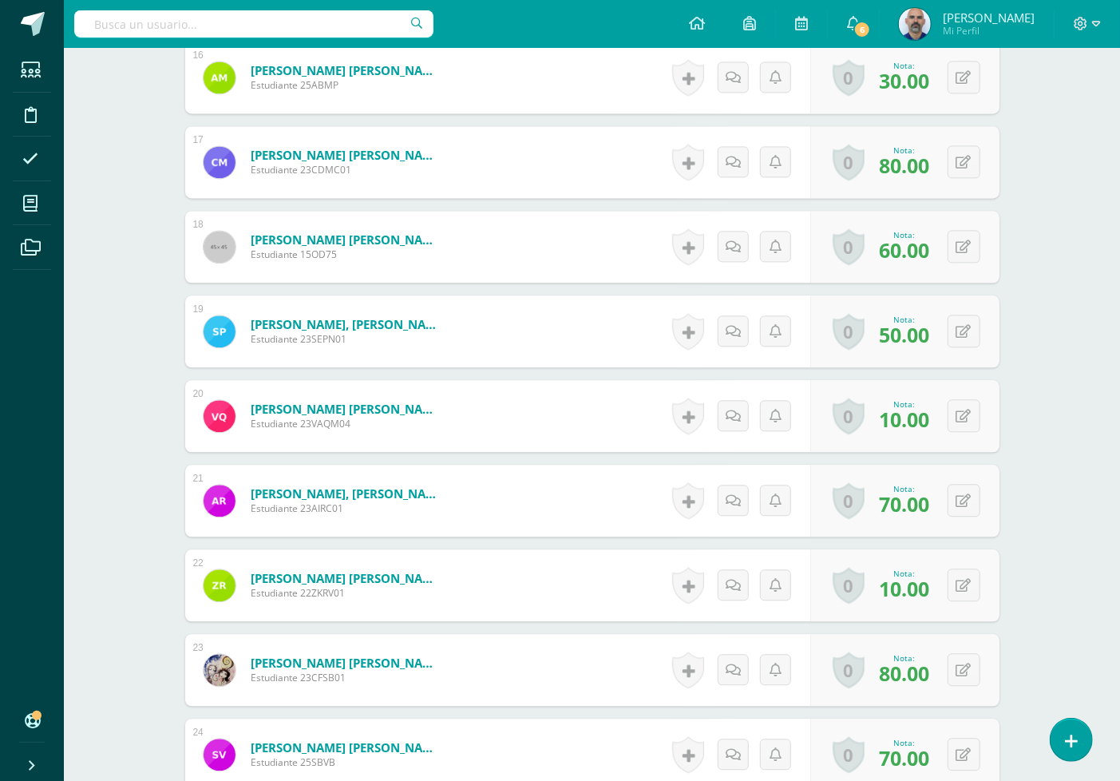
scroll to position [1865, 0]
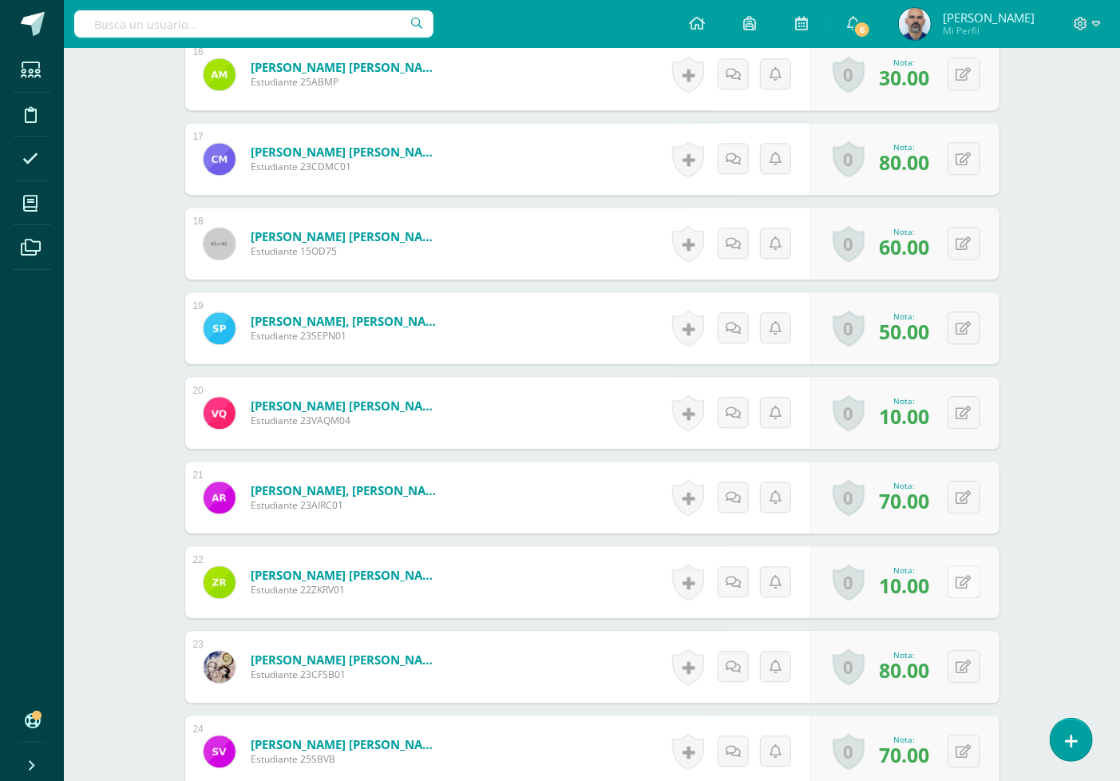
click at [965, 581] on icon at bounding box center [964, 583] width 15 height 14
type input "50"
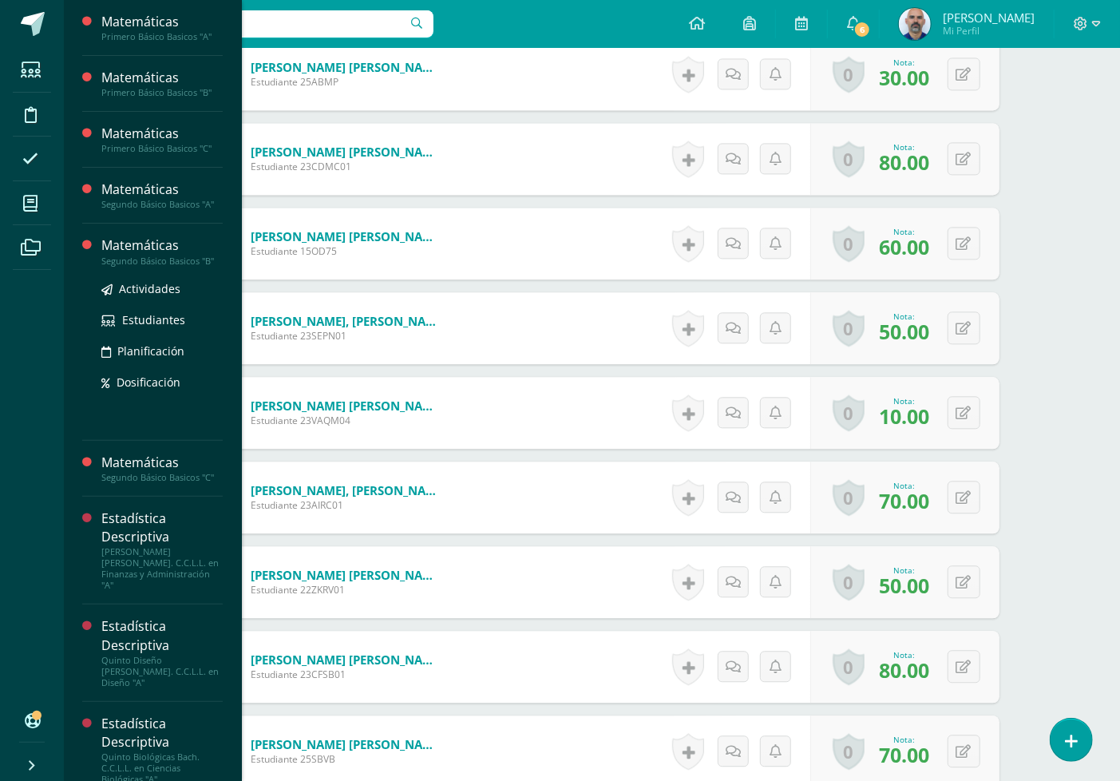
click at [187, 260] on div "Segundo Básico Basicos "B"" at bounding box center [161, 261] width 121 height 11
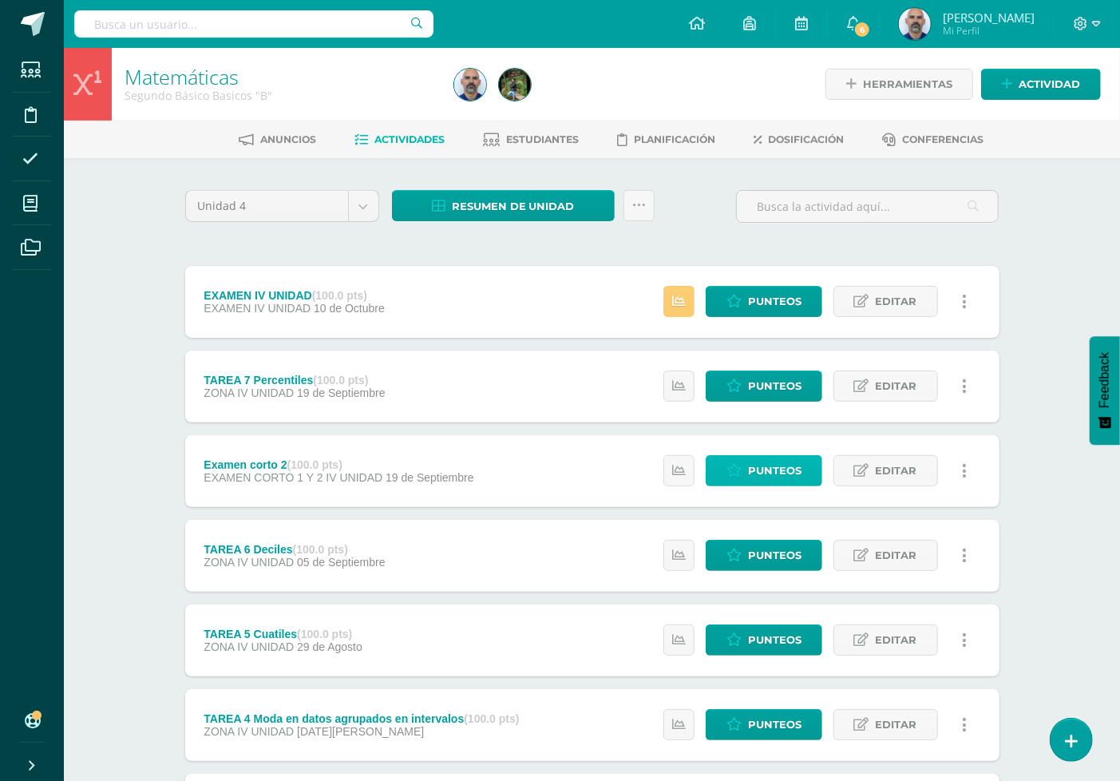
click at [770, 456] on span "Punteos" at bounding box center [775, 471] width 54 height 30
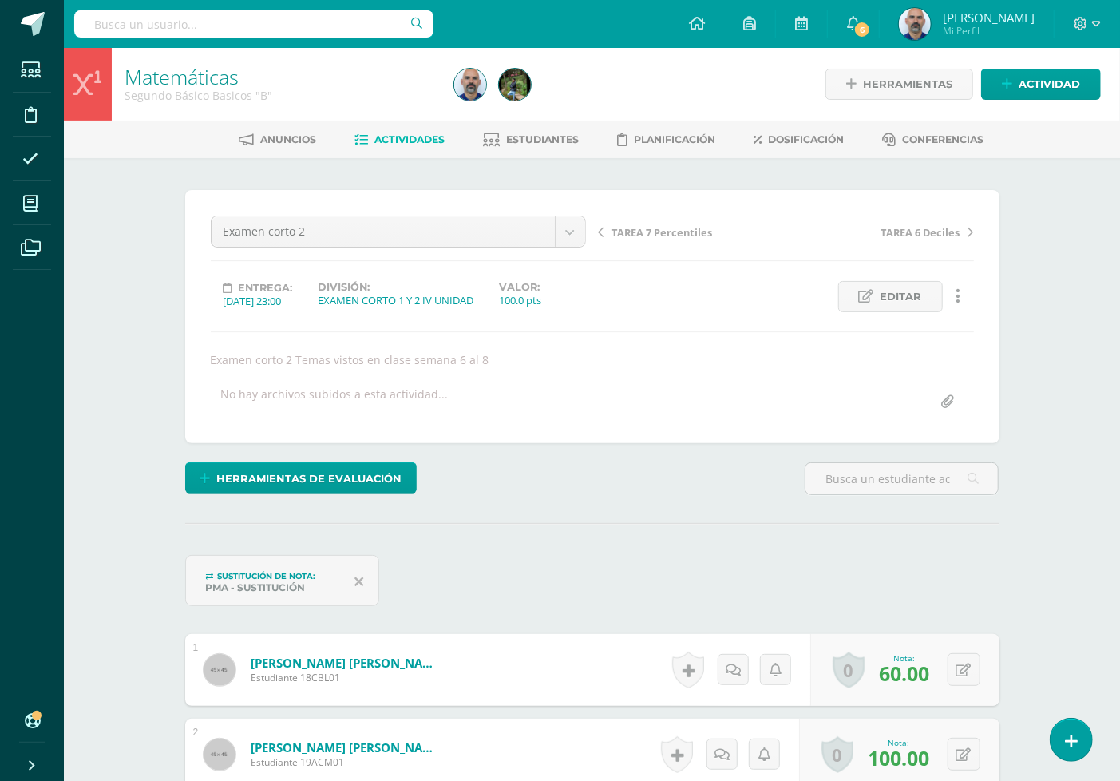
click at [171, 78] on link "Matemáticas" at bounding box center [182, 76] width 114 height 27
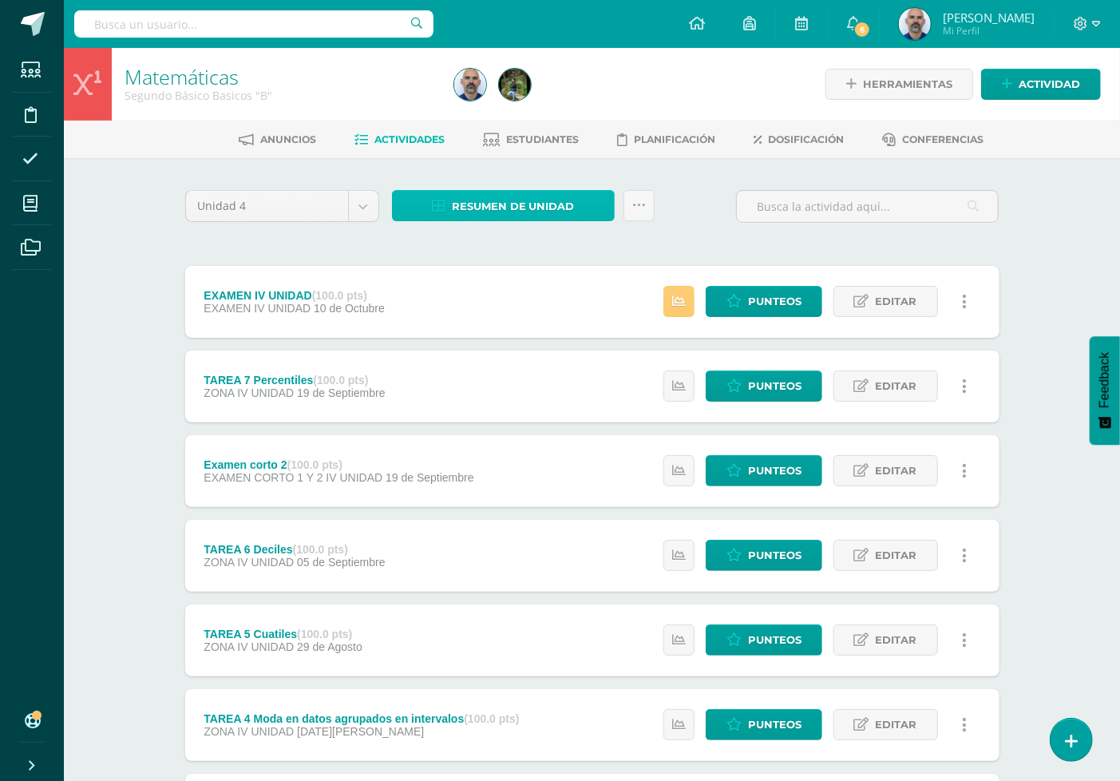
click at [555, 200] on span "Resumen de unidad" at bounding box center [513, 207] width 123 height 30
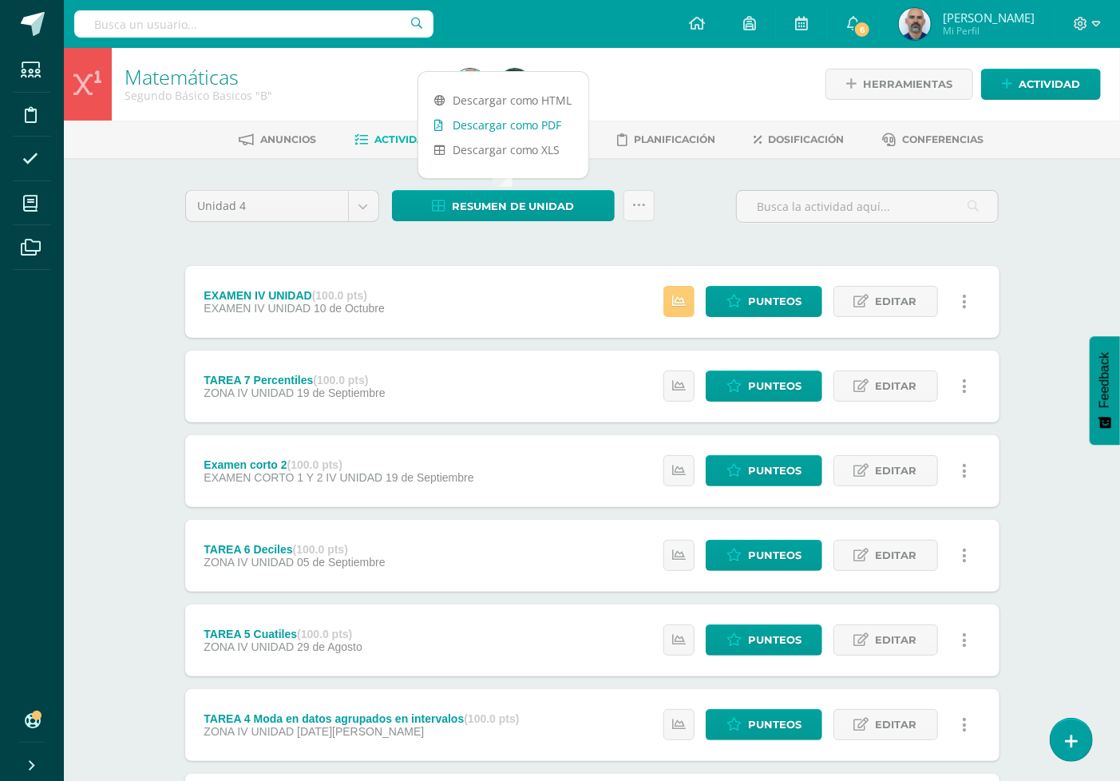
click at [553, 129] on link "Descargar como PDF" at bounding box center [503, 125] width 170 height 25
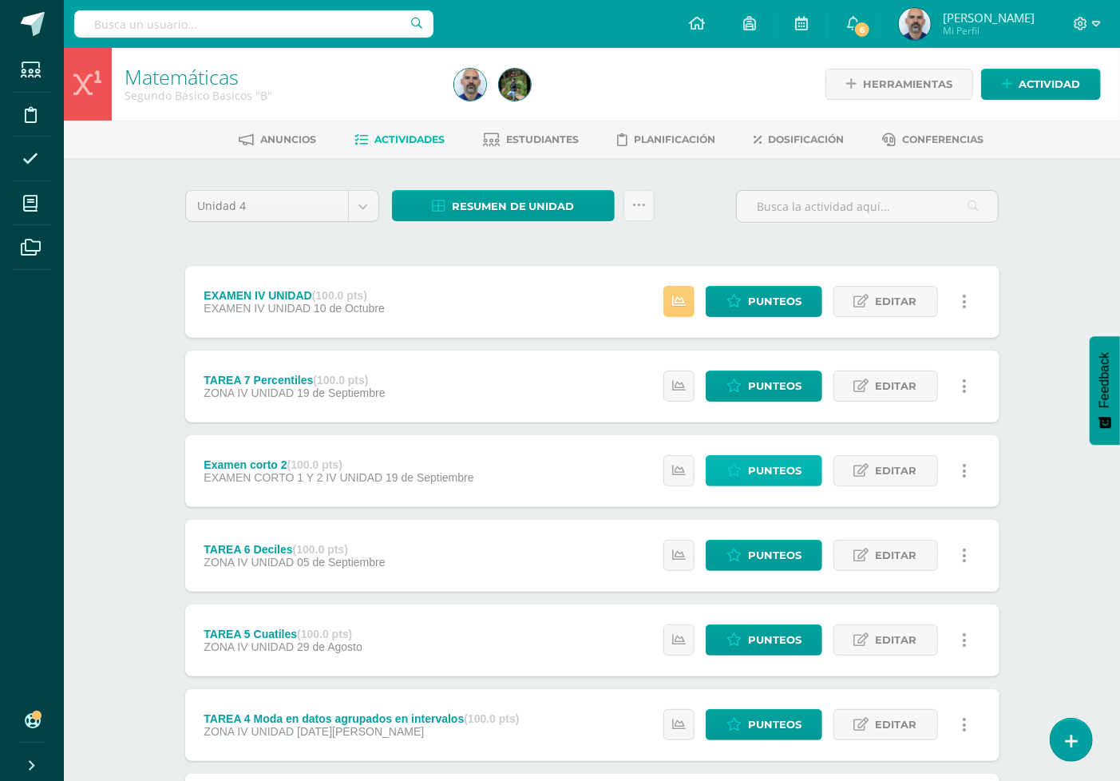
click at [759, 479] on span "Punteos" at bounding box center [775, 471] width 54 height 30
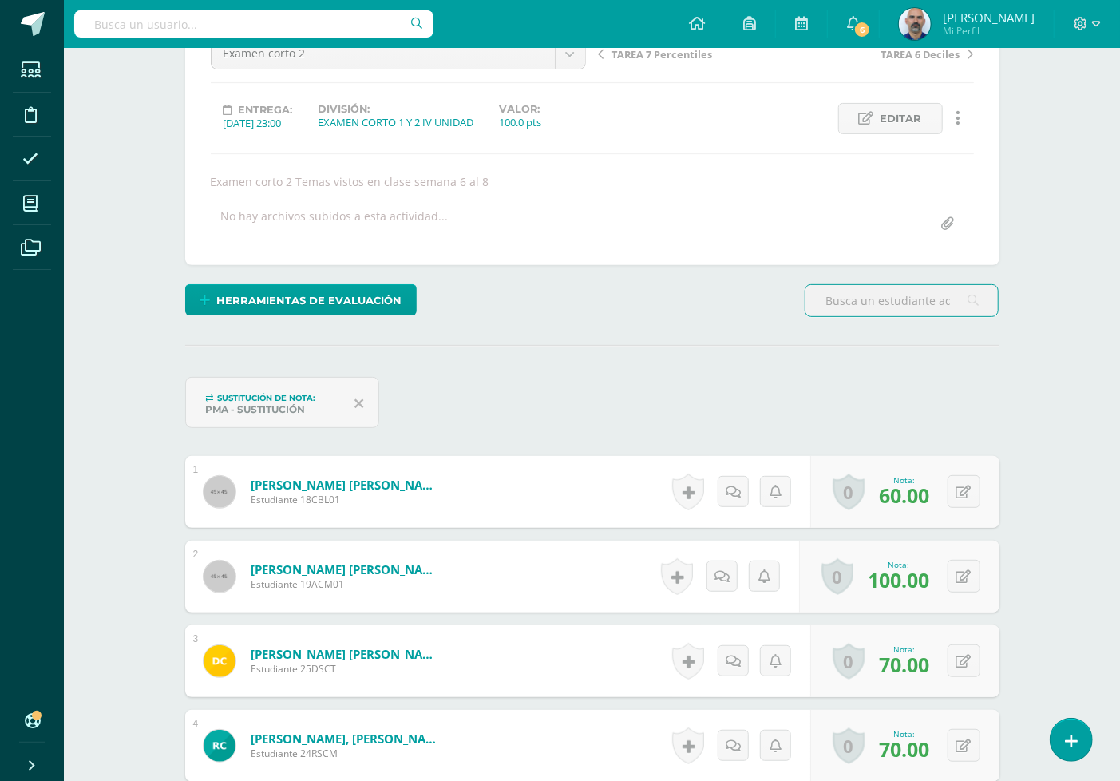
scroll to position [179, 0]
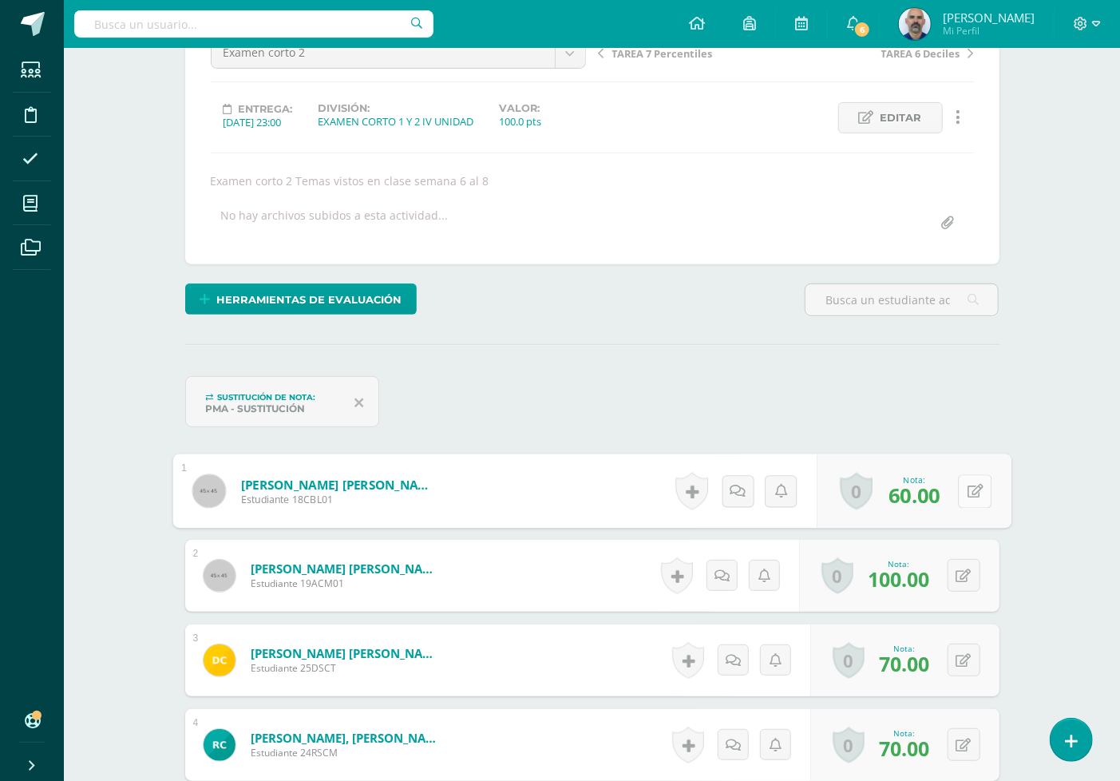
click at [967, 488] on icon at bounding box center [975, 491] width 16 height 14
type input "80"
drag, startPoint x: 1112, startPoint y: 376, endPoint x: 1091, endPoint y: 362, distance: 25.9
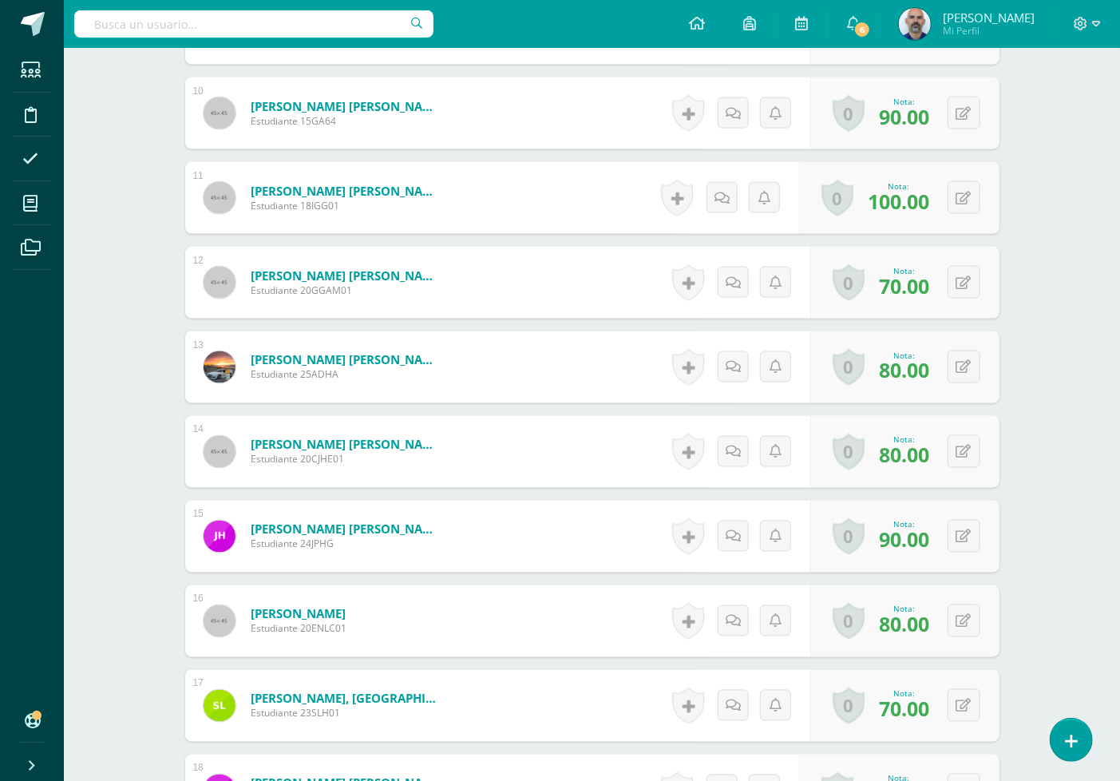
scroll to position [1422, 0]
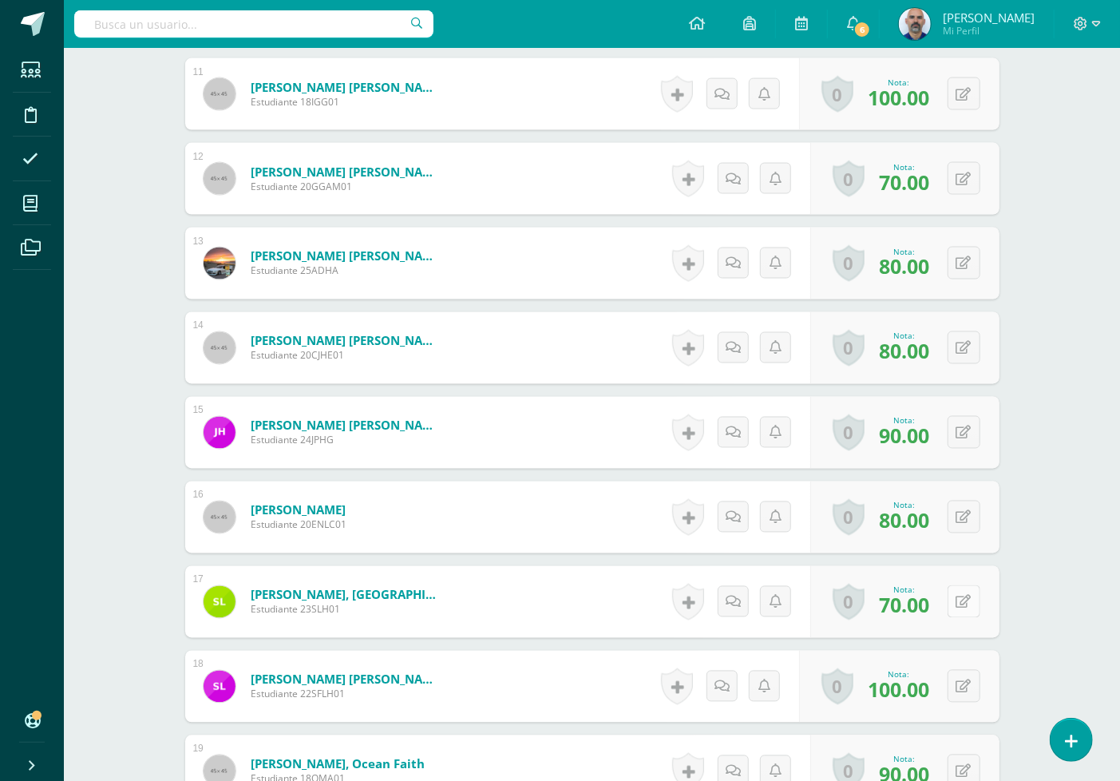
click at [975, 600] on button at bounding box center [964, 601] width 33 height 33
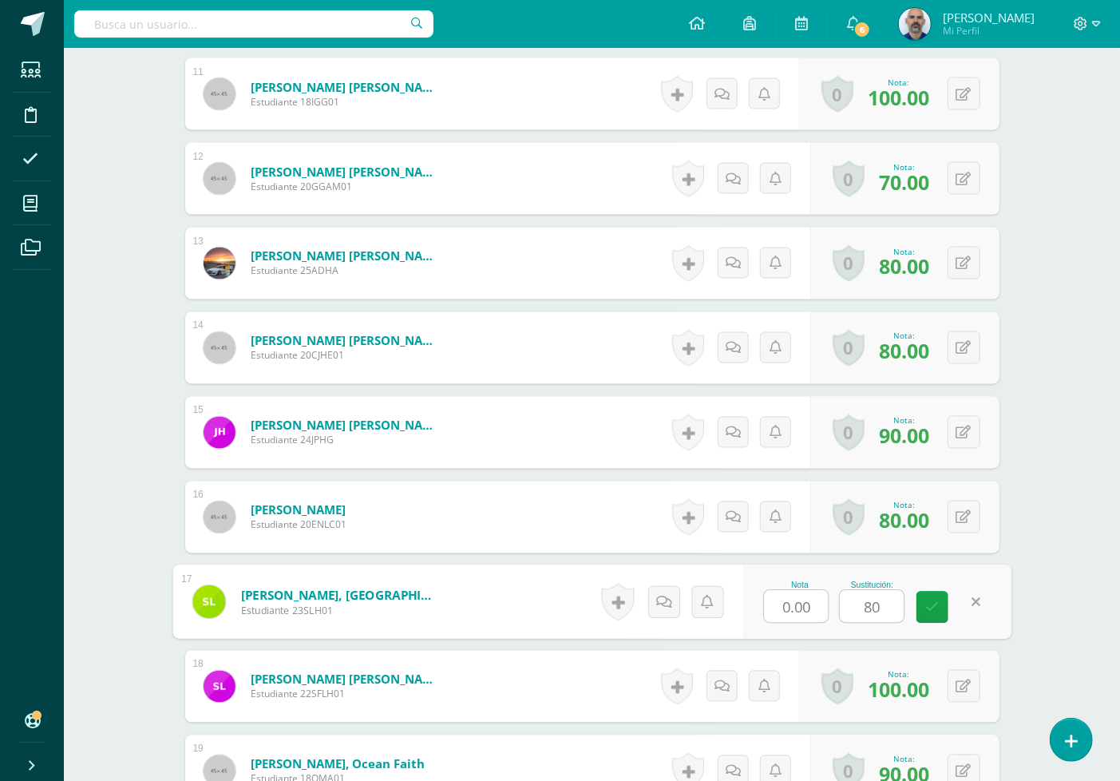
type input "80"
drag, startPoint x: 1066, startPoint y: 473, endPoint x: 1043, endPoint y: 404, distance: 72.5
click at [1047, 426] on div "Matemáticas Segundo Básico Basicos "B" Herramientas Detalle de asistencias Acti…" at bounding box center [592, 104] width 1056 height 2957
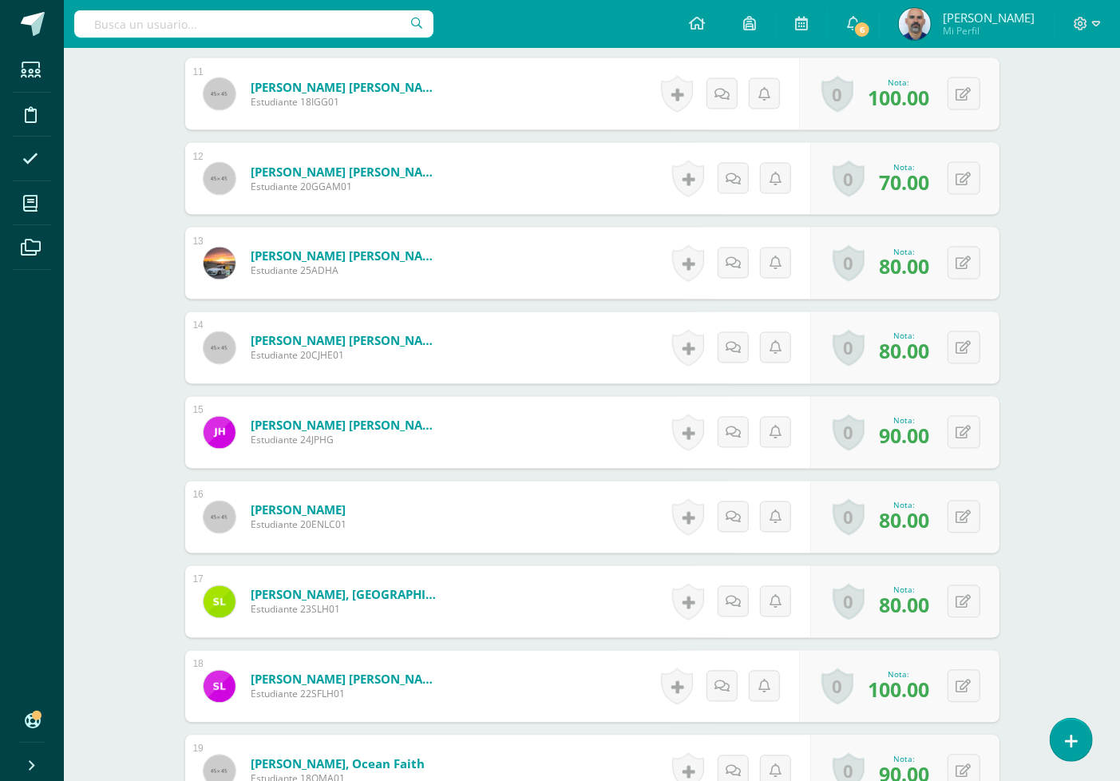
click at [1076, 537] on div "Matemáticas Segundo Básico Basicos "B" Herramientas Detalle de asistencias Acti…" at bounding box center [592, 104] width 1056 height 2957
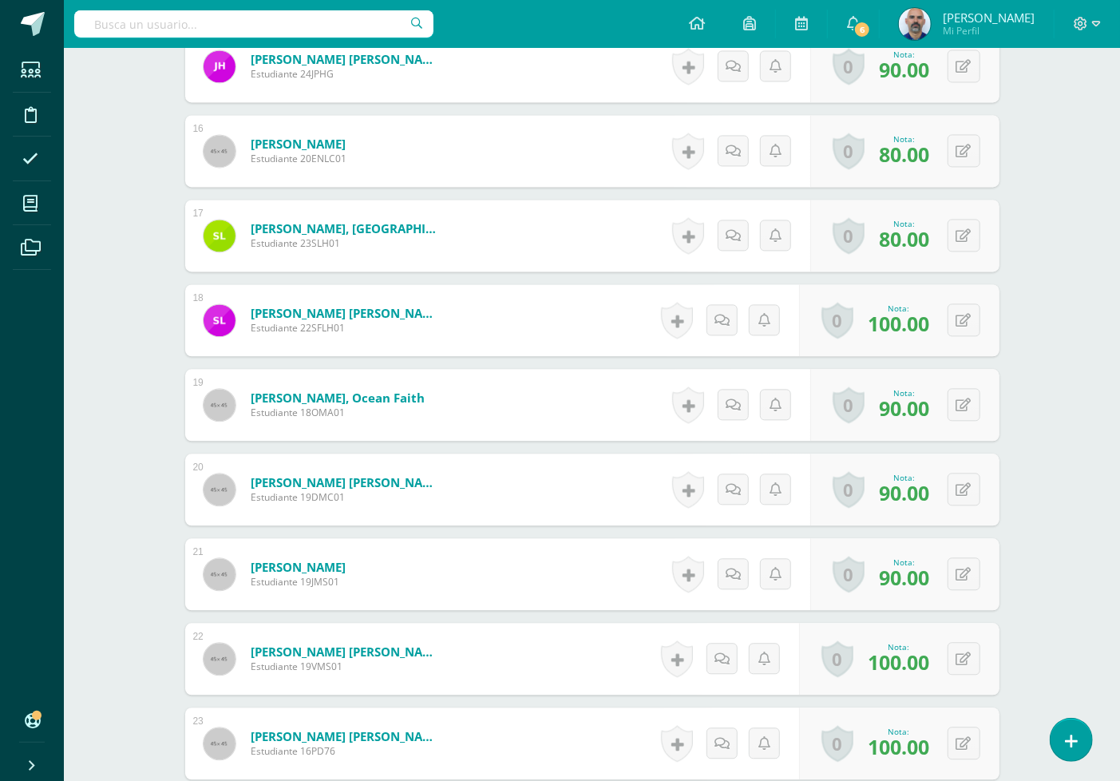
scroll to position [1865, 0]
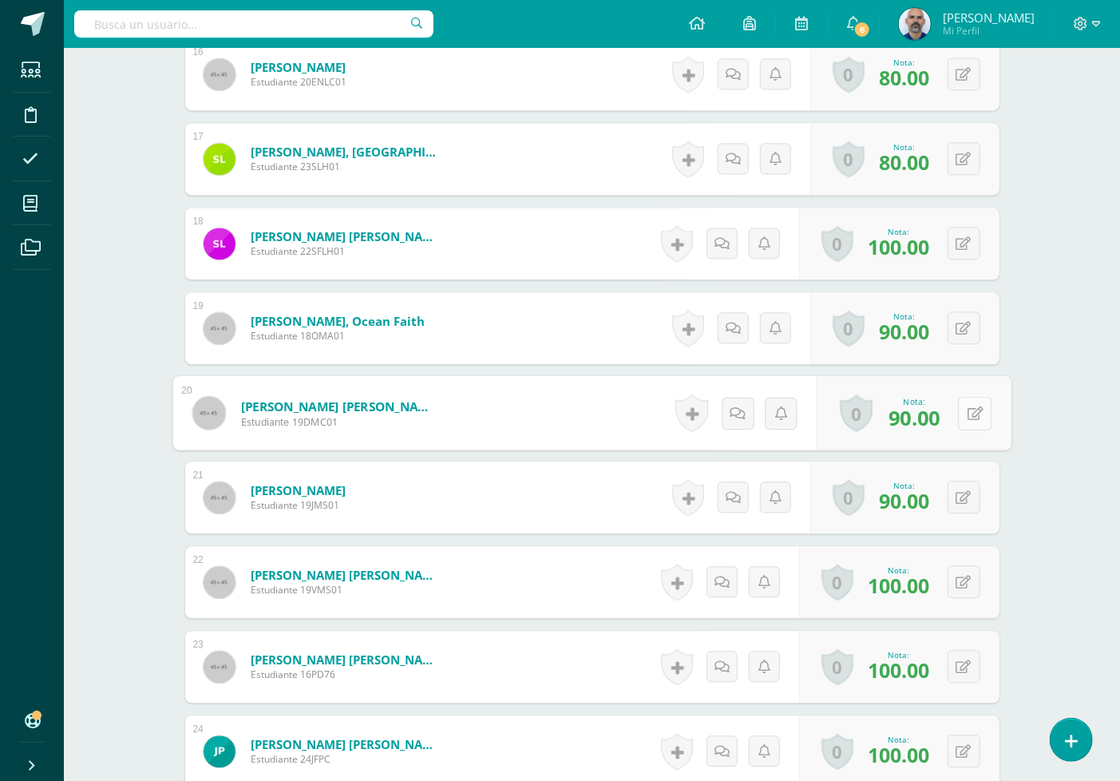
click at [967, 408] on icon at bounding box center [975, 413] width 16 height 14
type input "100"
drag, startPoint x: 1028, startPoint y: 344, endPoint x: 1001, endPoint y: 299, distance: 52.3
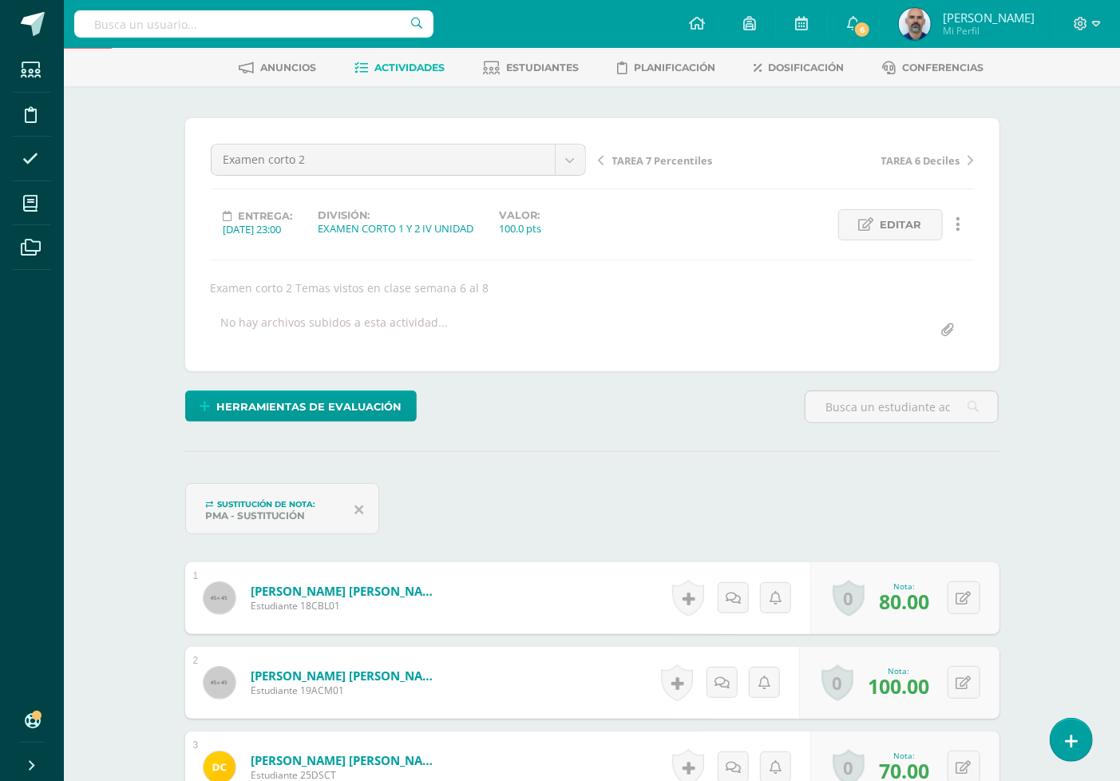
scroll to position [0, 0]
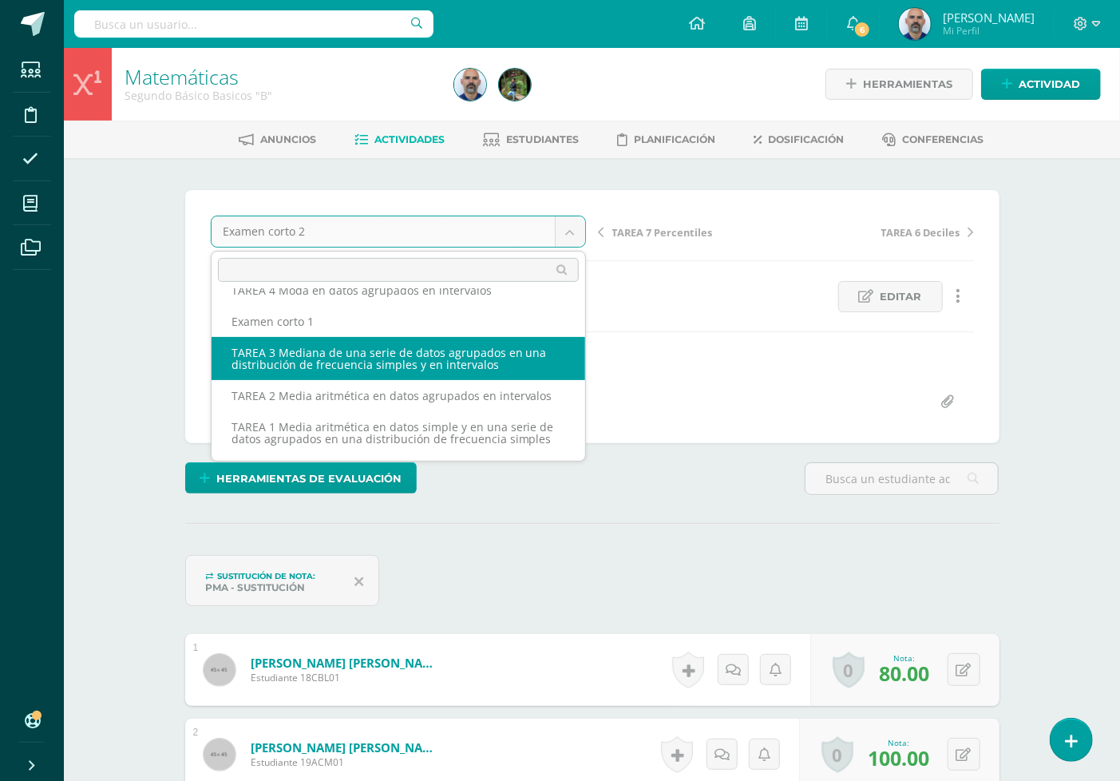
scroll to position [161, 0]
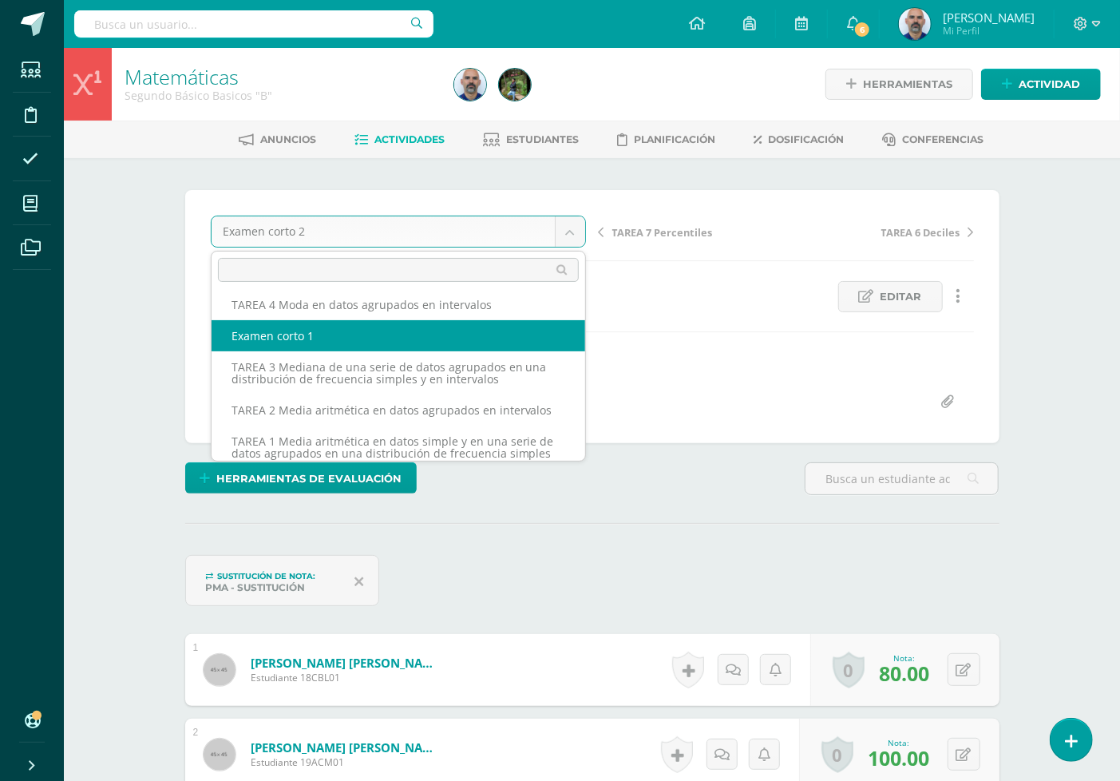
select select "/dashboard/teacher/grade-activity/192834/"
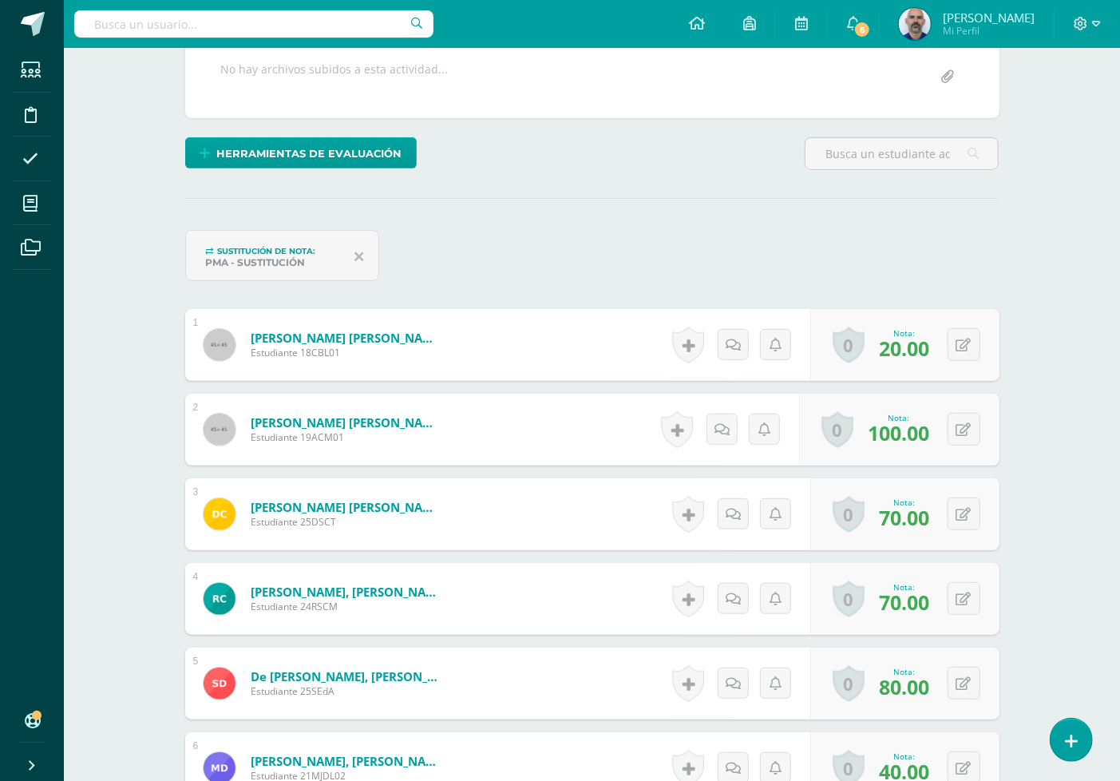
scroll to position [357, 0]
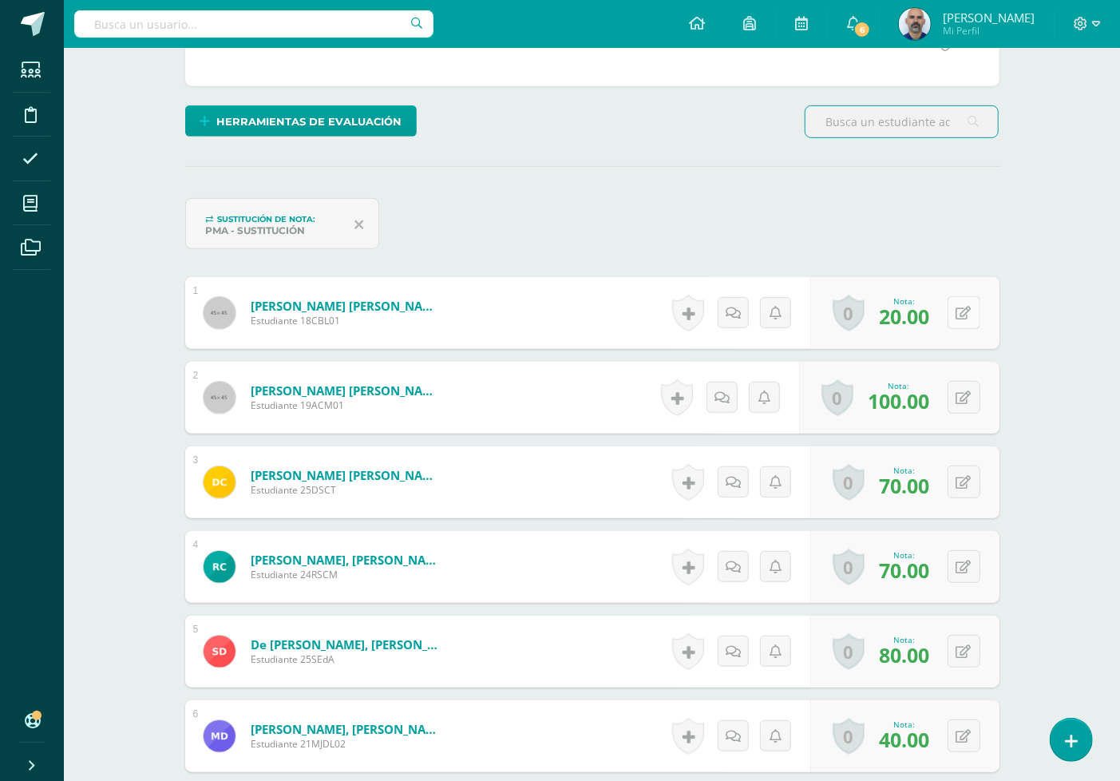
click at [954, 309] on button at bounding box center [964, 312] width 33 height 33
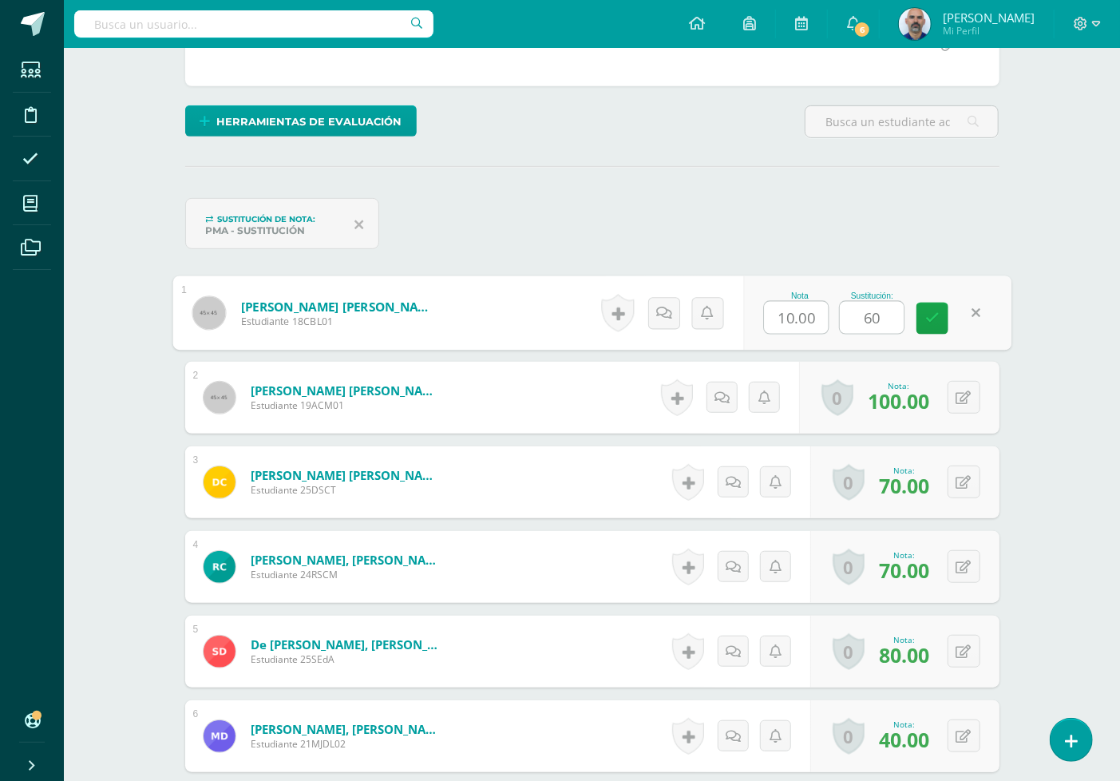
type input "60"
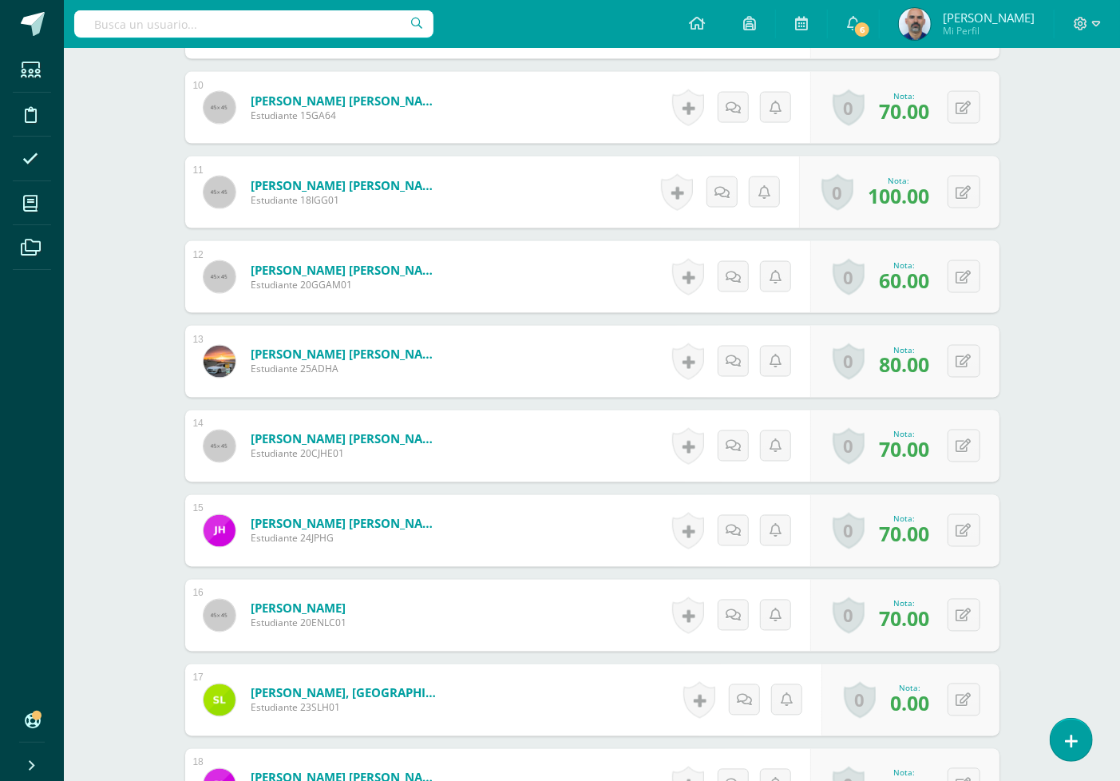
scroll to position [1334, 0]
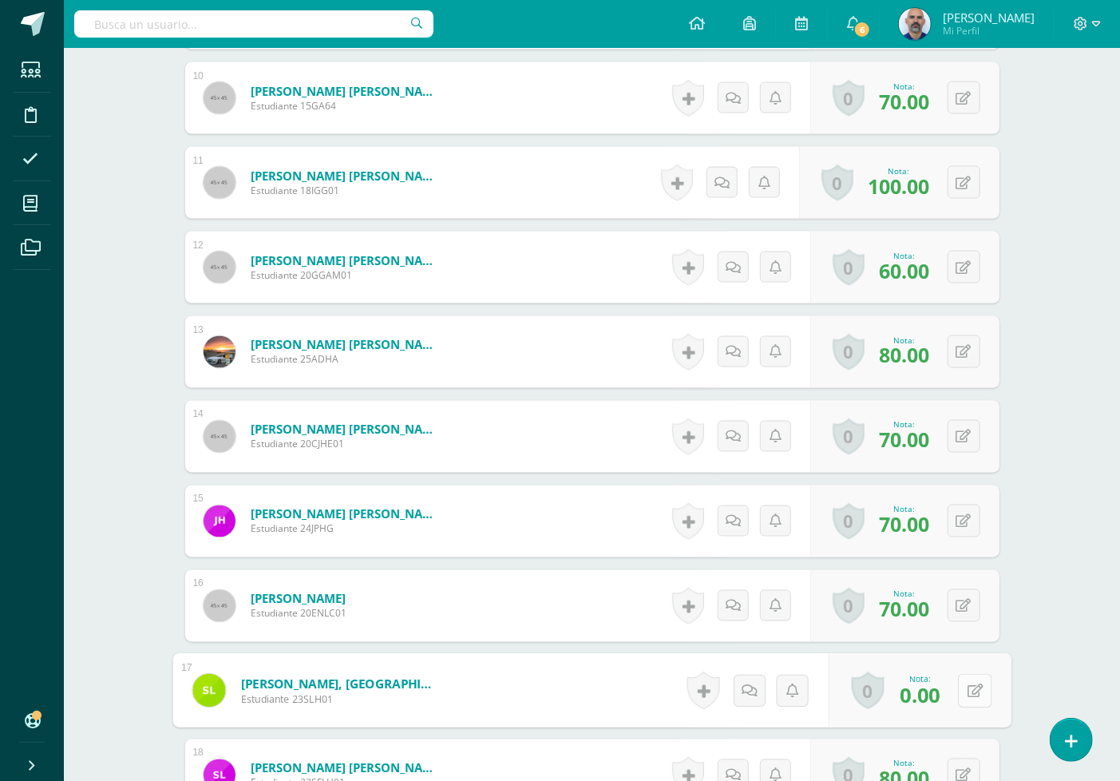
click at [967, 692] on icon at bounding box center [975, 691] width 16 height 14
type input "50"
click at [1084, 584] on div "Matemáticas Segundo Básico Basicos "B" Herramientas Detalle de asistencias Acti…" at bounding box center [592, 192] width 1056 height 2957
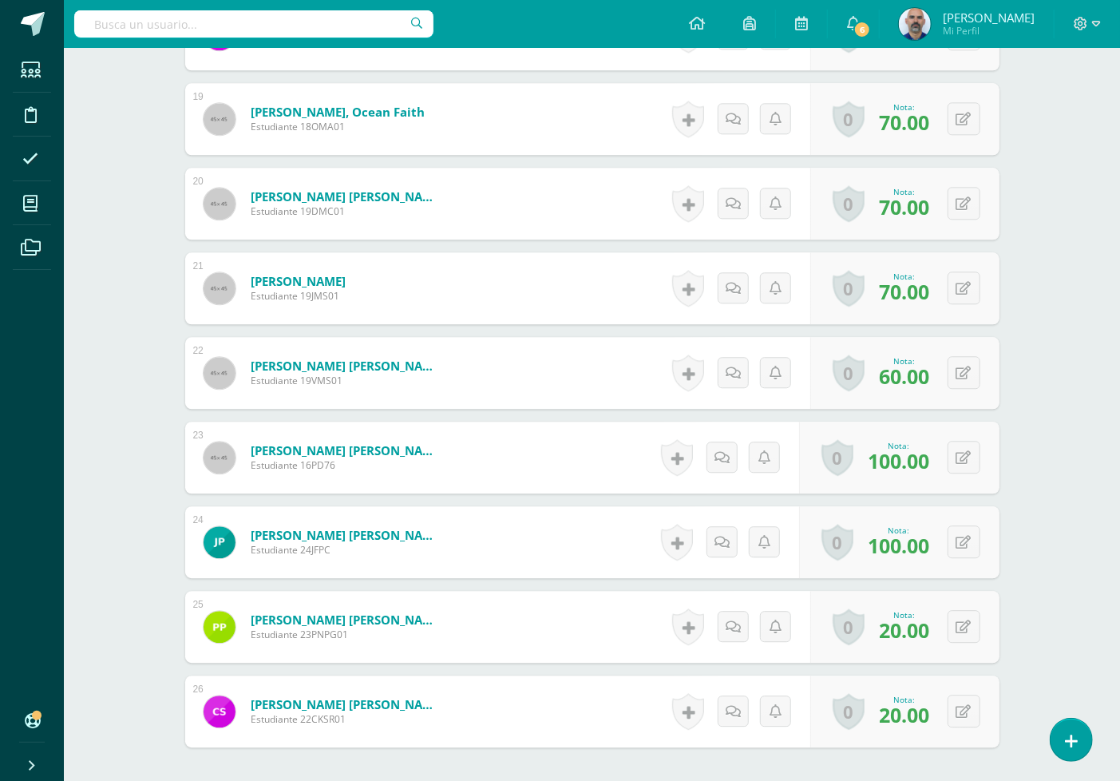
scroll to position [2043, 0]
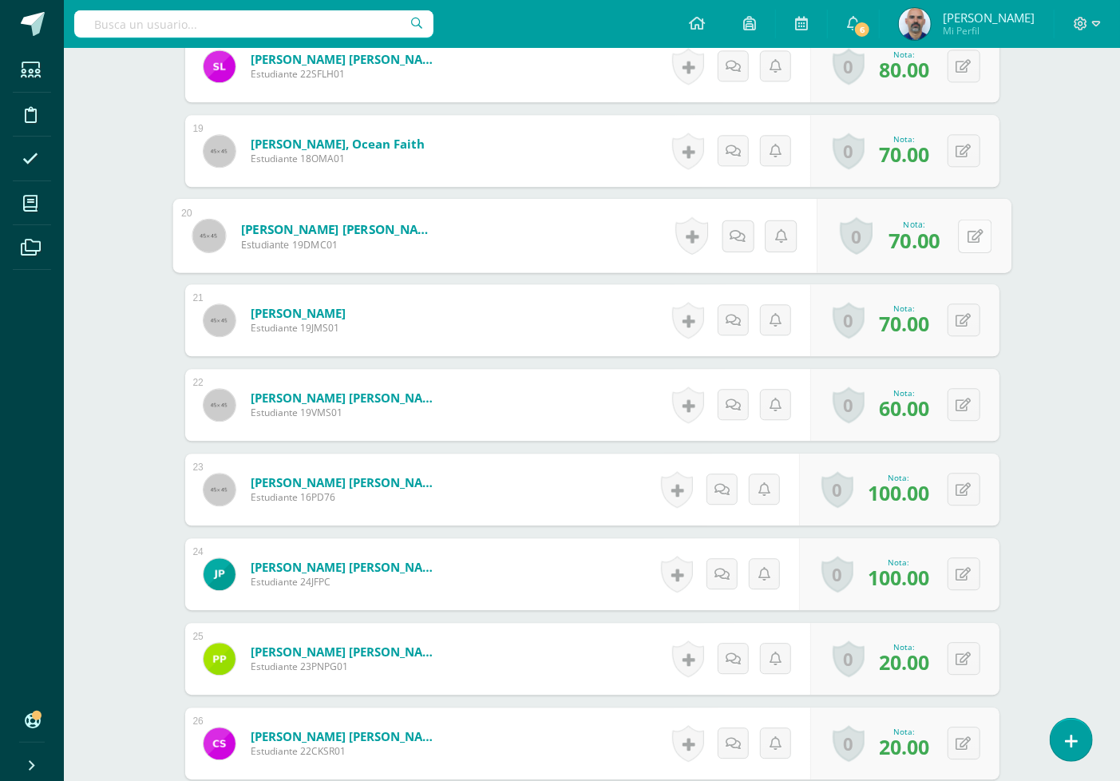
click at [970, 228] on button at bounding box center [975, 236] width 34 height 34
type input "80"
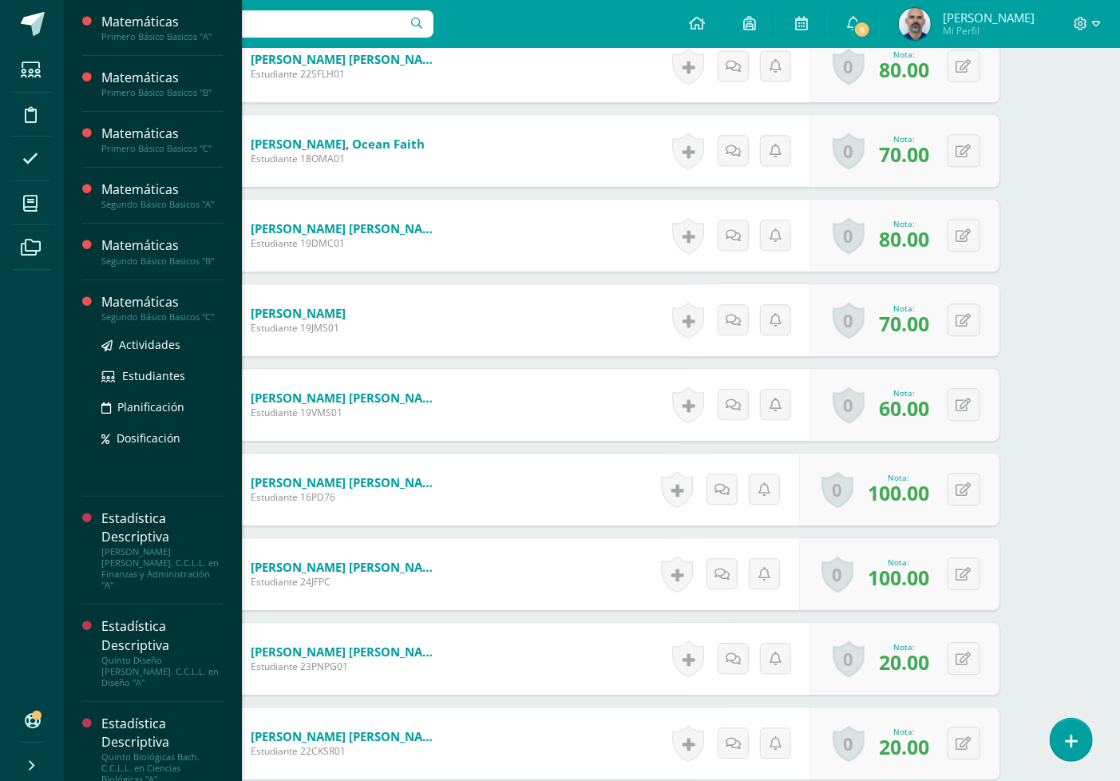
click at [157, 307] on div "Matemáticas" at bounding box center [161, 302] width 121 height 18
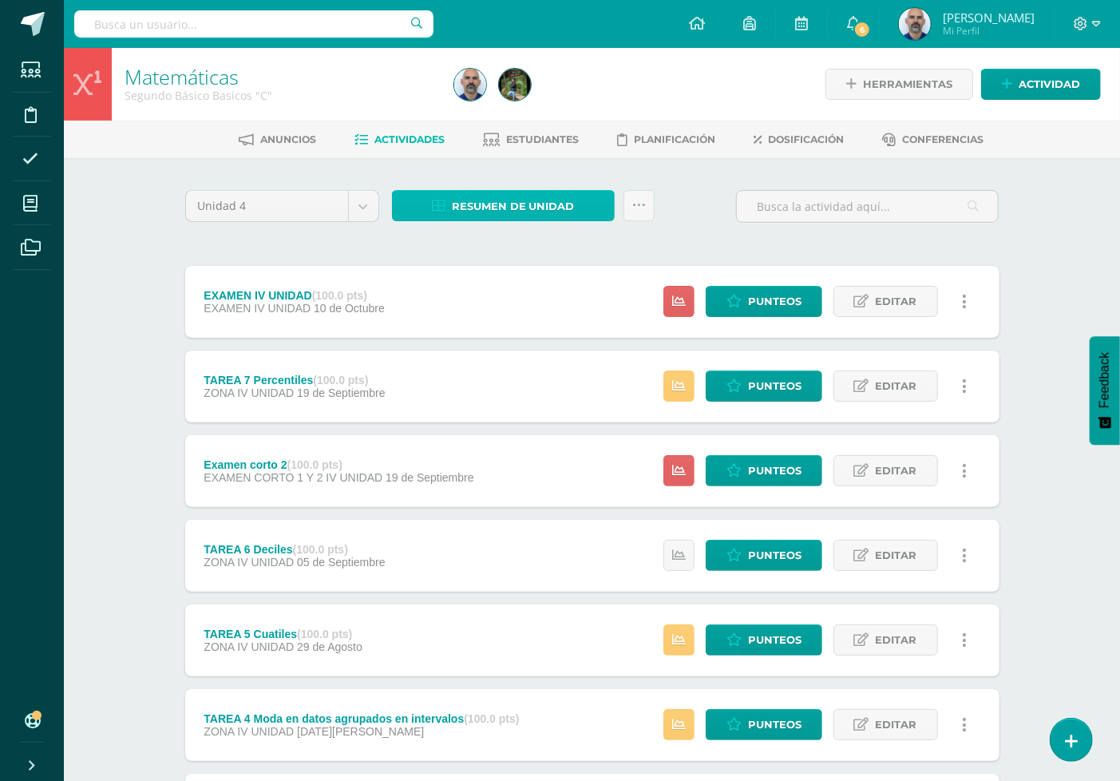
click at [523, 194] on span "Resumen de unidad" at bounding box center [513, 207] width 123 height 30
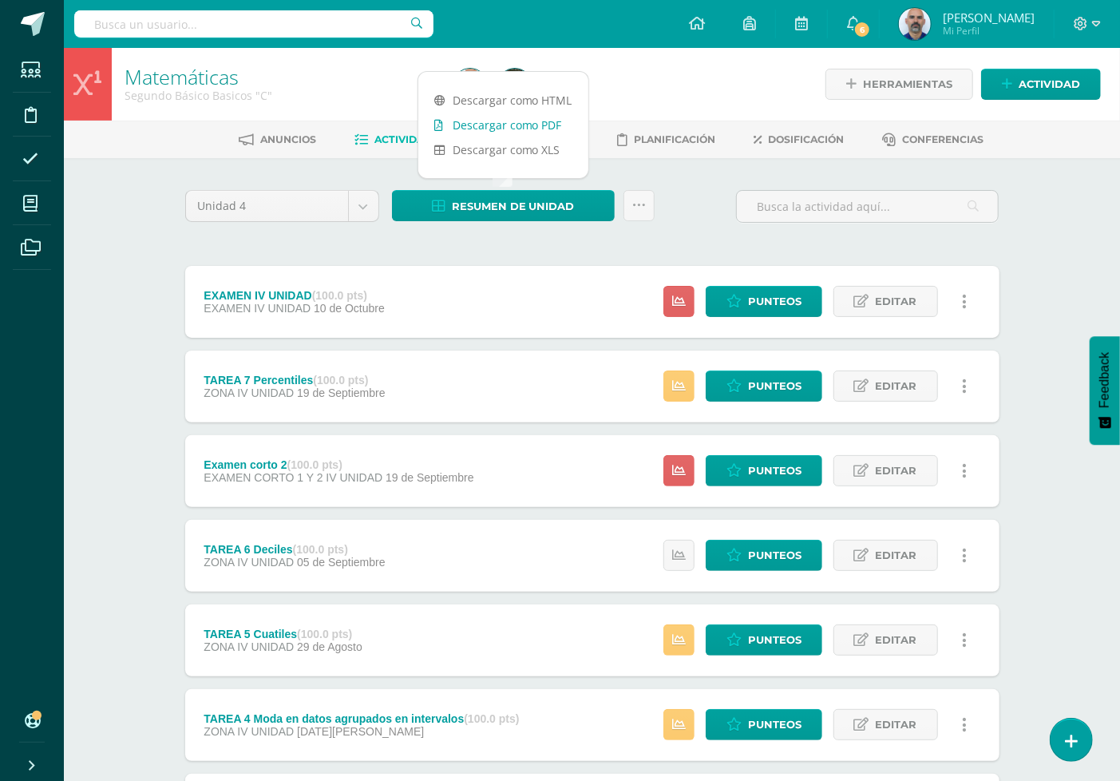
click at [533, 121] on link "Descargar como PDF" at bounding box center [503, 125] width 170 height 25
click at [761, 470] on span "Punteos" at bounding box center [775, 471] width 54 height 30
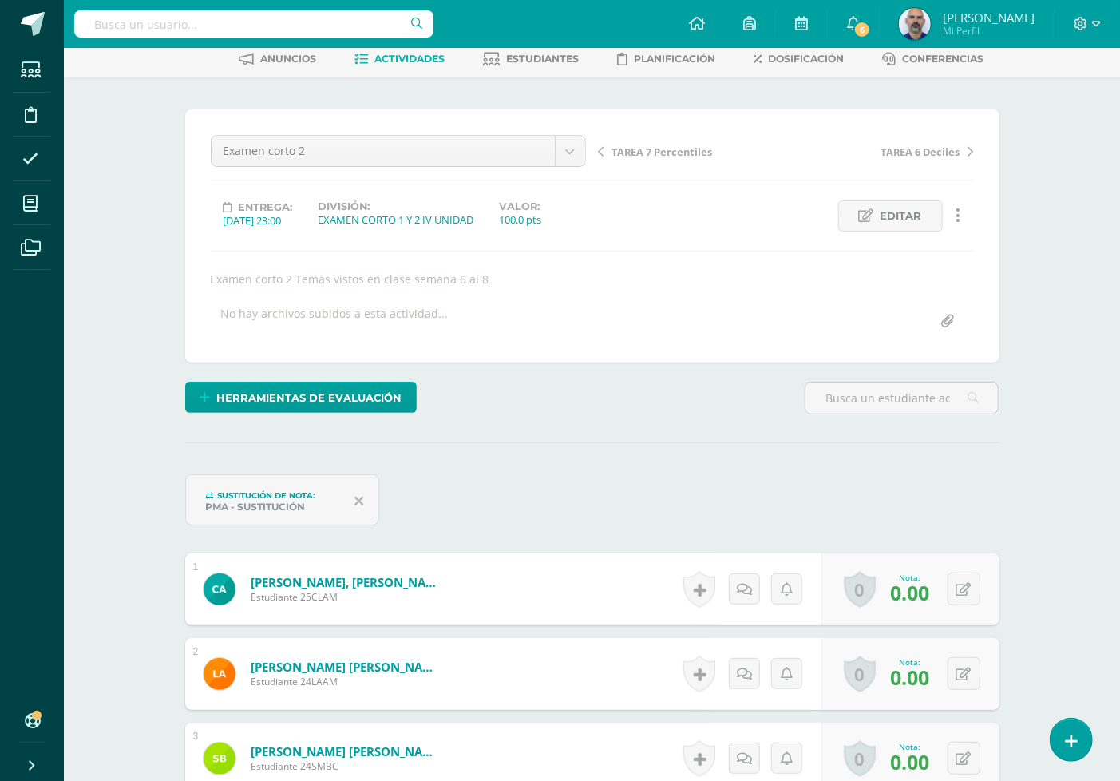
scroll to position [180, 0]
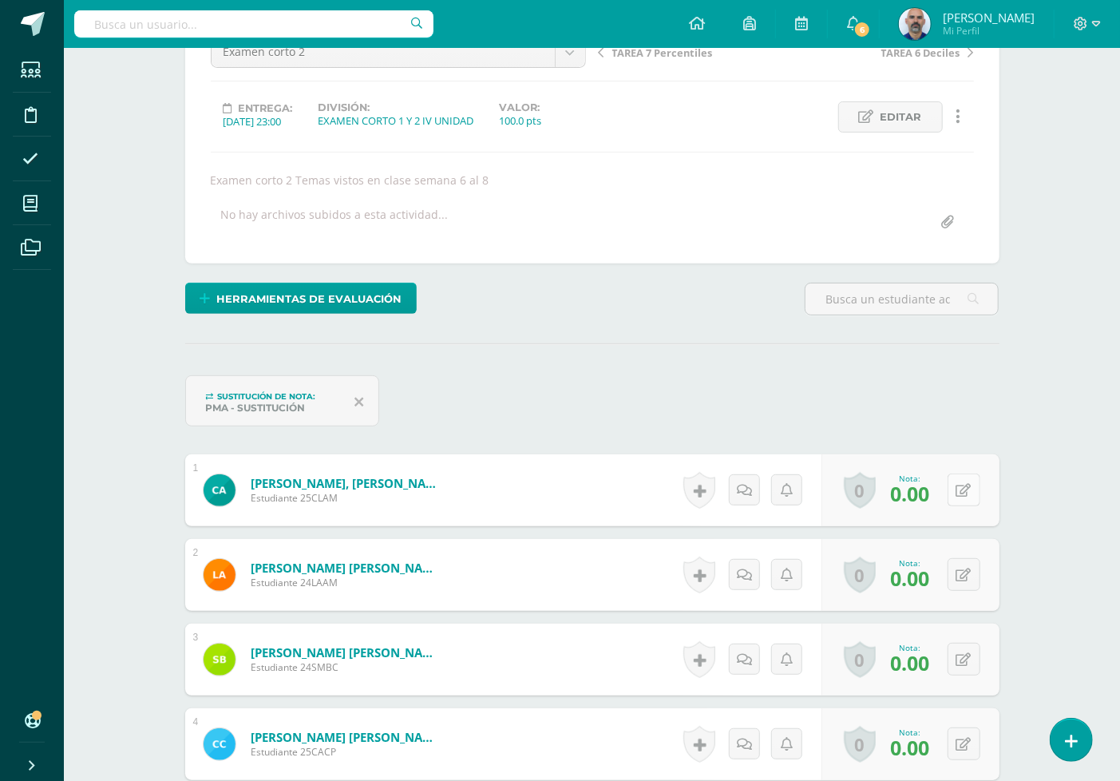
click at [960, 479] on button at bounding box center [964, 490] width 33 height 33
type input "50"
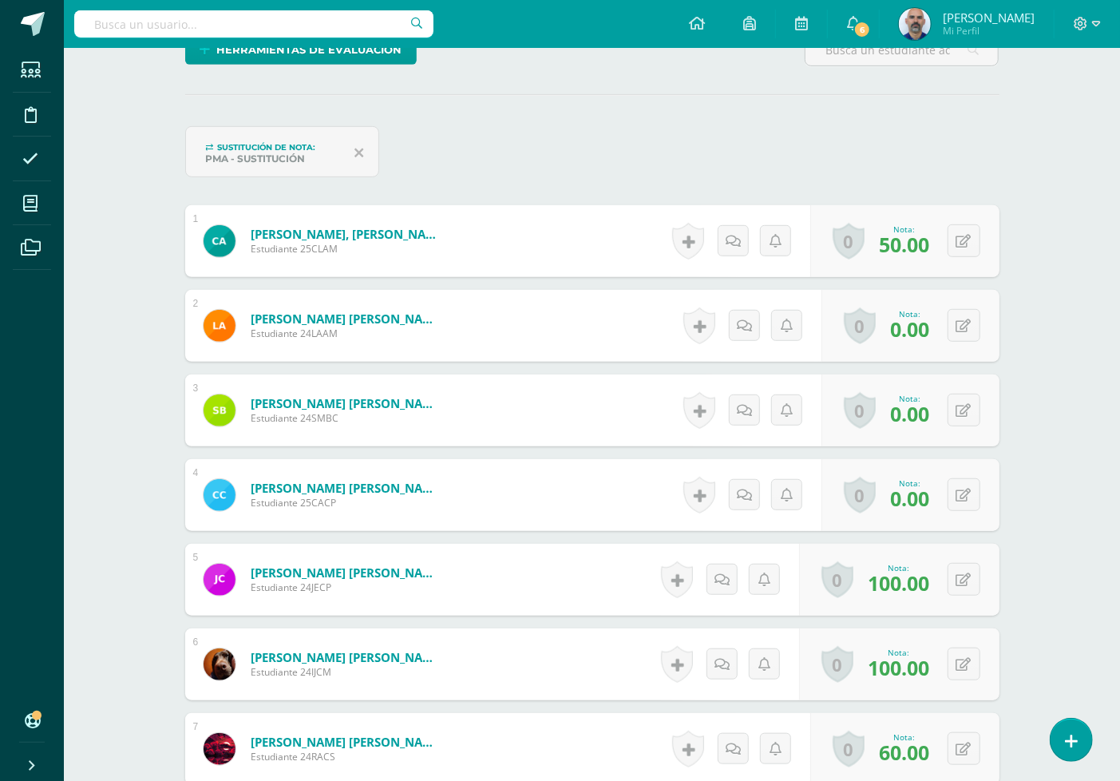
scroll to position [446, 0]
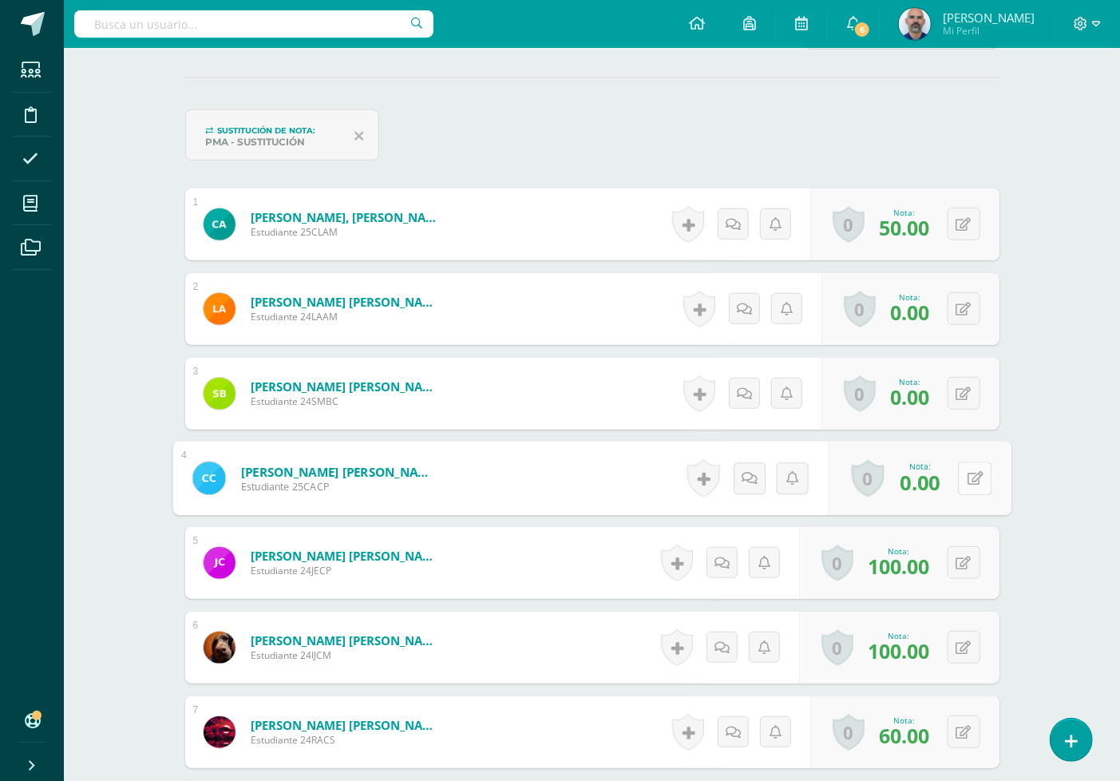
click at [967, 482] on icon at bounding box center [975, 478] width 16 height 14
type input "50"
drag, startPoint x: 1052, startPoint y: 437, endPoint x: 1033, endPoint y: 420, distance: 25.5
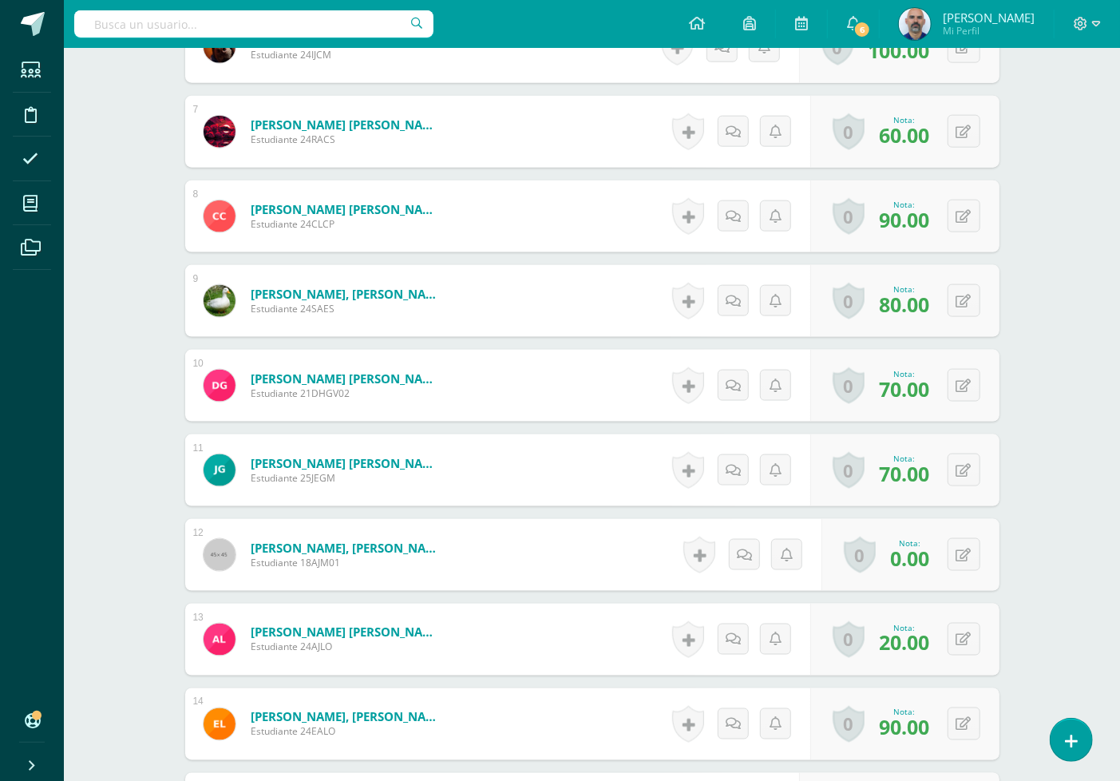
scroll to position [1067, 0]
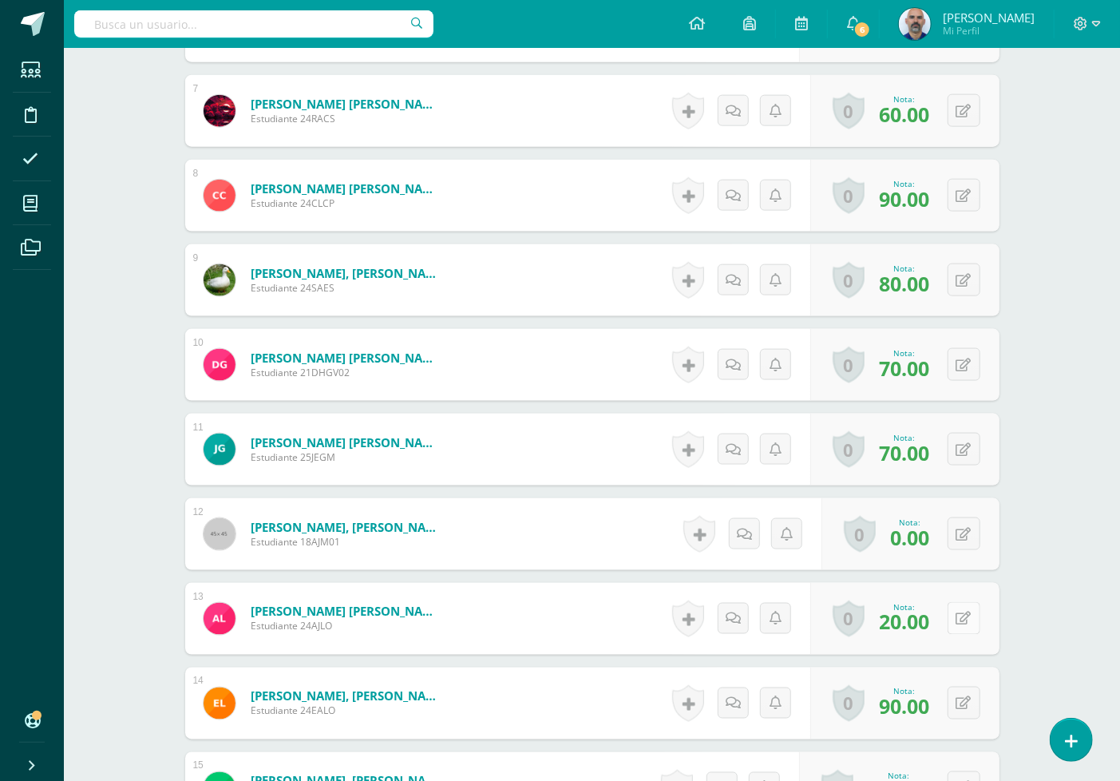
drag, startPoint x: 960, startPoint y: 619, endPoint x: 985, endPoint y: 602, distance: 29.9
click at [961, 619] on icon at bounding box center [964, 619] width 15 height 14
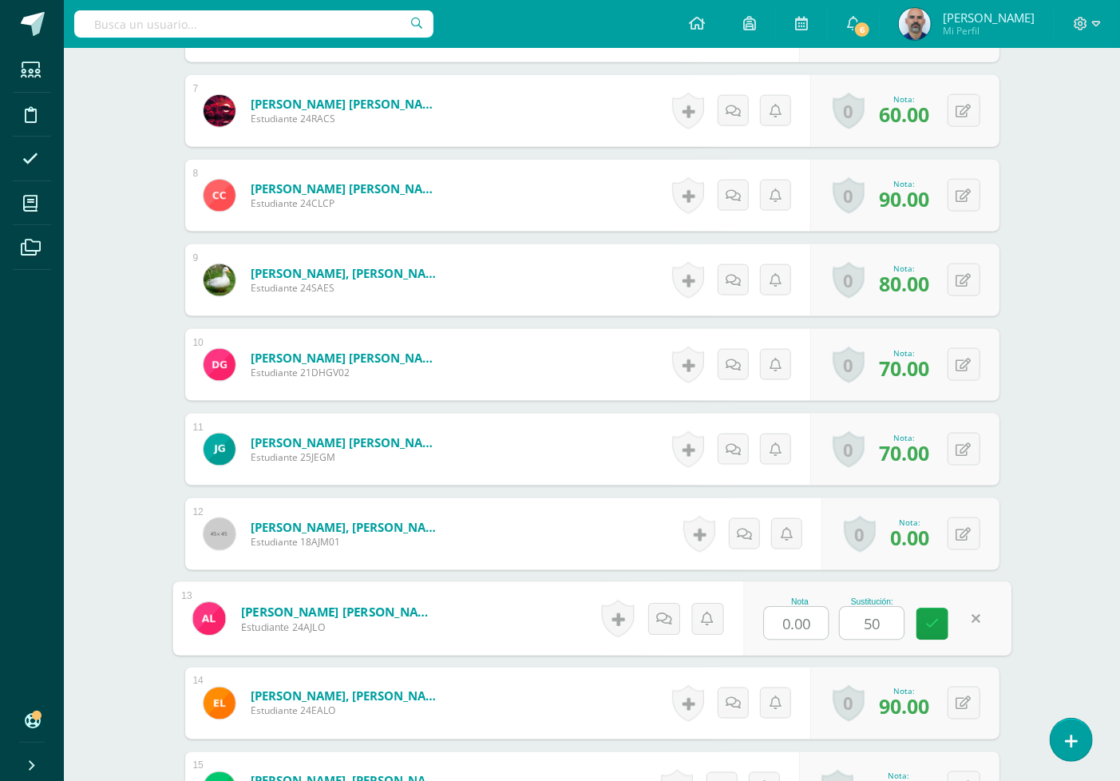
type input "50"
click at [1036, 514] on div "Matemáticas Segundo Básico Basicos "C" Herramientas Detalle de asistencias Acti…" at bounding box center [592, 459] width 1056 height 2957
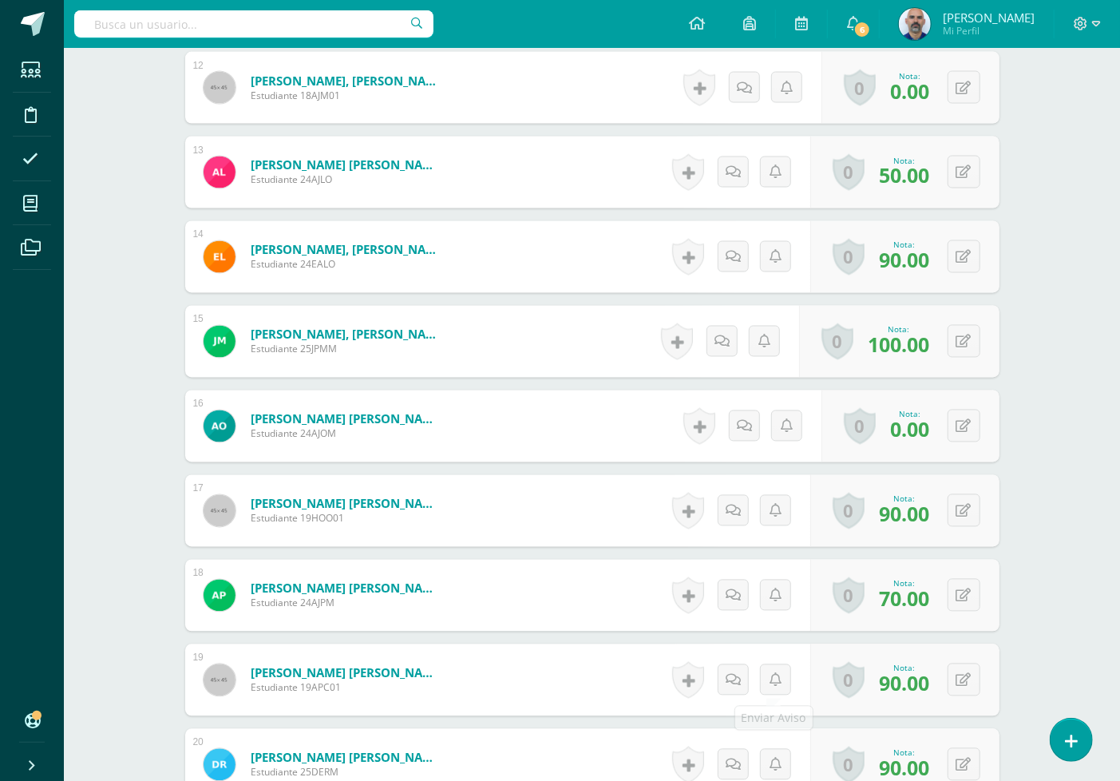
scroll to position [1511, 0]
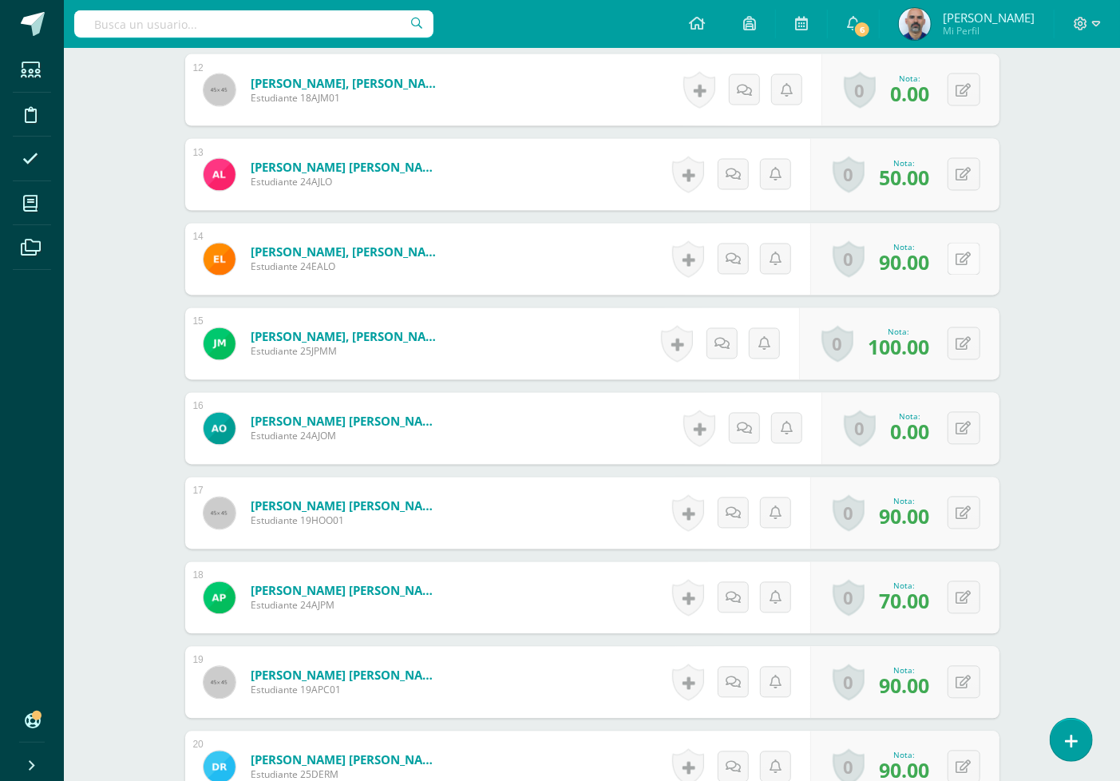
click at [959, 260] on icon at bounding box center [964, 260] width 15 height 14
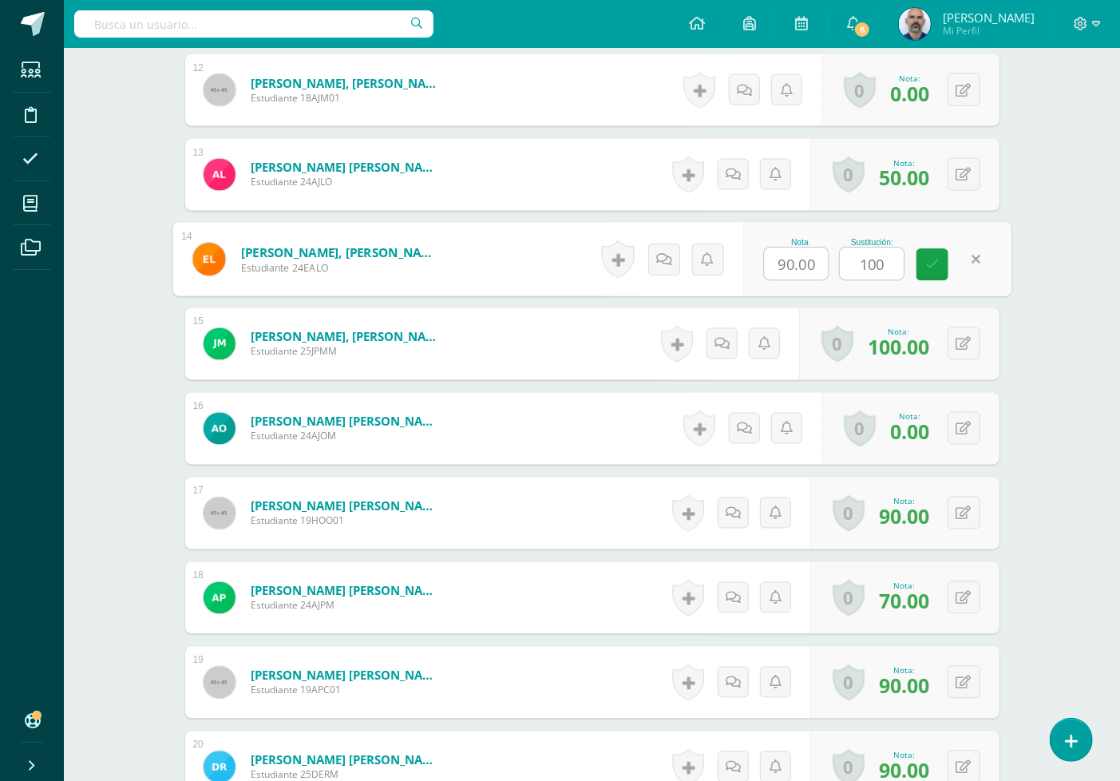
type input "100"
click at [1068, 235] on div "Matemáticas Segundo Básico Basicos "C" Herramientas Detalle de asistencias Acti…" at bounding box center [592, 15] width 1056 height 2957
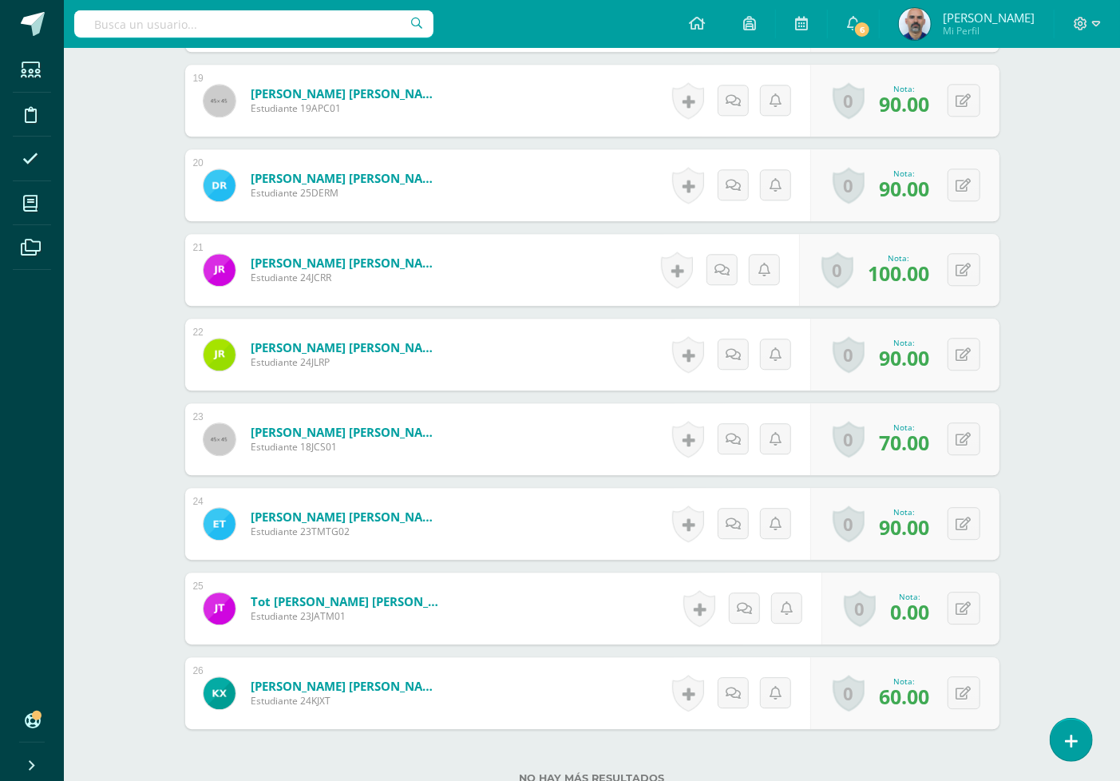
scroll to position [2132, 0]
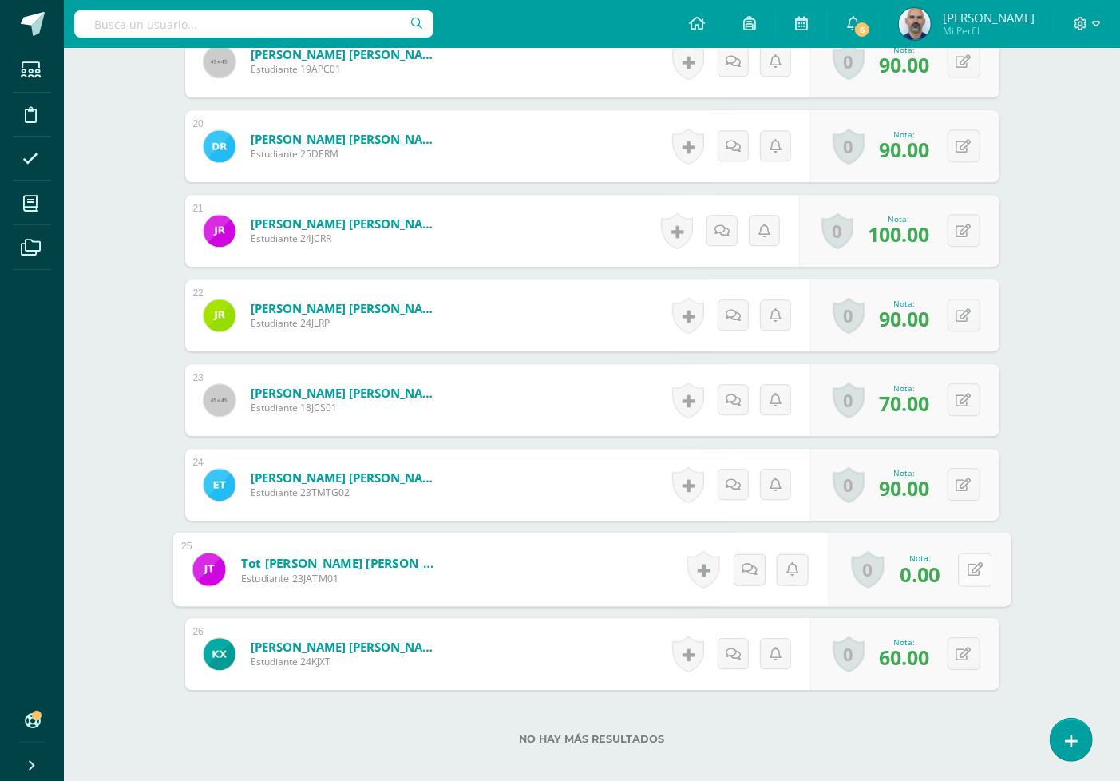
click at [967, 567] on icon at bounding box center [975, 569] width 16 height 14
type input "50"
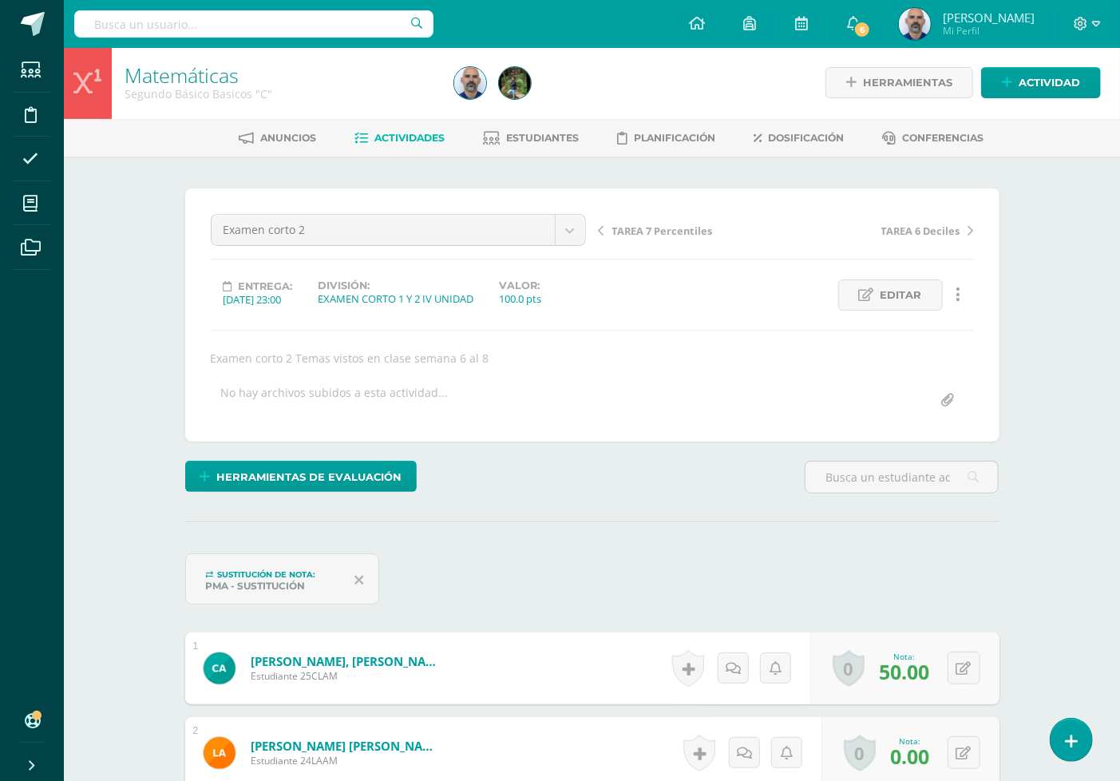
scroll to position [0, 0]
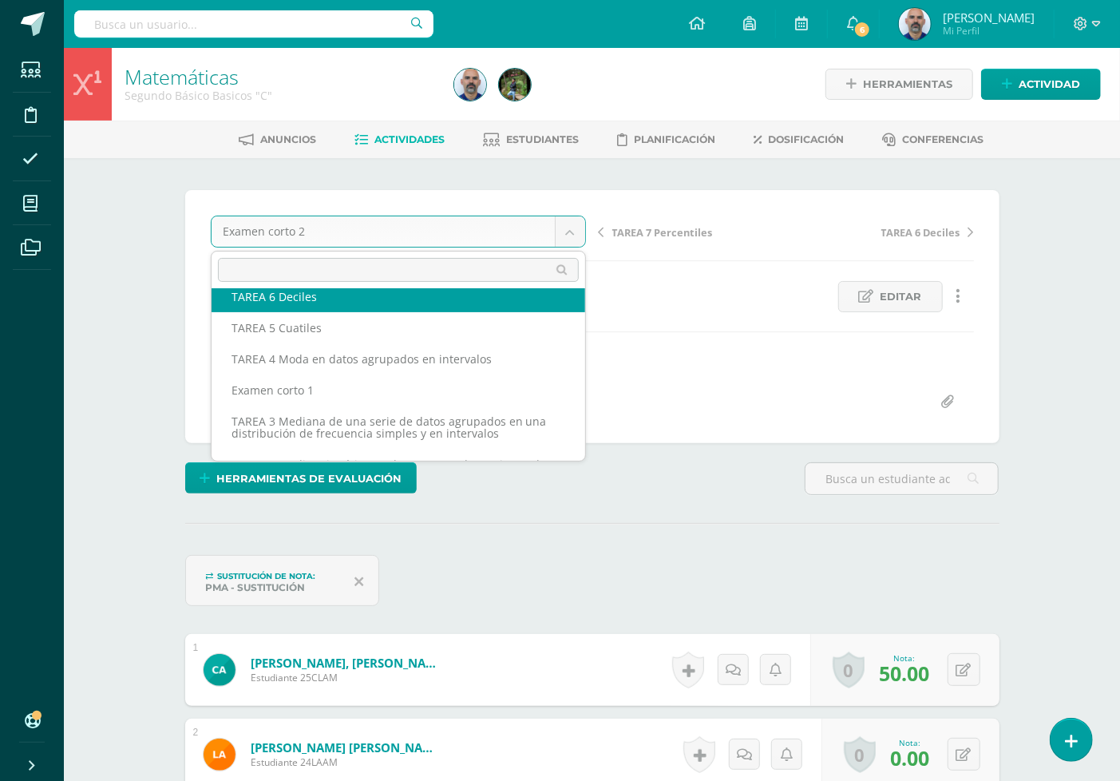
scroll to position [176, 0]
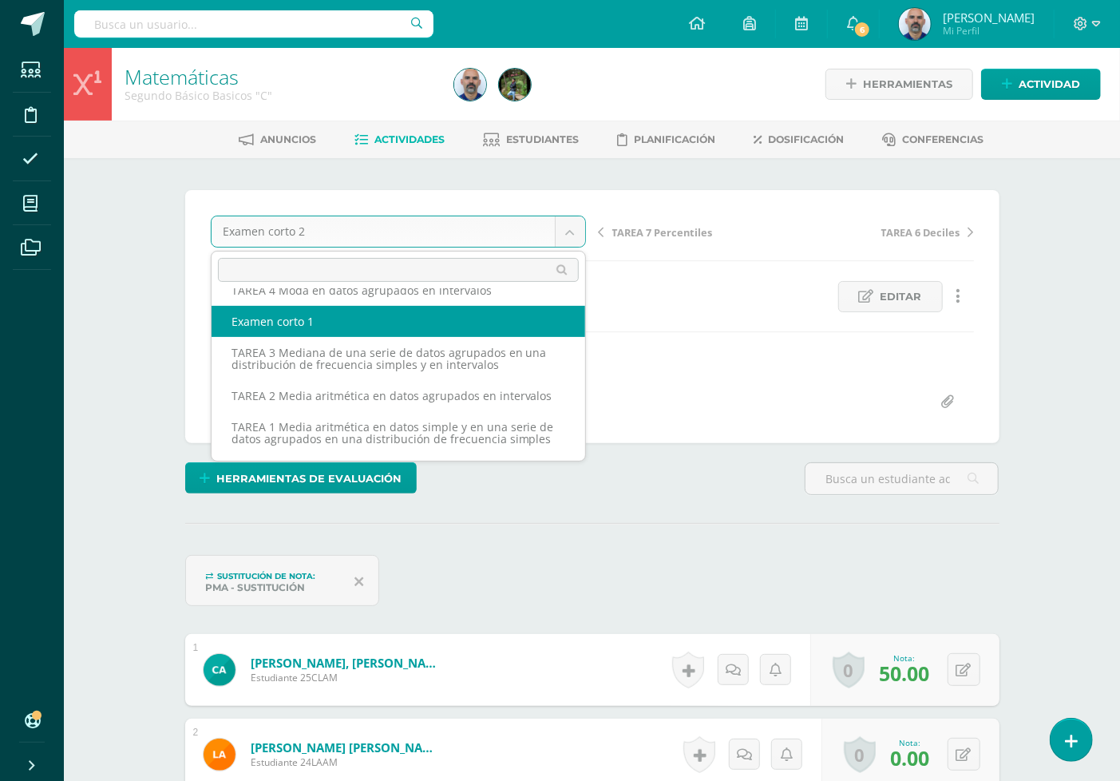
select select "/dashboard/teacher/grade-activity/192835/"
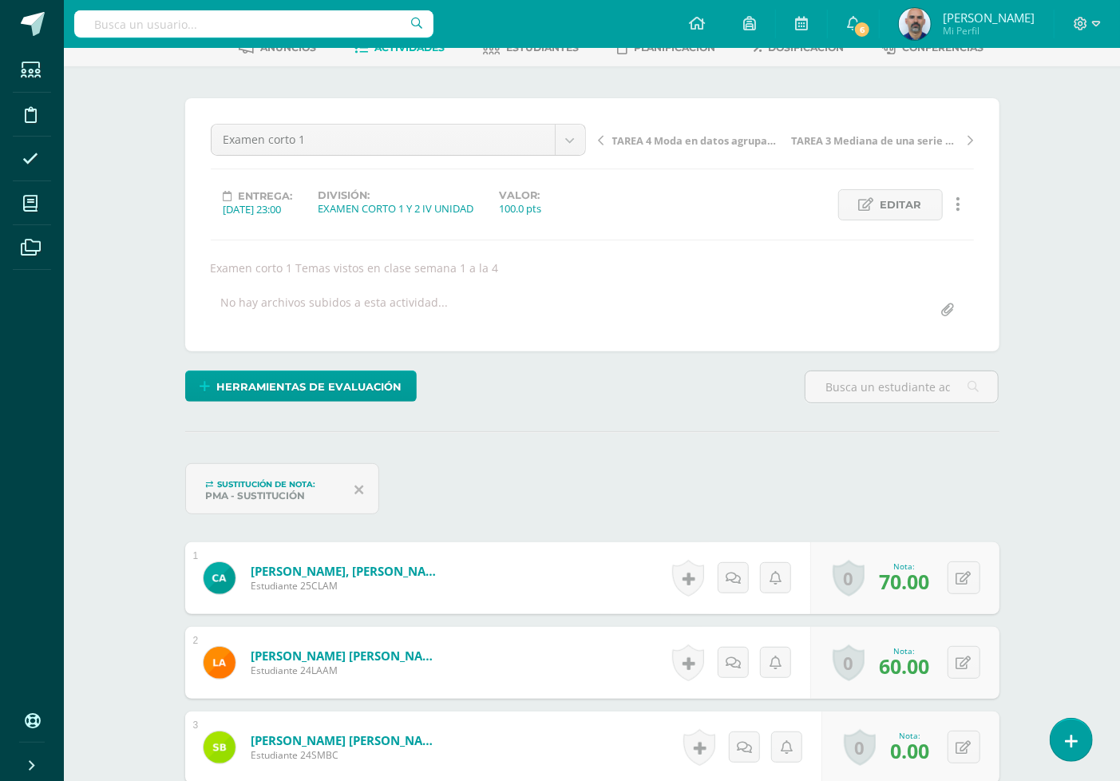
scroll to position [180, 0]
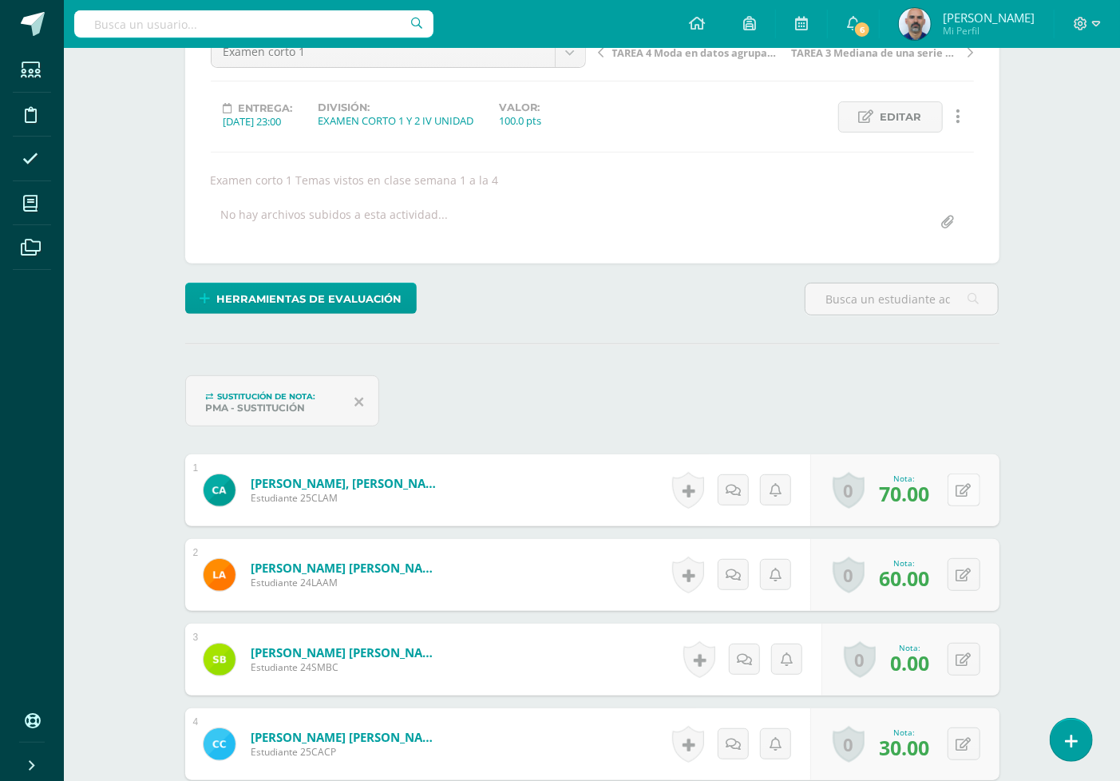
click at [965, 493] on icon at bounding box center [964, 491] width 15 height 14
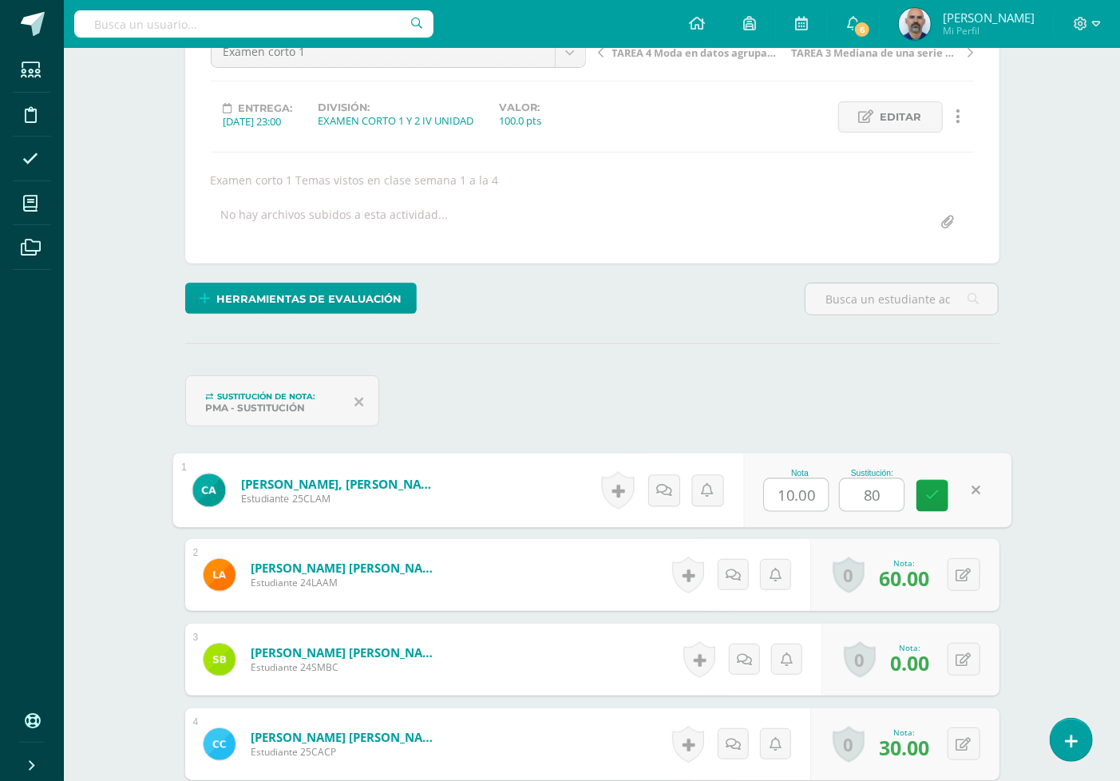
type input "80"
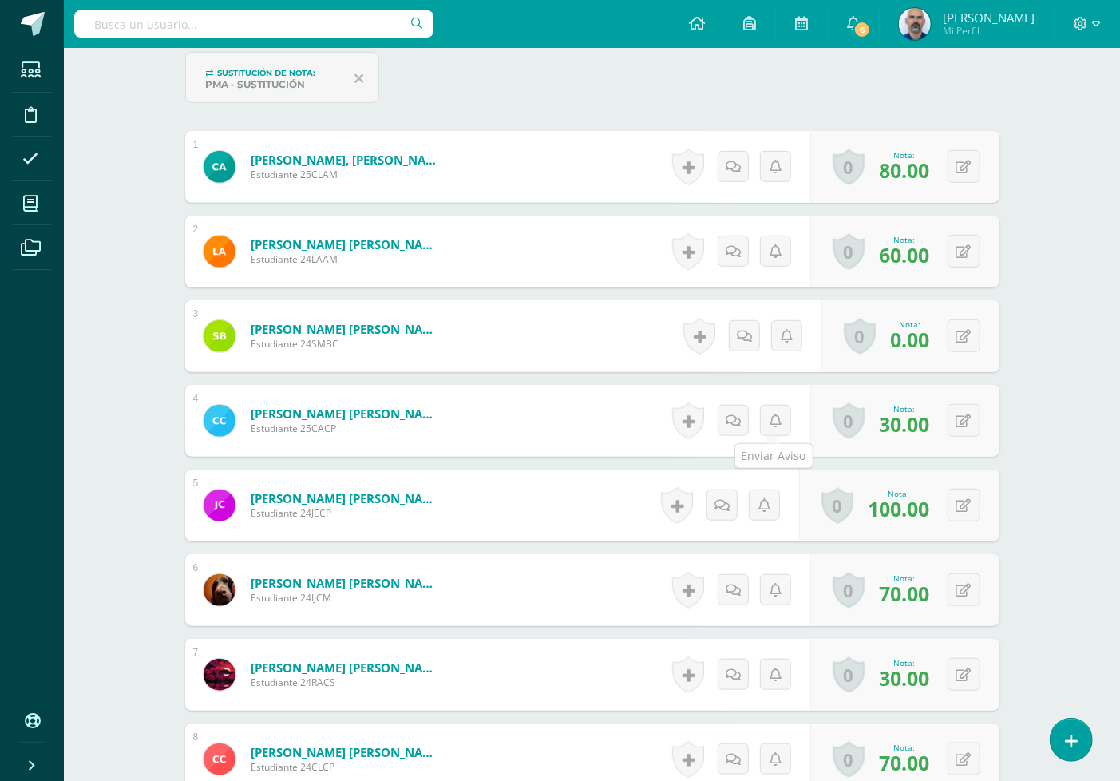
scroll to position [535, 0]
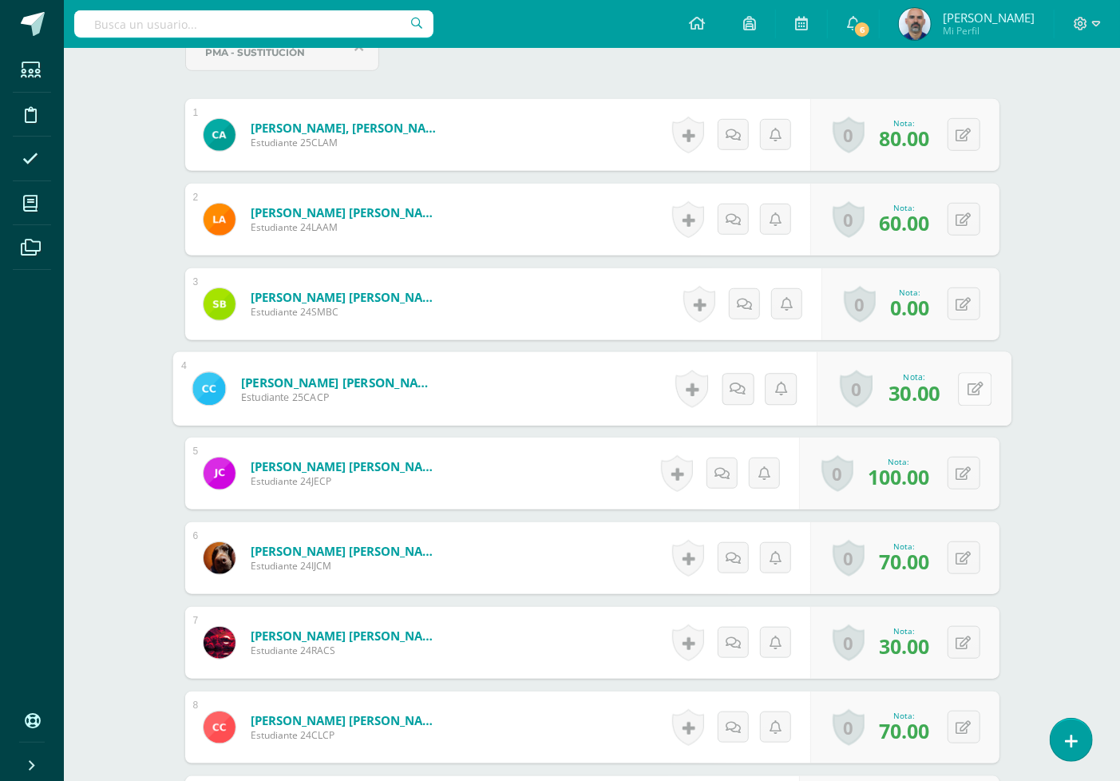
click at [958, 386] on button at bounding box center [975, 389] width 34 height 34
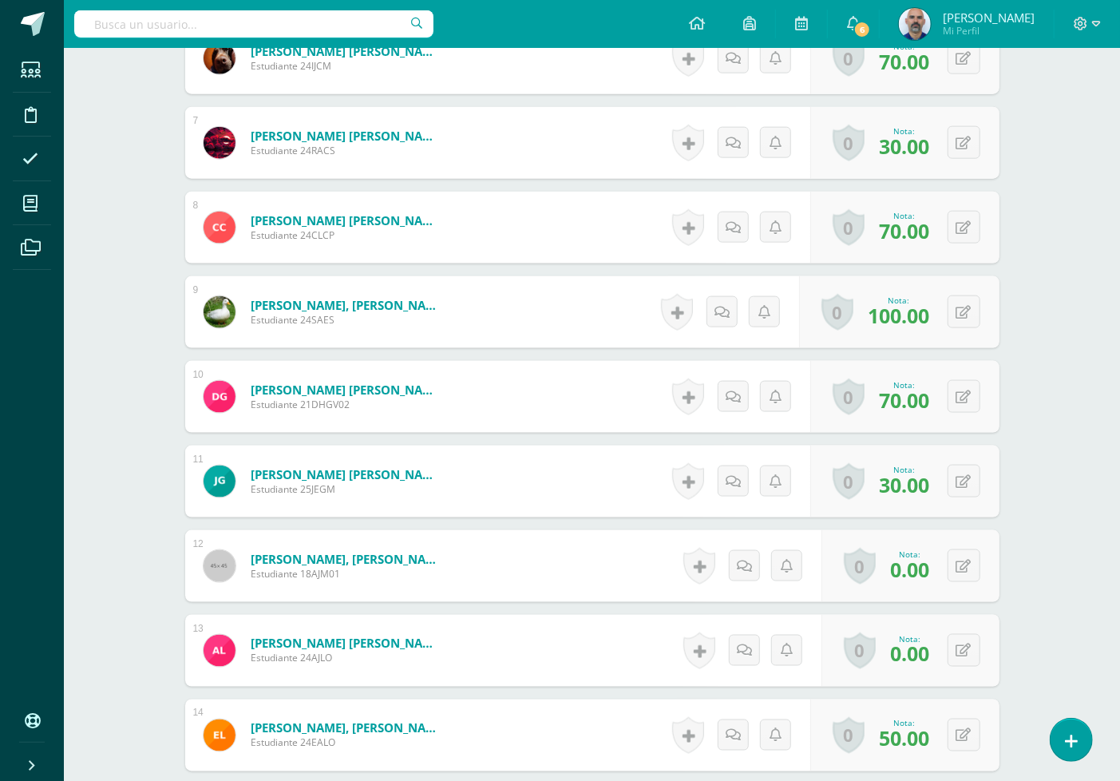
scroll to position [1067, 0]
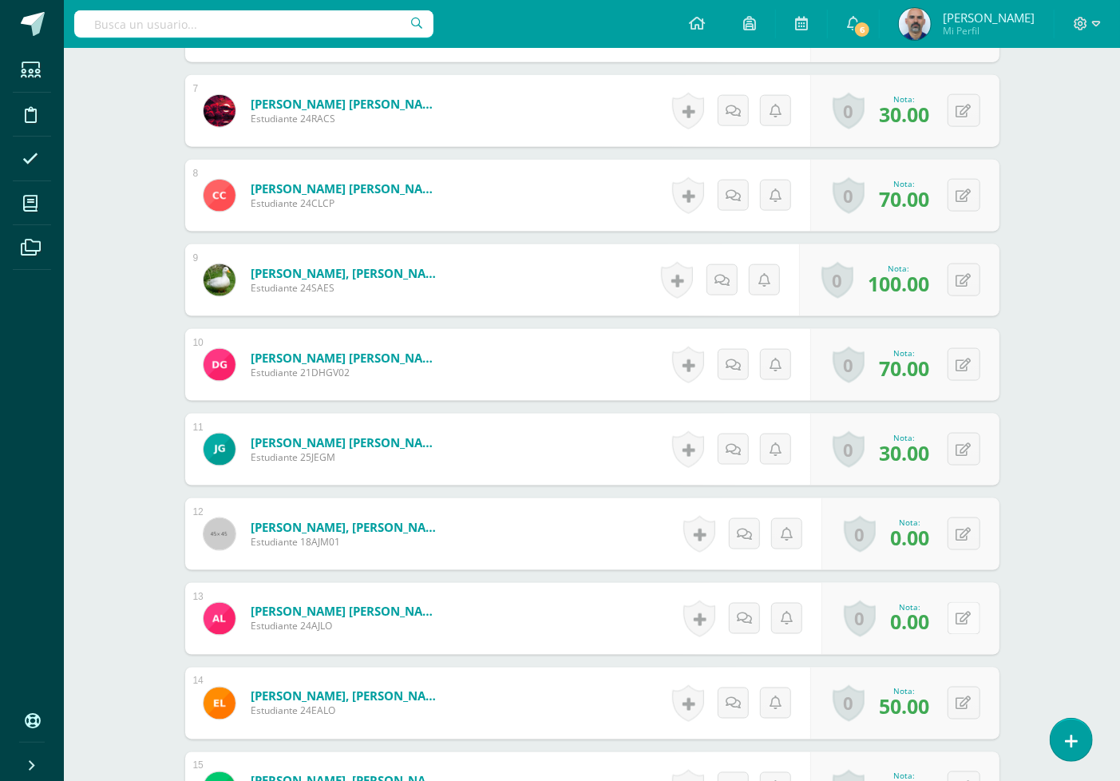
type input "50"
click at [967, 616] on icon at bounding box center [975, 619] width 16 height 14
type input "50"
click at [1039, 514] on div "Matemáticas Segundo Básico Basicos "C" Herramientas Detalle de asistencias Acti…" at bounding box center [592, 459] width 1056 height 2957
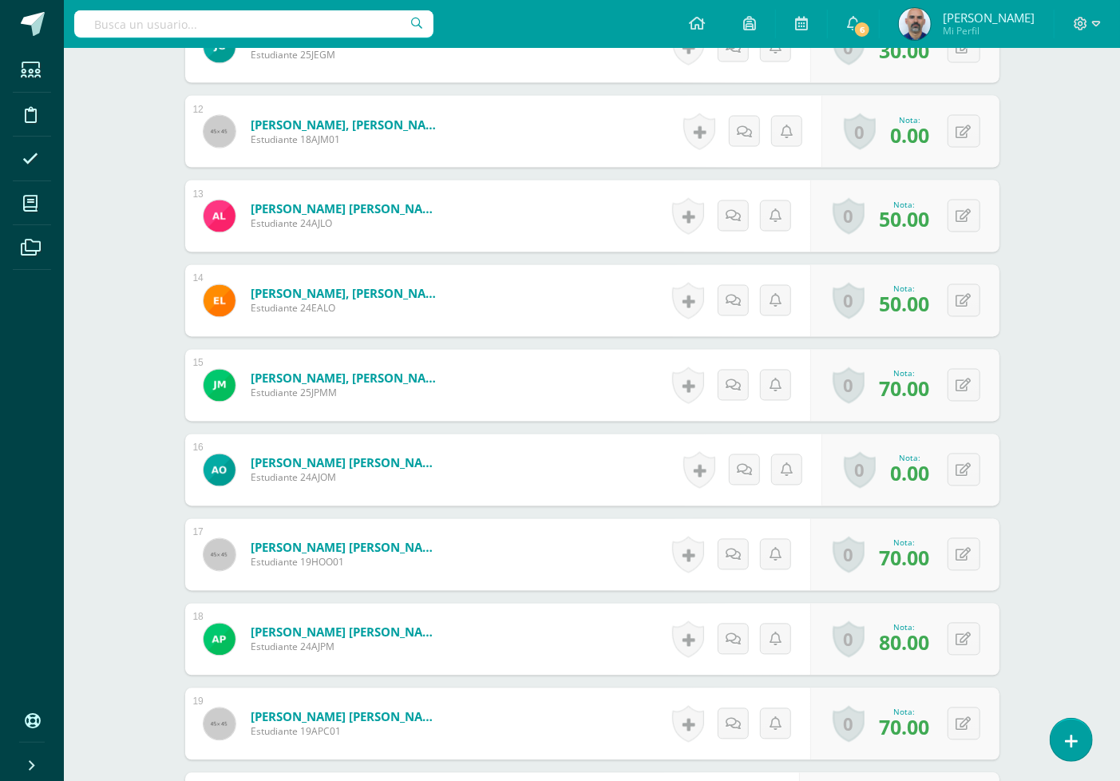
scroll to position [1511, 0]
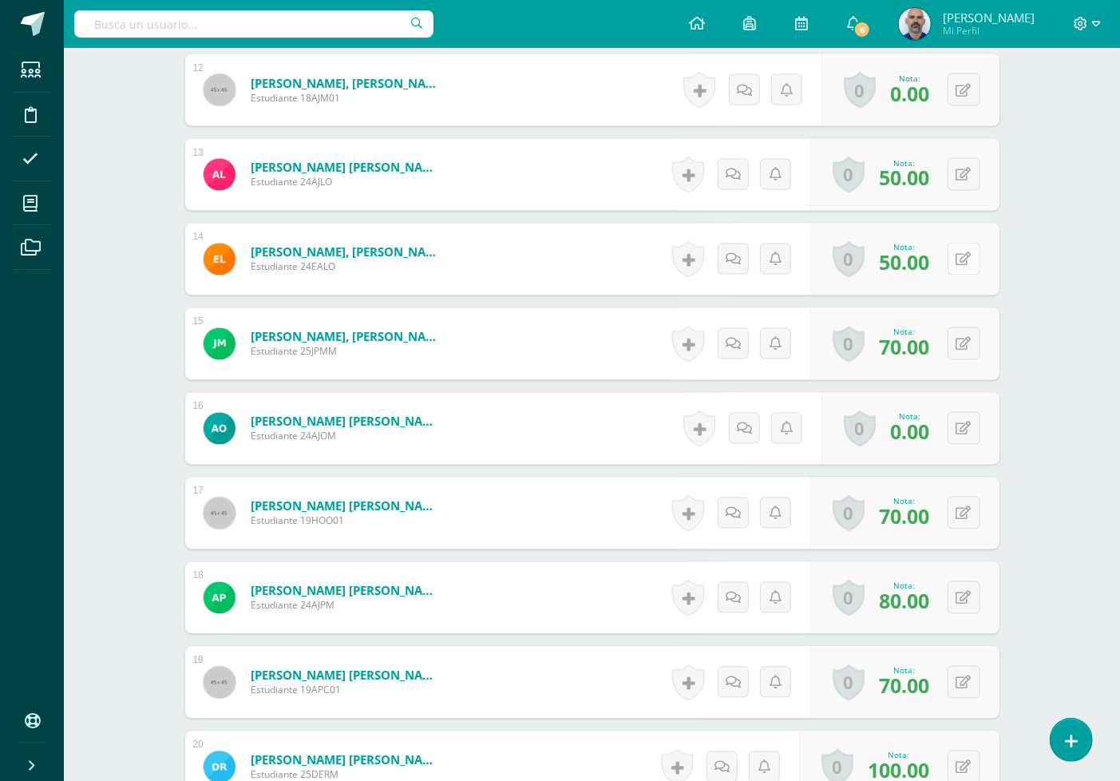
click at [953, 254] on div "0 [GEOGRAPHIC_DATA] Logros obtenidos Aún no hay logros agregados Nota: 50.00" at bounding box center [904, 260] width 189 height 72
click at [982, 250] on button at bounding box center [975, 260] width 34 height 34
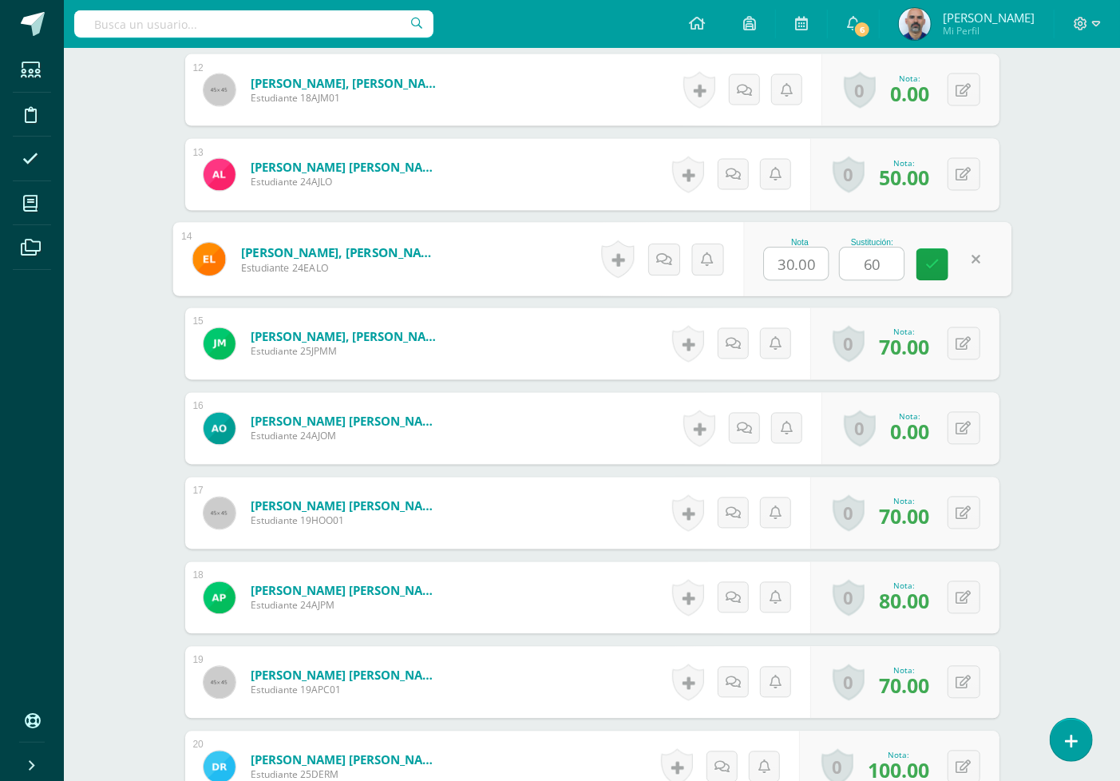
type input "60"
click at [1032, 252] on div "Matemáticas Segundo Básico Basicos "C" Herramientas Detalle de asistencias Acti…" at bounding box center [592, 15] width 1056 height 2957
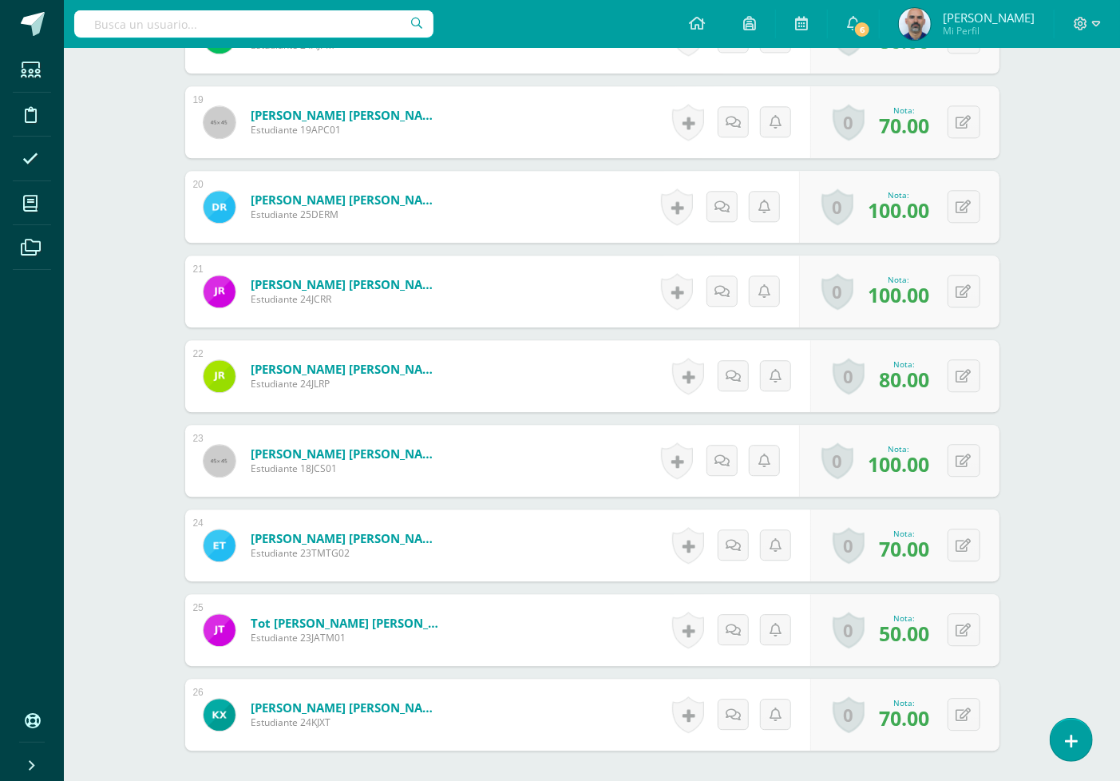
scroll to position [2221, 0]
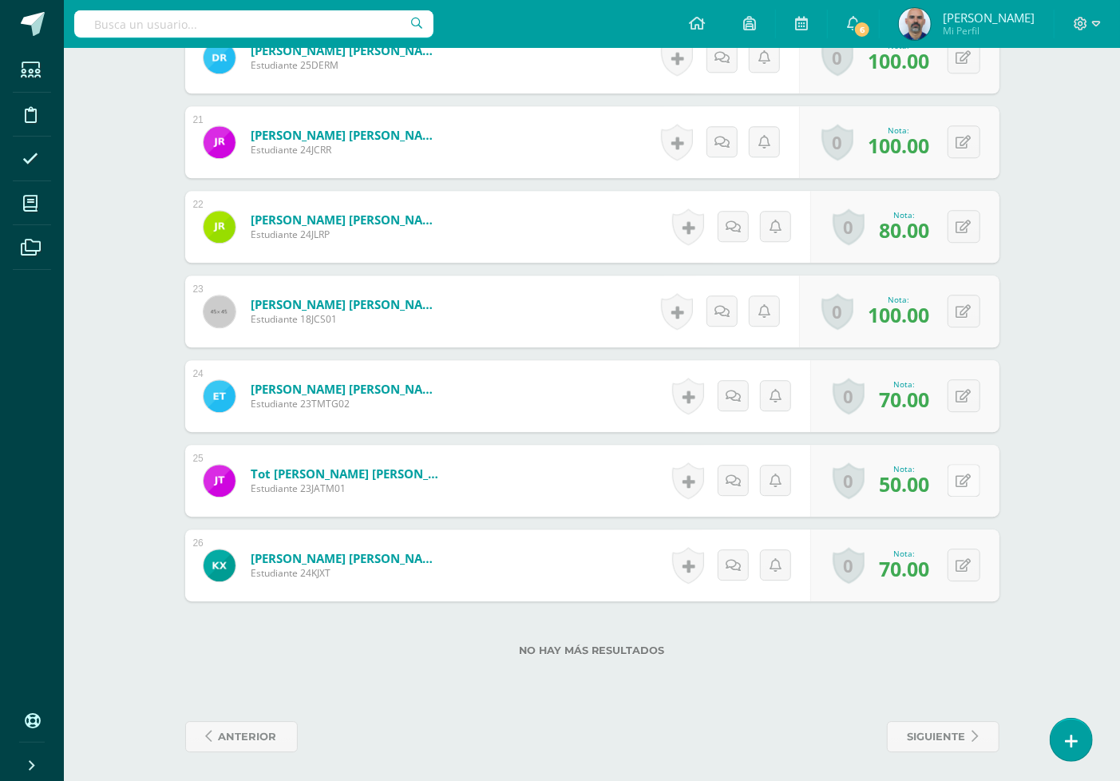
click at [975, 474] on button at bounding box center [964, 480] width 33 height 33
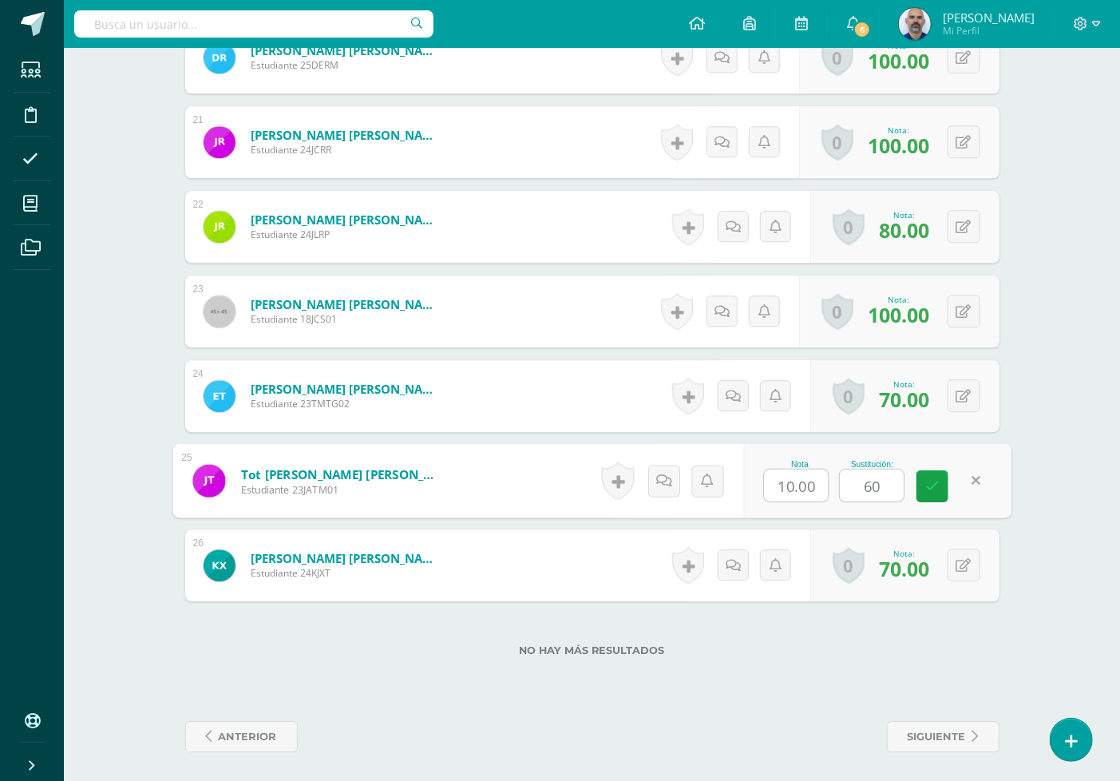
type input "60"
